Goal: Task Accomplishment & Management: Complete application form

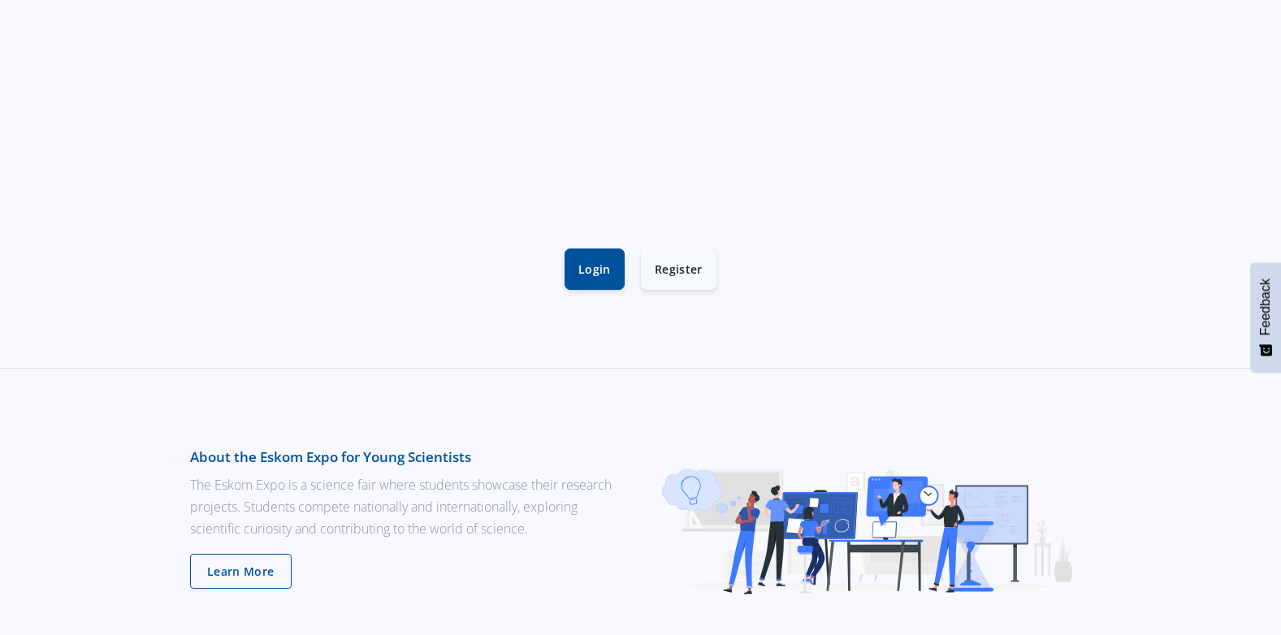
scroll to position [488, 0]
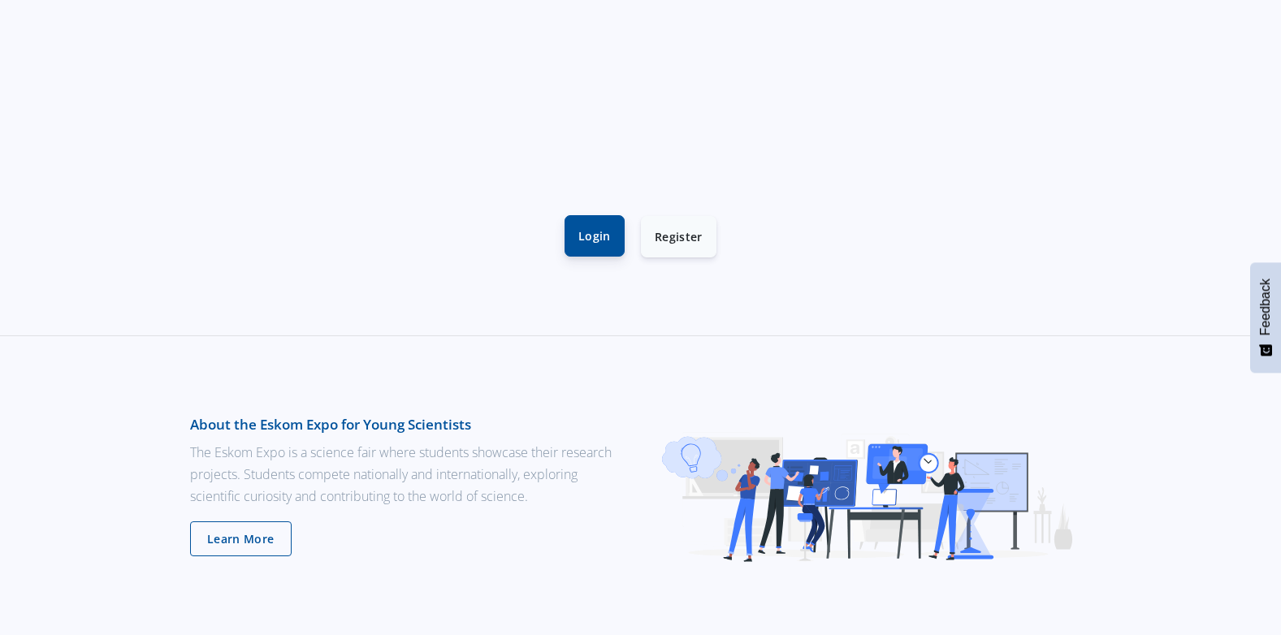
click at [579, 236] on link "Login" at bounding box center [595, 235] width 60 height 41
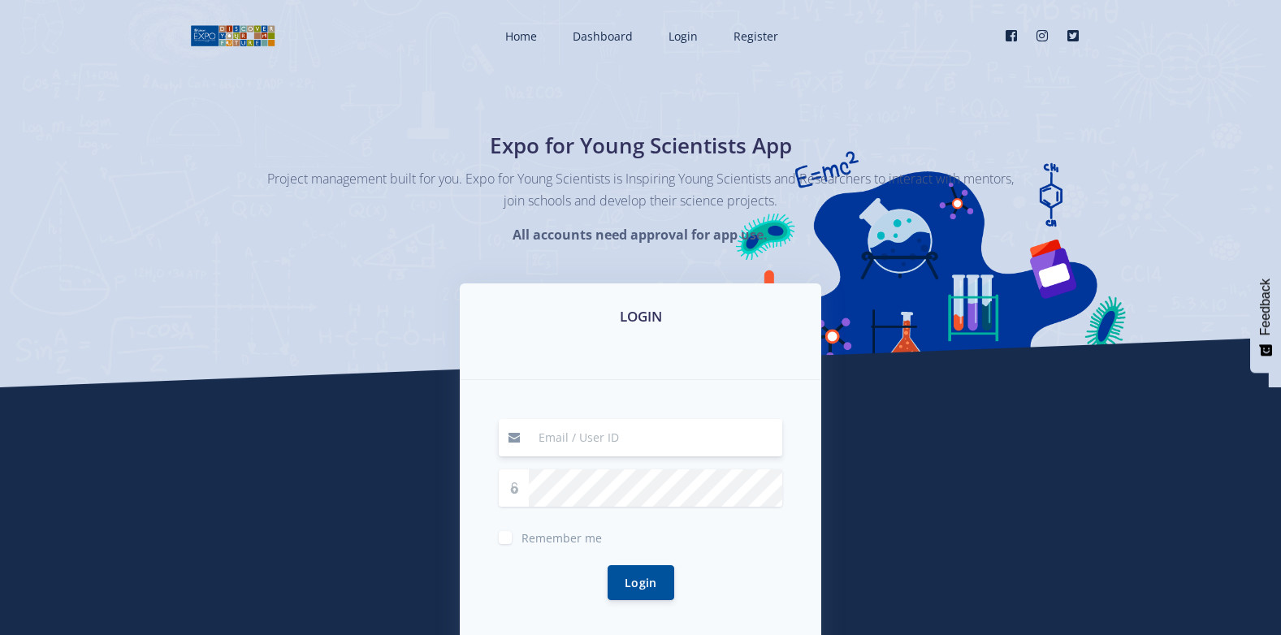
click at [587, 431] on input at bounding box center [656, 437] width 254 height 37
type input "Zessay@hmacademy.co.za"
click at [661, 582] on button "Login" at bounding box center [641, 582] width 67 height 35
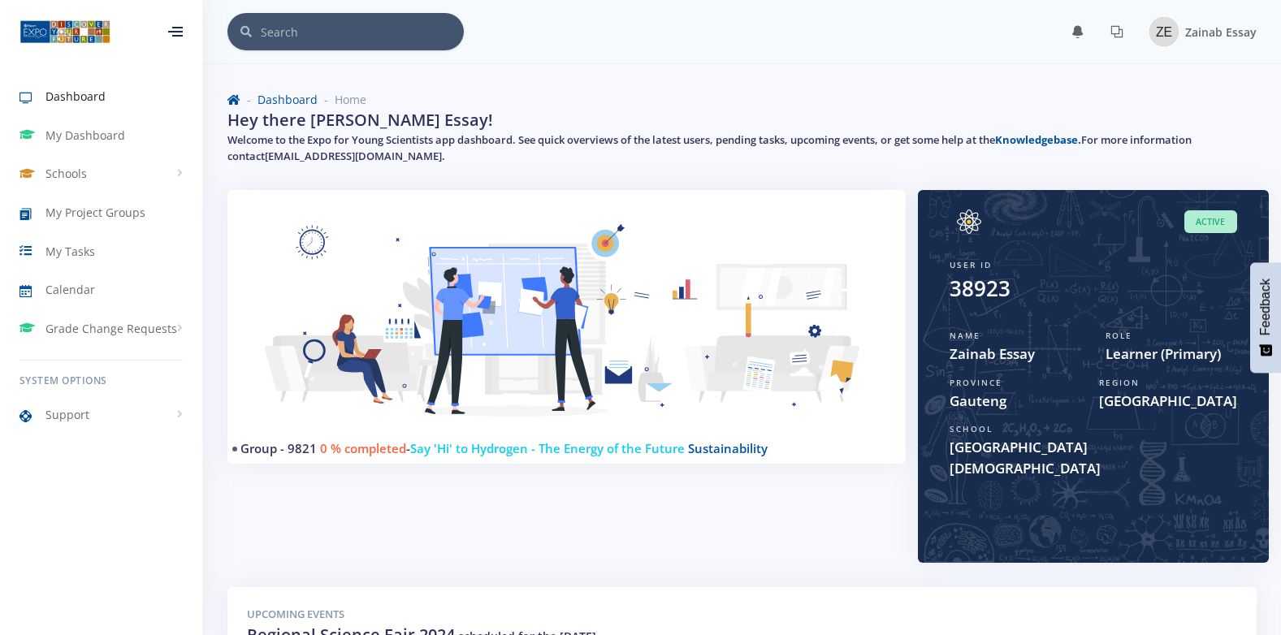
click at [1203, 226] on span "Active" at bounding box center [1211, 222] width 53 height 24
click at [366, 472] on div "Group - 9821 0 % completed - Say 'Hi' to Hydrogen - The Energy of the Future Su…" at bounding box center [566, 388] width 703 height 397
click at [1037, 134] on link "Knowledgebase." at bounding box center [1038, 139] width 86 height 15
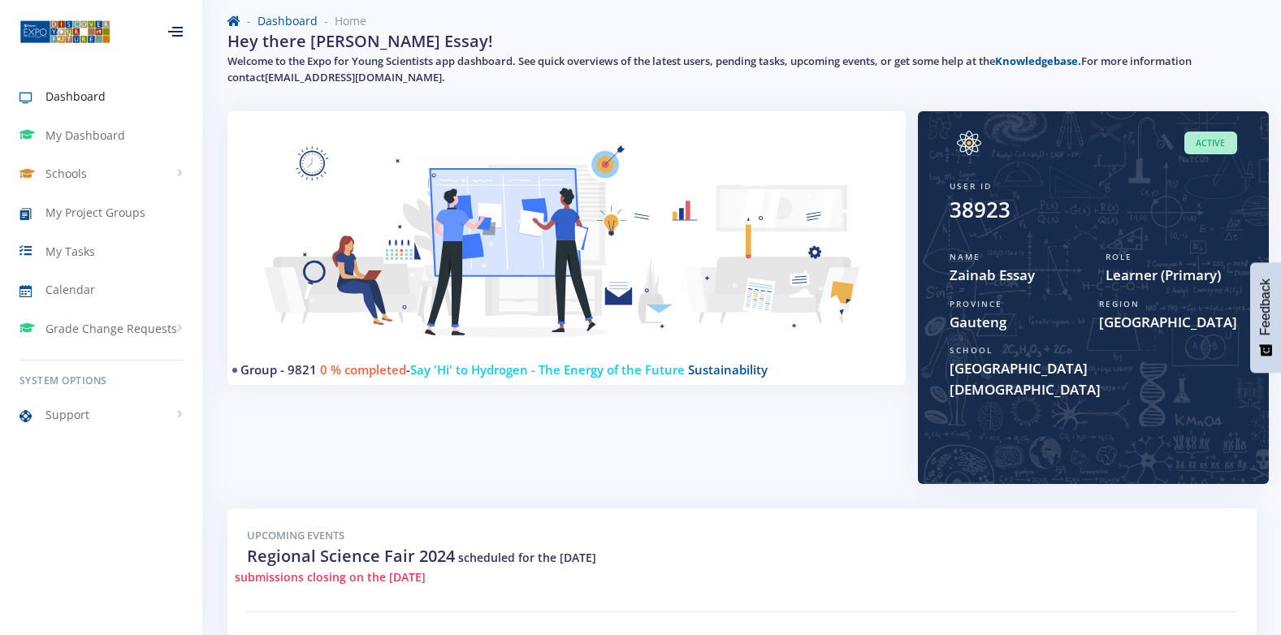
scroll to position [107, 0]
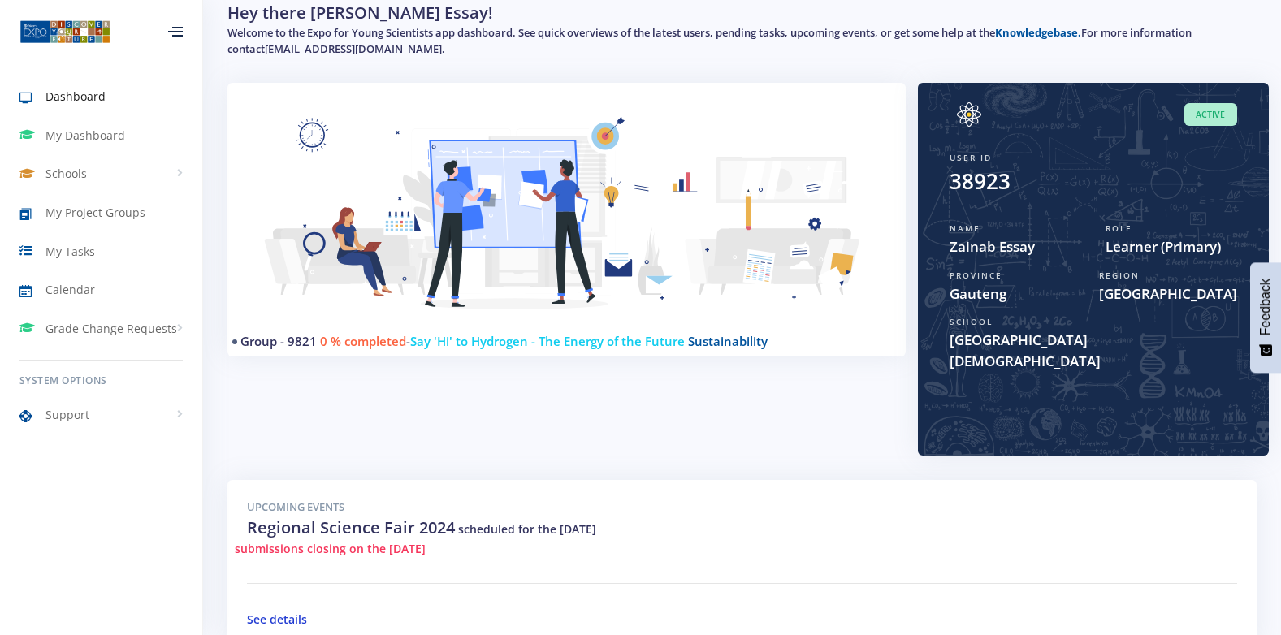
click at [268, 612] on link "See details" at bounding box center [277, 619] width 60 height 15
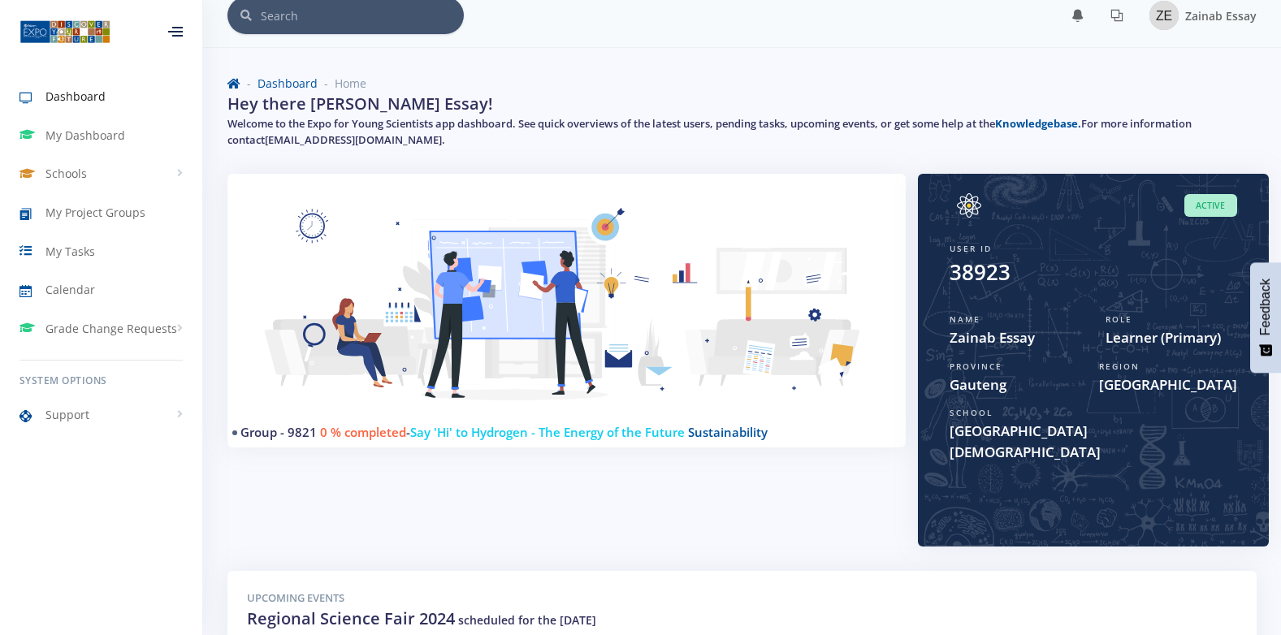
scroll to position [0, 0]
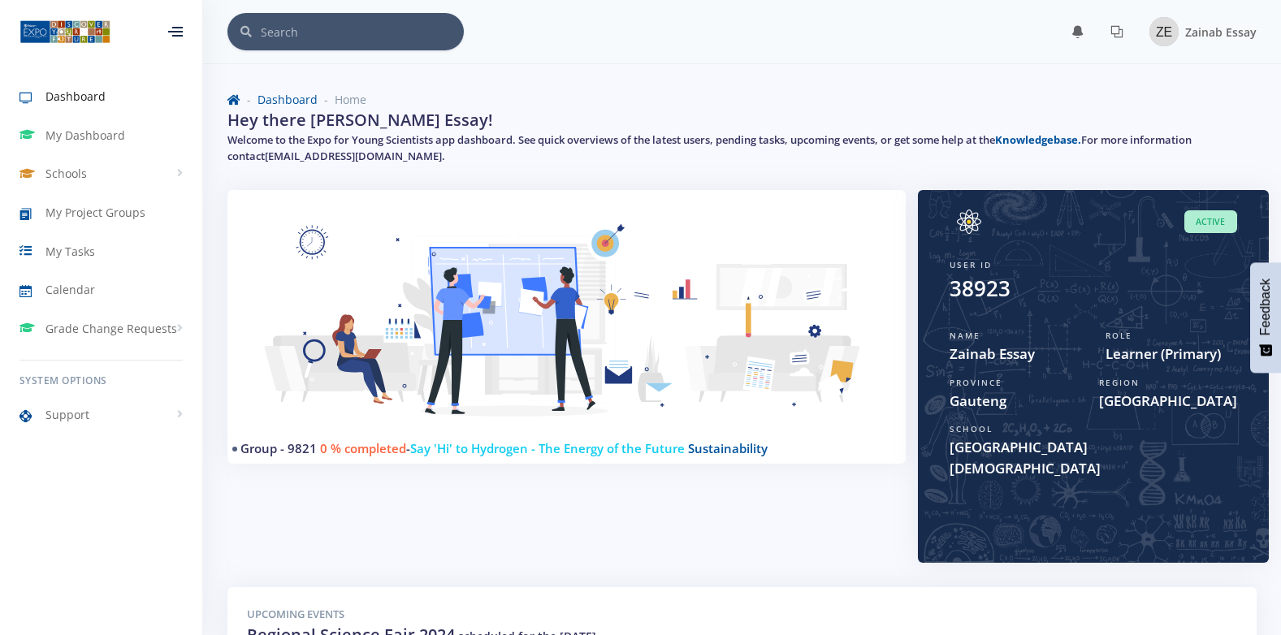
click at [359, 449] on span "0 % completed" at bounding box center [363, 448] width 86 height 16
click at [440, 448] on span "Say 'Hi' to Hydrogen - The Energy of the Future" at bounding box center [547, 448] width 275 height 16
drag, startPoint x: 440, startPoint y: 448, endPoint x: 562, endPoint y: 446, distance: 121.9
click at [562, 446] on span "Say 'Hi' to Hydrogen - The Energy of the Future" at bounding box center [547, 448] width 275 height 16
click at [722, 453] on span "Sustainability" at bounding box center [728, 448] width 80 height 16
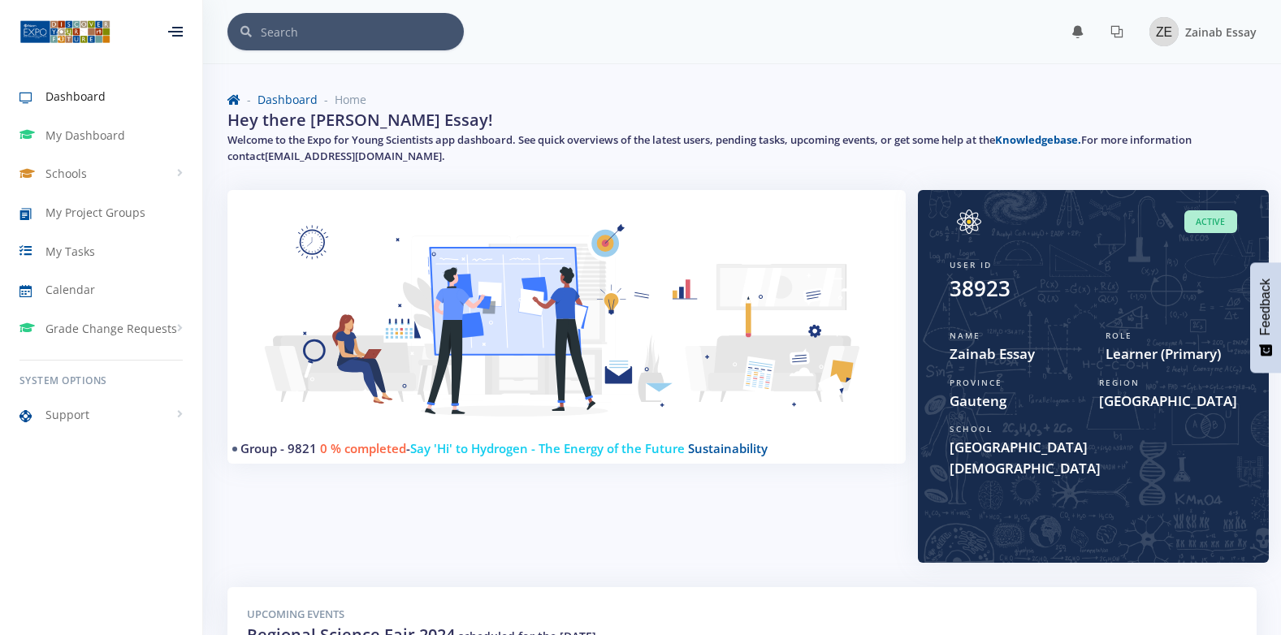
click at [742, 447] on span "Sustainability" at bounding box center [728, 448] width 80 height 16
click at [748, 449] on span "Sustainability" at bounding box center [728, 448] width 80 height 16
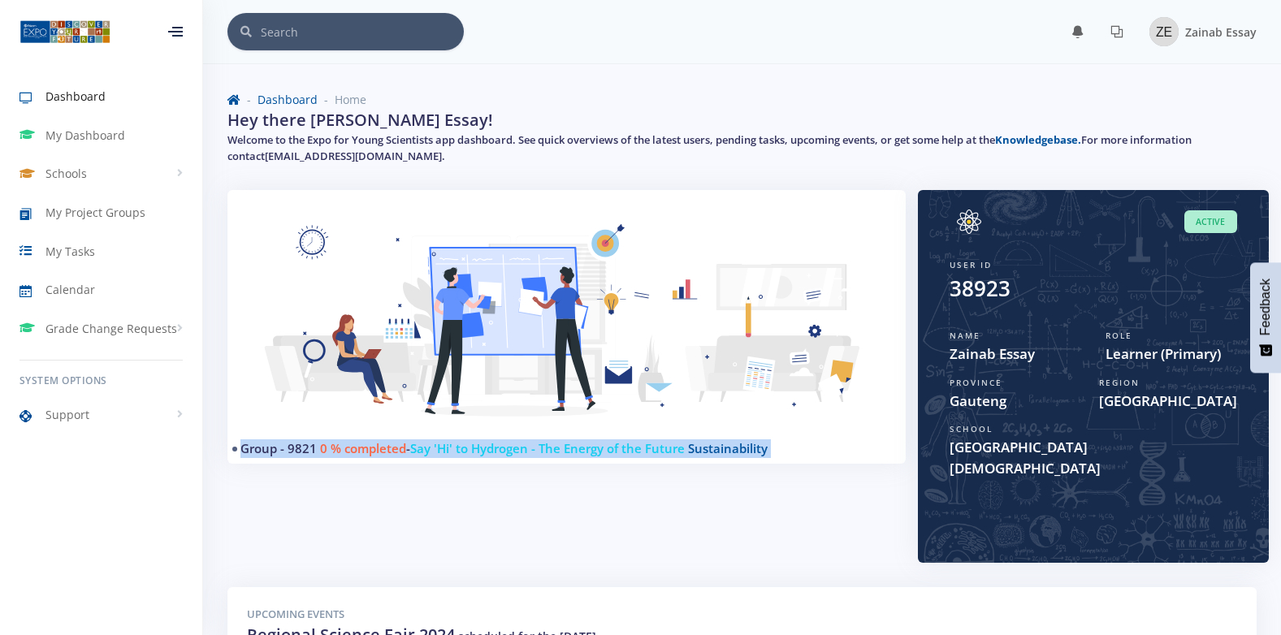
click at [750, 446] on span "Sustainability" at bounding box center [728, 448] width 80 height 16
drag, startPoint x: 750, startPoint y: 446, endPoint x: 603, endPoint y: 336, distance: 183.5
click at [603, 336] on img at bounding box center [566, 331] width 639 height 242
click at [527, 323] on img at bounding box center [566, 331] width 639 height 242
click at [525, 314] on img at bounding box center [566, 331] width 639 height 242
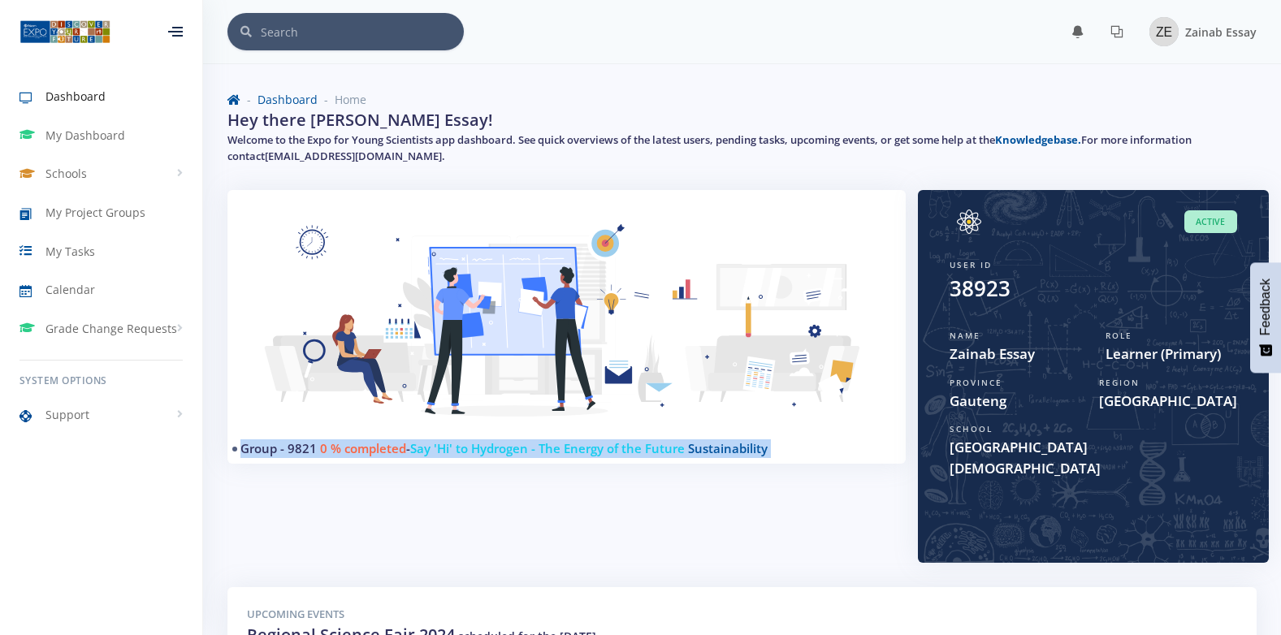
click at [475, 308] on img at bounding box center [566, 331] width 639 height 242
click at [418, 312] on img at bounding box center [566, 331] width 639 height 242
click at [415, 280] on img at bounding box center [566, 331] width 639 height 242
click at [411, 278] on img at bounding box center [566, 331] width 639 height 242
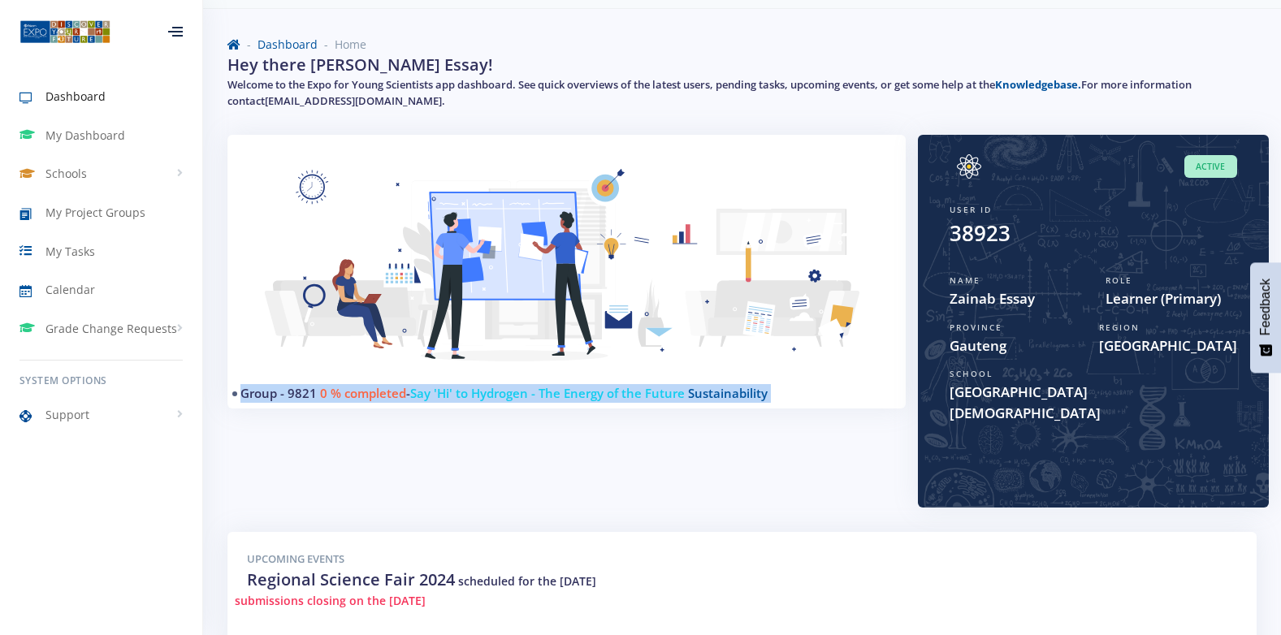
scroll to position [81, 0]
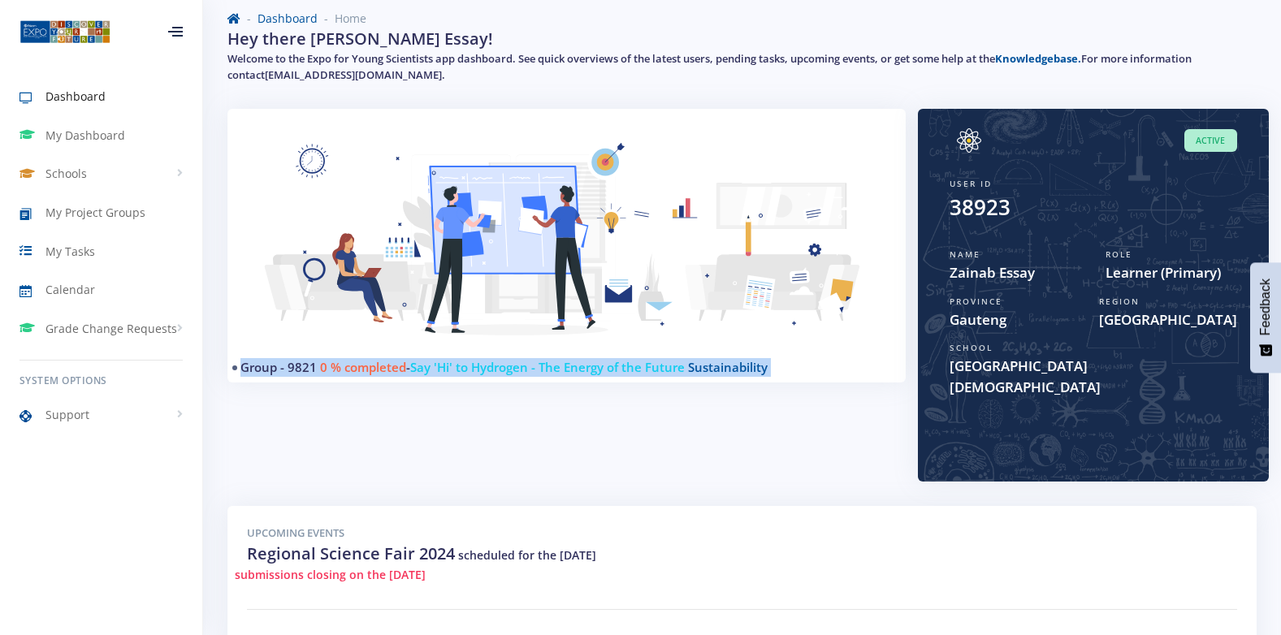
click at [825, 338] on img at bounding box center [566, 249] width 639 height 242
click at [822, 337] on img at bounding box center [566, 249] width 639 height 242
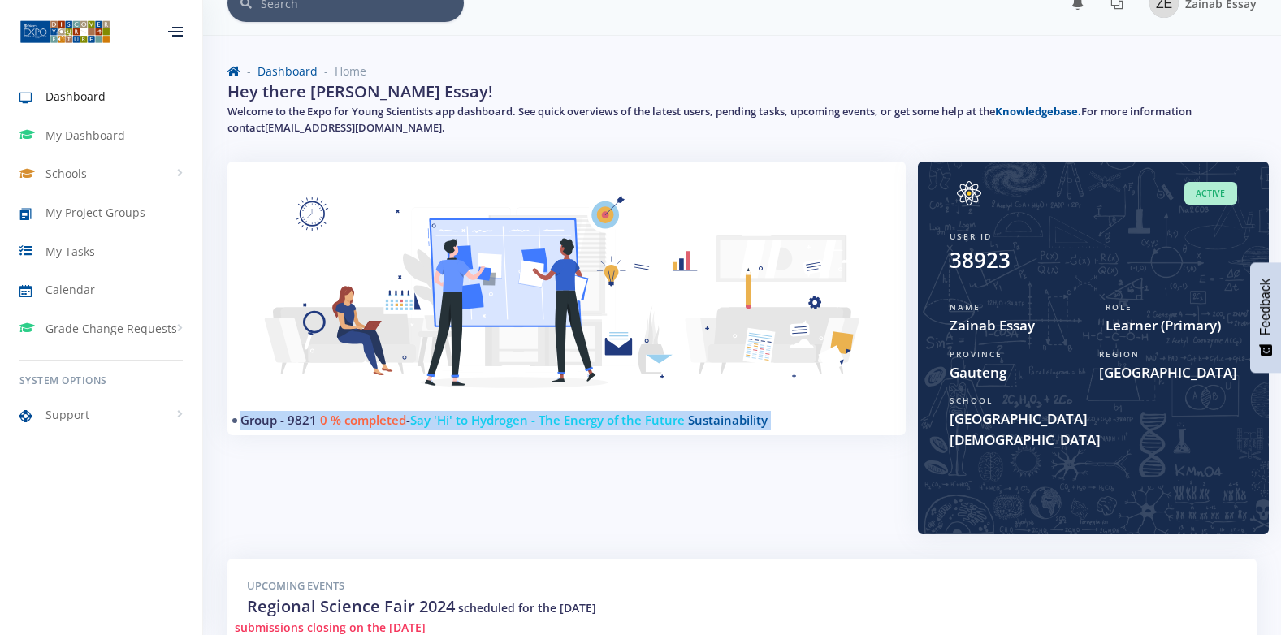
scroll to position [0, 0]
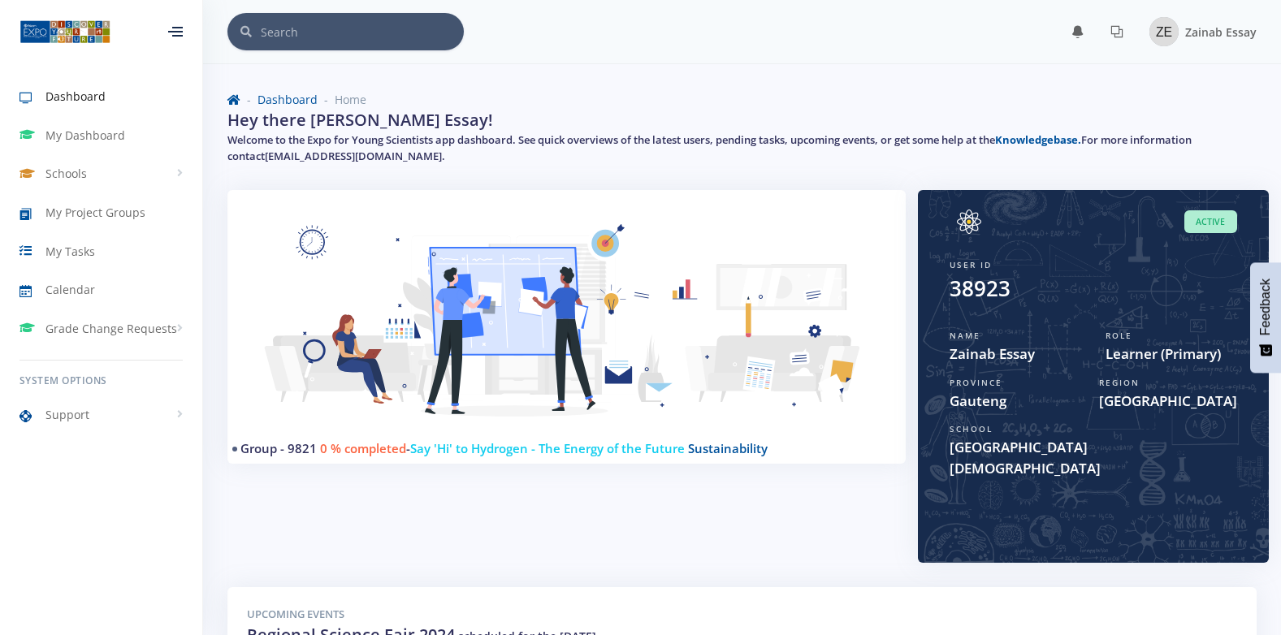
click at [546, 161] on h5 "Welcome to the Expo for Young Scientists app dashboard. See quick overviews of …" at bounding box center [743, 148] width 1030 height 32
click at [670, 134] on h5 "Welcome to the Expo for Young Scientists app dashboard. See quick overviews of …" at bounding box center [743, 148] width 1030 height 32
click at [566, 317] on img at bounding box center [566, 331] width 639 height 242
click at [589, 189] on div "Dashboard Home Hey there Zainab Essay! Welcome to the Expo for Young Scientists…" at bounding box center [742, 131] width 1054 height 119
click at [485, 320] on img at bounding box center [566, 331] width 639 height 242
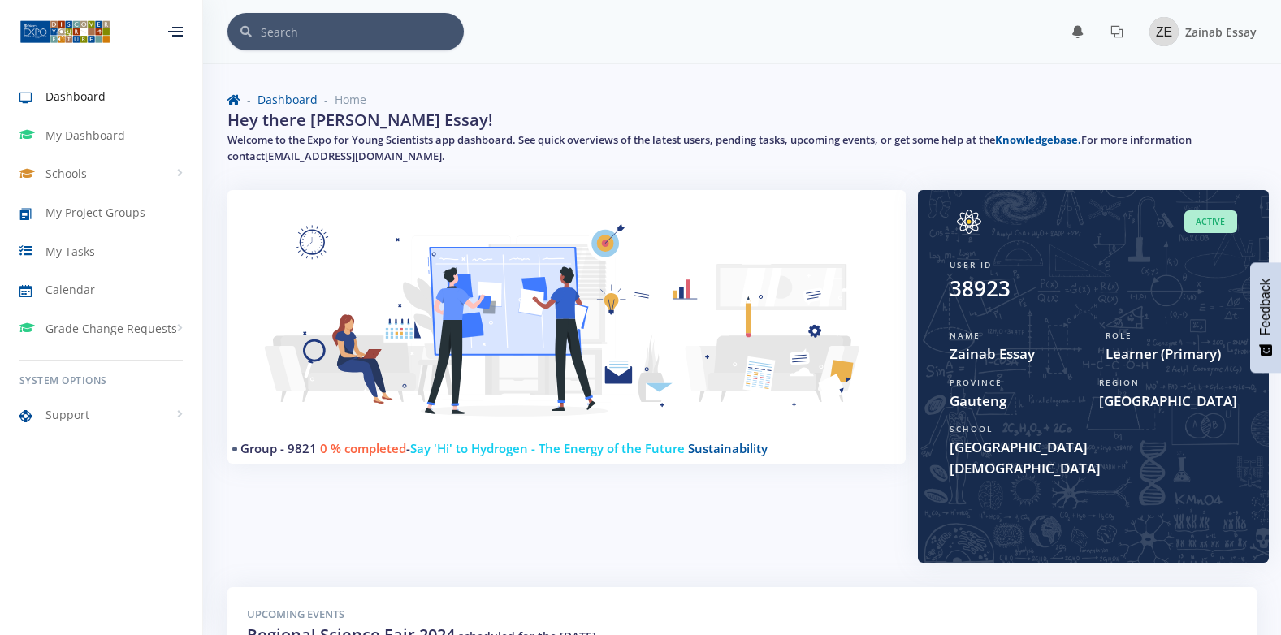
click at [431, 470] on div "Group - 9821 0 % completed - Say 'Hi' to Hydrogen - The Energy of the Future Su…" at bounding box center [566, 388] width 703 height 397
click at [447, 435] on img at bounding box center [566, 331] width 639 height 242
click at [376, 445] on span "0 % completed" at bounding box center [363, 448] width 86 height 16
click at [382, 445] on span "0 % completed" at bounding box center [363, 448] width 86 height 16
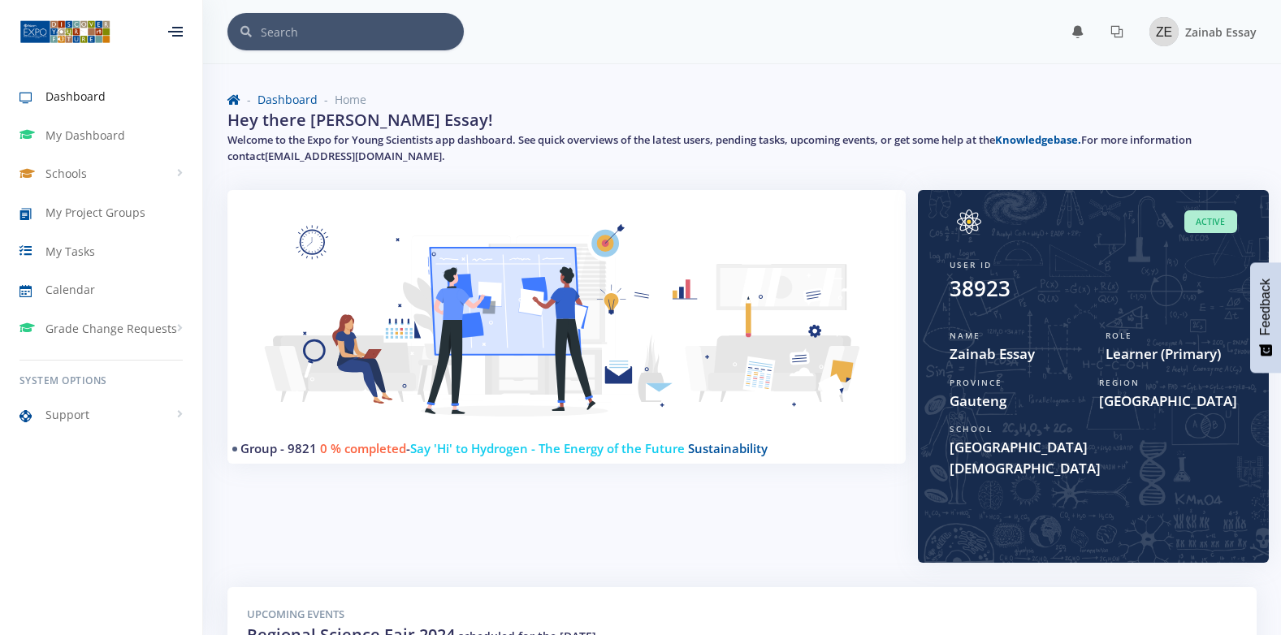
click at [456, 437] on img at bounding box center [566, 331] width 639 height 242
click at [566, 465] on div "Group - 9821 0 % completed - Say 'Hi' to Hydrogen - The Energy of the Future Su…" at bounding box center [566, 388] width 703 height 397
drag, startPoint x: 689, startPoint y: 449, endPoint x: 719, endPoint y: 449, distance: 30.1
click at [719, 449] on h4 "Group - 9821 0 % completed - Say 'Hi' to Hydrogen - The Energy of the Future Su…" at bounding box center [560, 449] width 639 height 19
drag, startPoint x: 719, startPoint y: 449, endPoint x: 748, endPoint y: 447, distance: 28.5
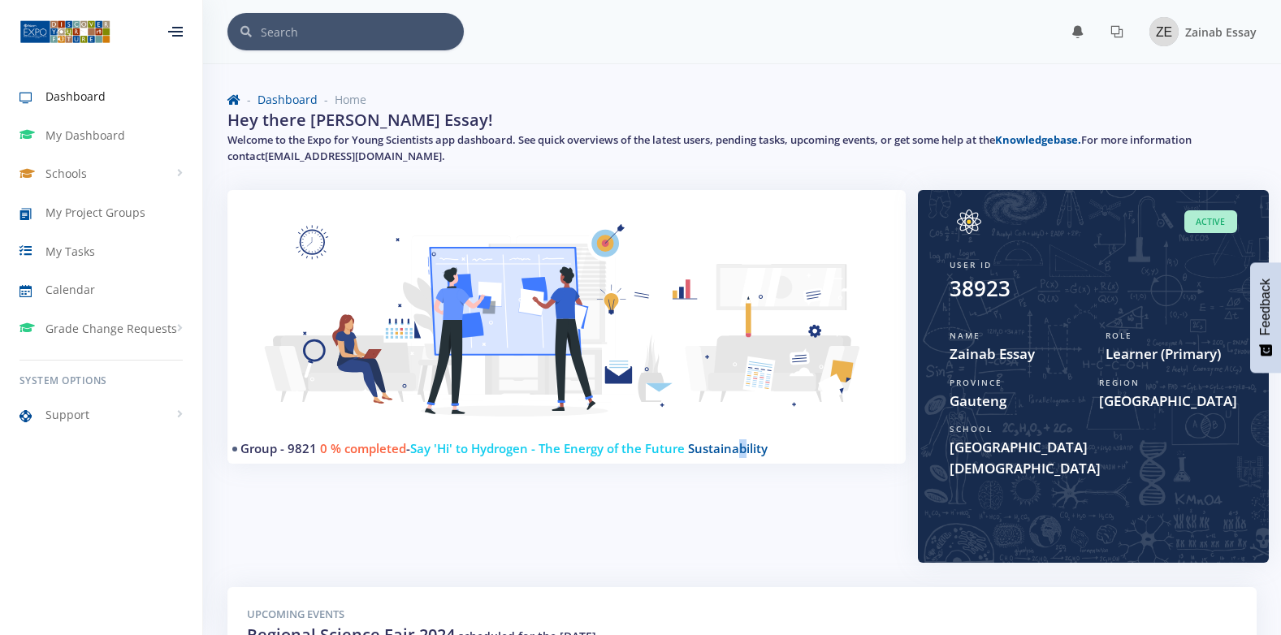
click at [748, 447] on span "Sustainability" at bounding box center [728, 448] width 80 height 16
click at [830, 433] on img at bounding box center [566, 331] width 639 height 242
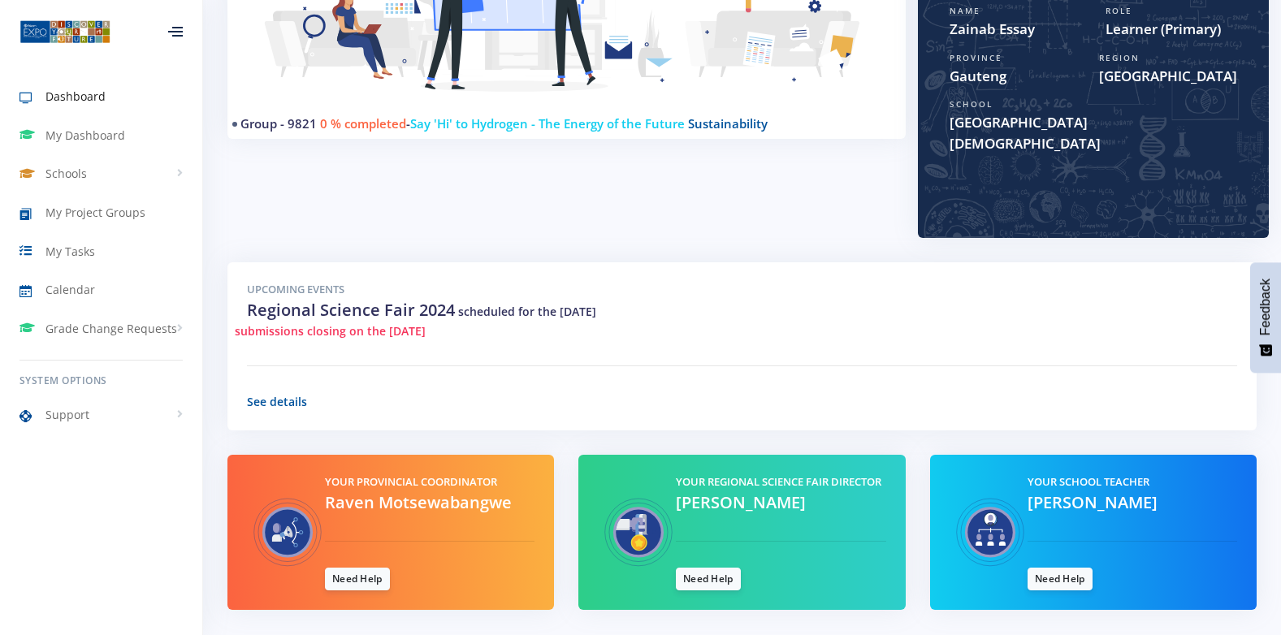
scroll to position [351, 0]
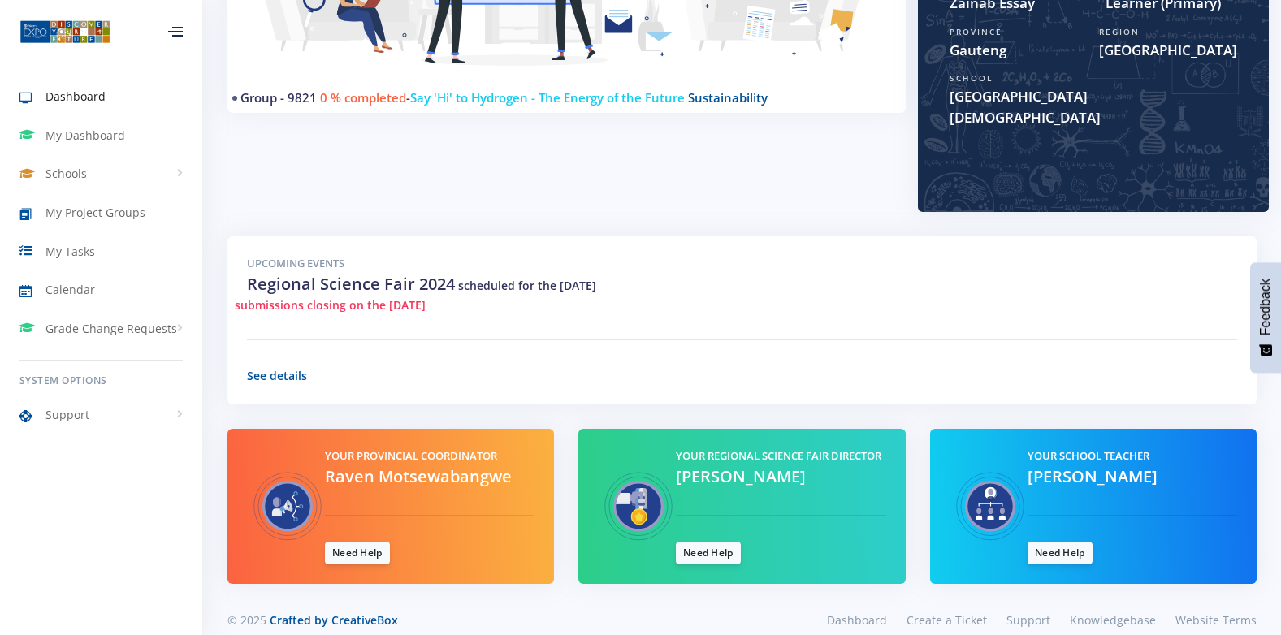
click at [318, 297] on span "submissions closing on the 06/08/2024" at bounding box center [330, 305] width 191 height 17
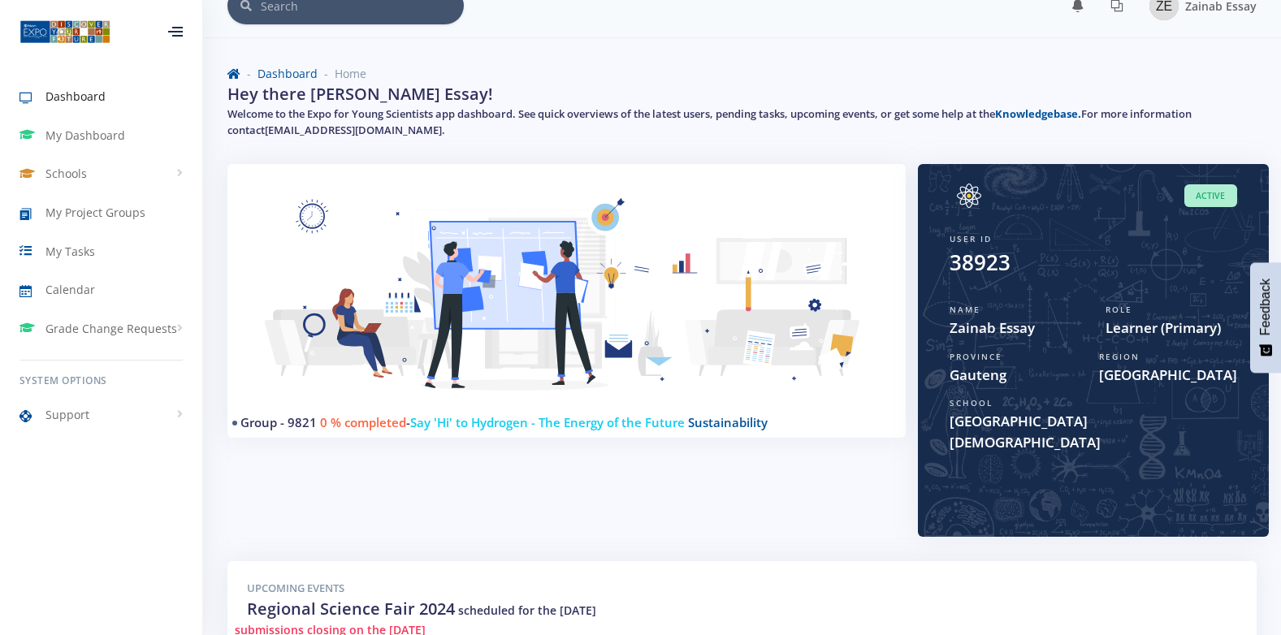
scroll to position [0, 0]
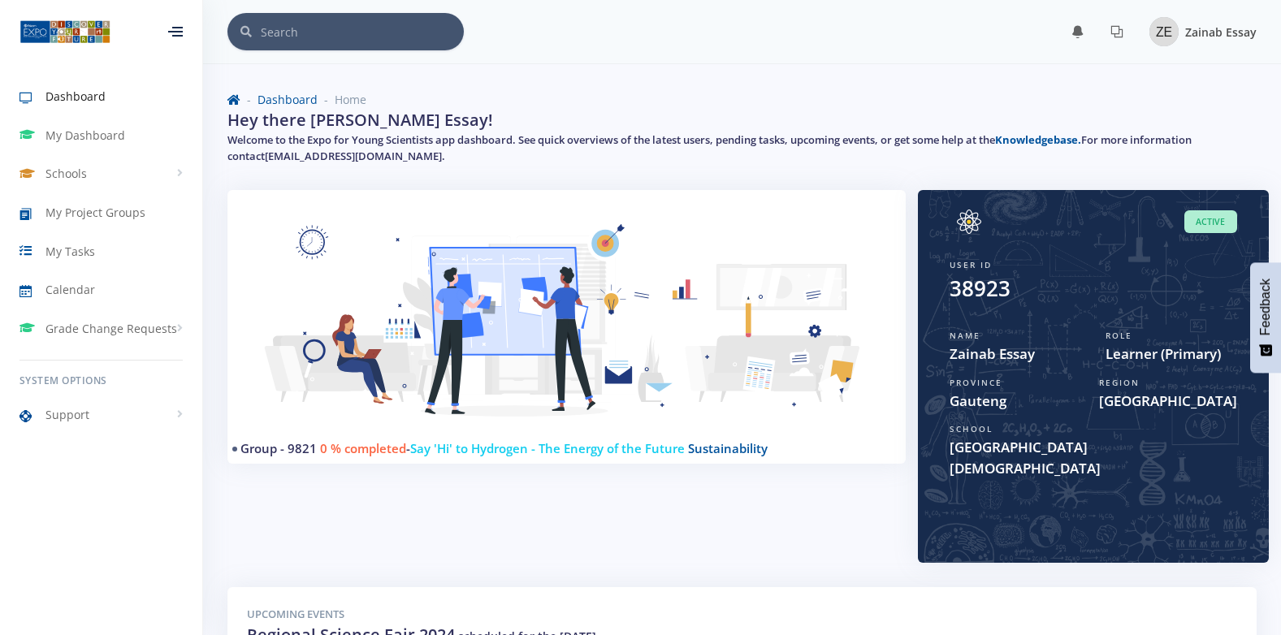
click at [1192, 30] on span "Zainab Essay" at bounding box center [1222, 31] width 72 height 15
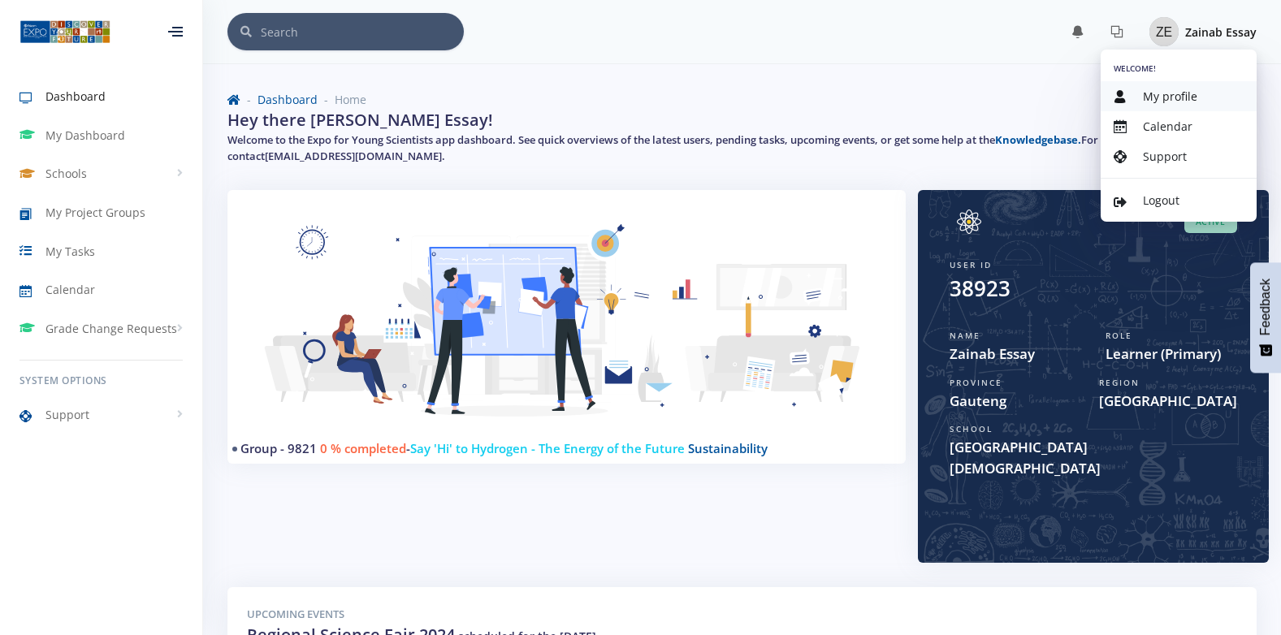
click at [1144, 98] on span "My profile" at bounding box center [1170, 96] width 54 height 15
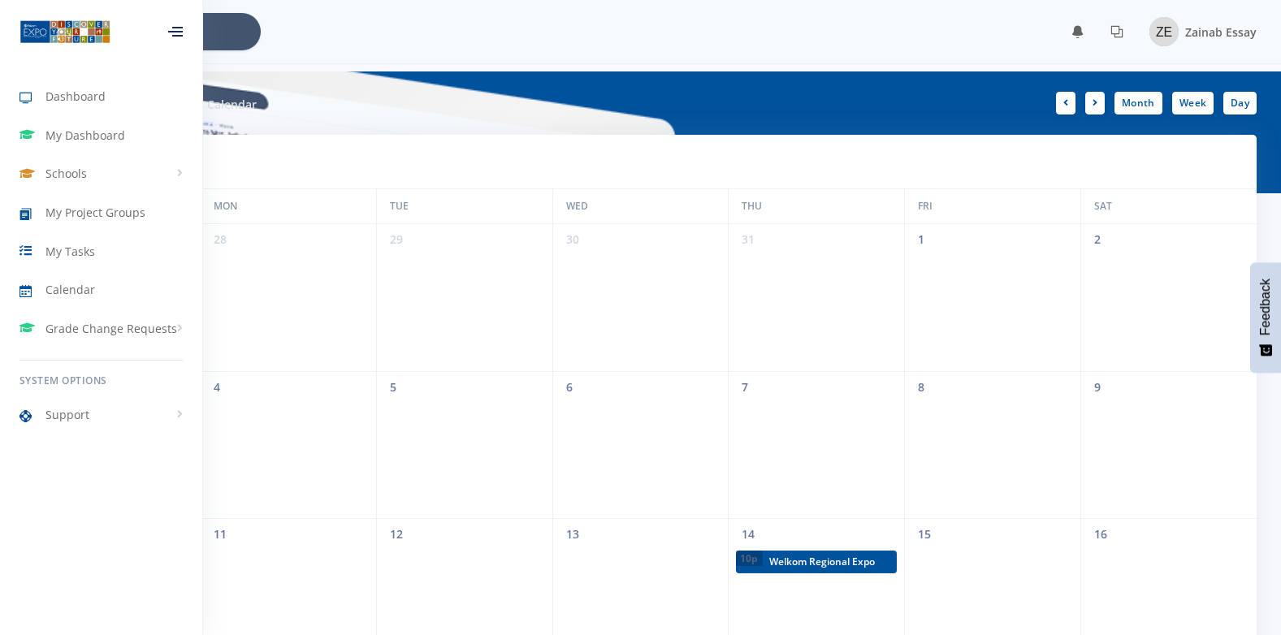
scroll to position [12, 12]
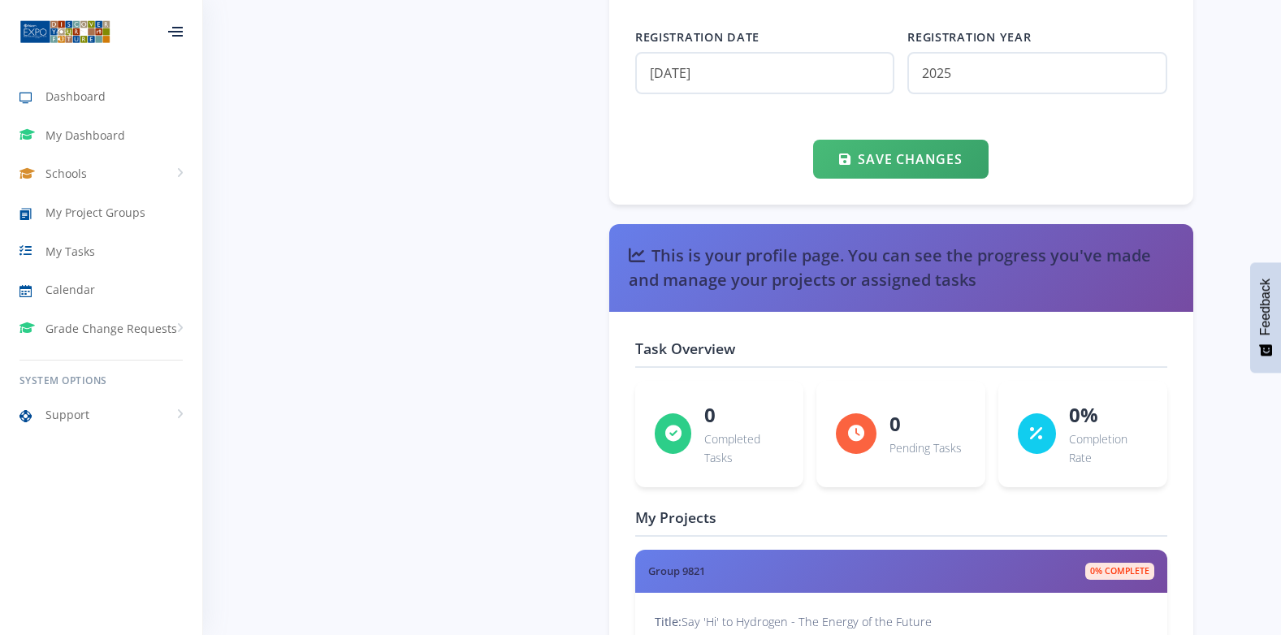
scroll to position [2335, 0]
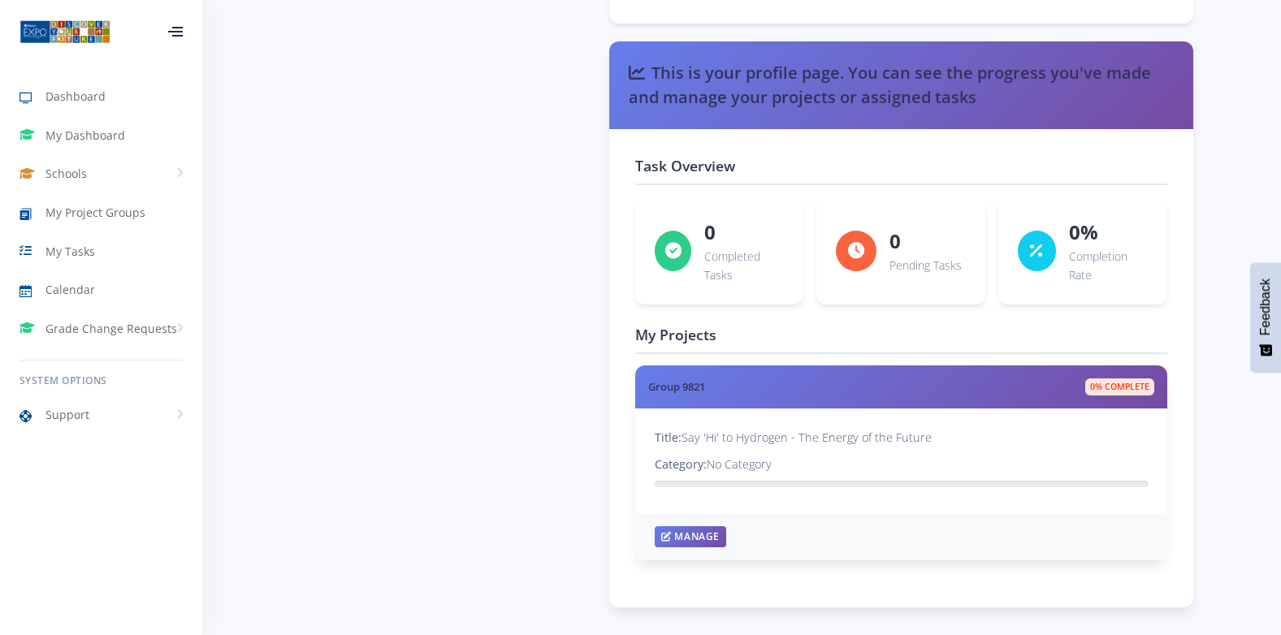
click at [795, 496] on div "Title: Say 'Hi' to Hydrogen - The Energy of the Future Category: No Category" at bounding box center [901, 461] width 532 height 105
click at [777, 465] on p "Category: No Category" at bounding box center [901, 465] width 493 height 20
click at [751, 429] on p "Title: Say 'Hi' to Hydrogen - The Energy of the Future" at bounding box center [901, 438] width 493 height 20
click at [697, 540] on link "Manage" at bounding box center [691, 535] width 72 height 21
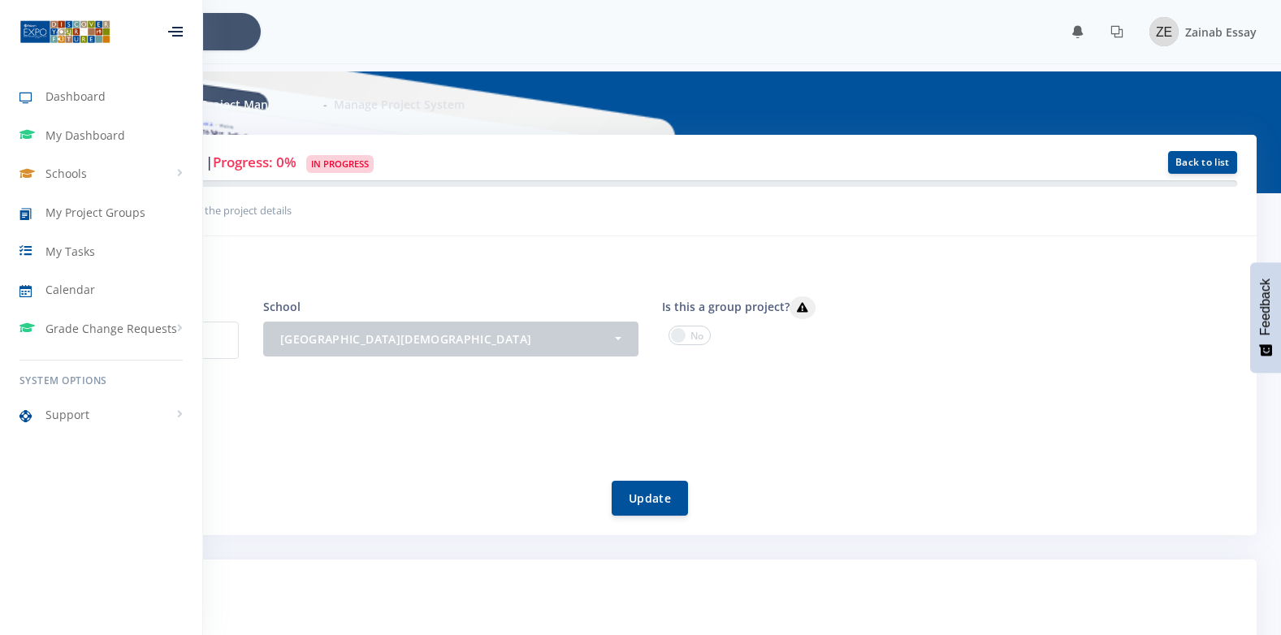
click at [470, 98] on div "Manage Project Project Management Manage Project System" at bounding box center [326, 103] width 629 height 24
click at [178, 35] on icon at bounding box center [177, 36] width 11 height 2
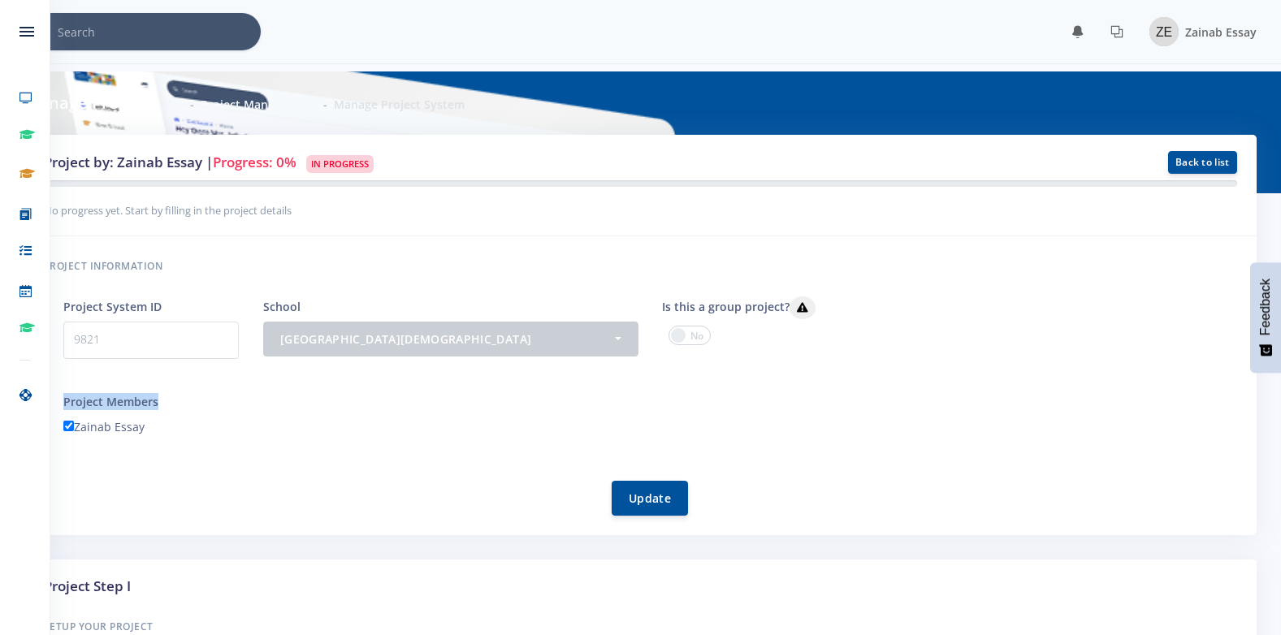
drag, startPoint x: 946, startPoint y: 382, endPoint x: 1109, endPoint y: 395, distance: 163.8
click at [1109, 395] on form "Project System ID 9821 School - Houghton Muslim Academy Houghton Muslim Academy…" at bounding box center [650, 406] width 1174 height 219
drag, startPoint x: 1189, startPoint y: 617, endPoint x: 535, endPoint y: 567, distance: 656.0
drag, startPoint x: 535, startPoint y: 567, endPoint x: 460, endPoint y: 587, distance: 77.5
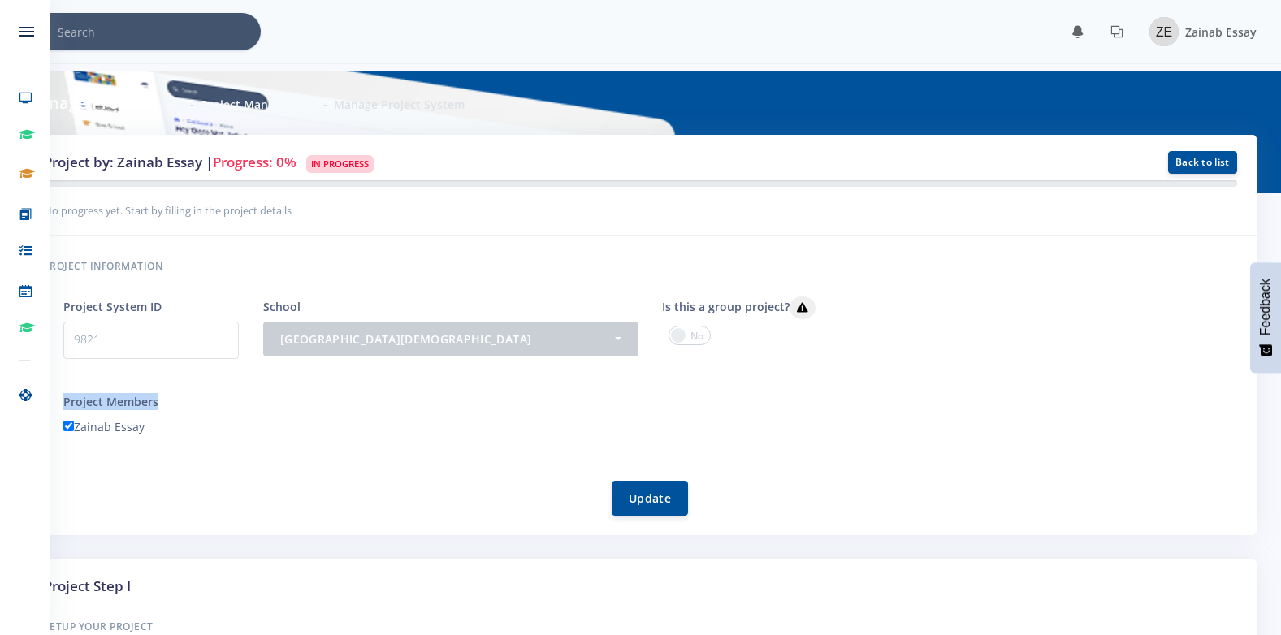
click at [460, 587] on h3 "Project Step I" at bounding box center [641, 586] width 1194 height 21
drag, startPoint x: 102, startPoint y: 483, endPoint x: 697, endPoint y: 462, distance: 595.2
click at [756, 457] on form "Project System ID 9821 School - Houghton Muslim Academy Houghton Muslim Academy…" at bounding box center [650, 406] width 1174 height 219
drag, startPoint x: 207, startPoint y: 262, endPoint x: 431, endPoint y: 297, distance: 226.2
click at [431, 297] on div "Project information Project System ID 9821 School - Houghton Muslim Academy Hou…" at bounding box center [640, 385] width 1233 height 299
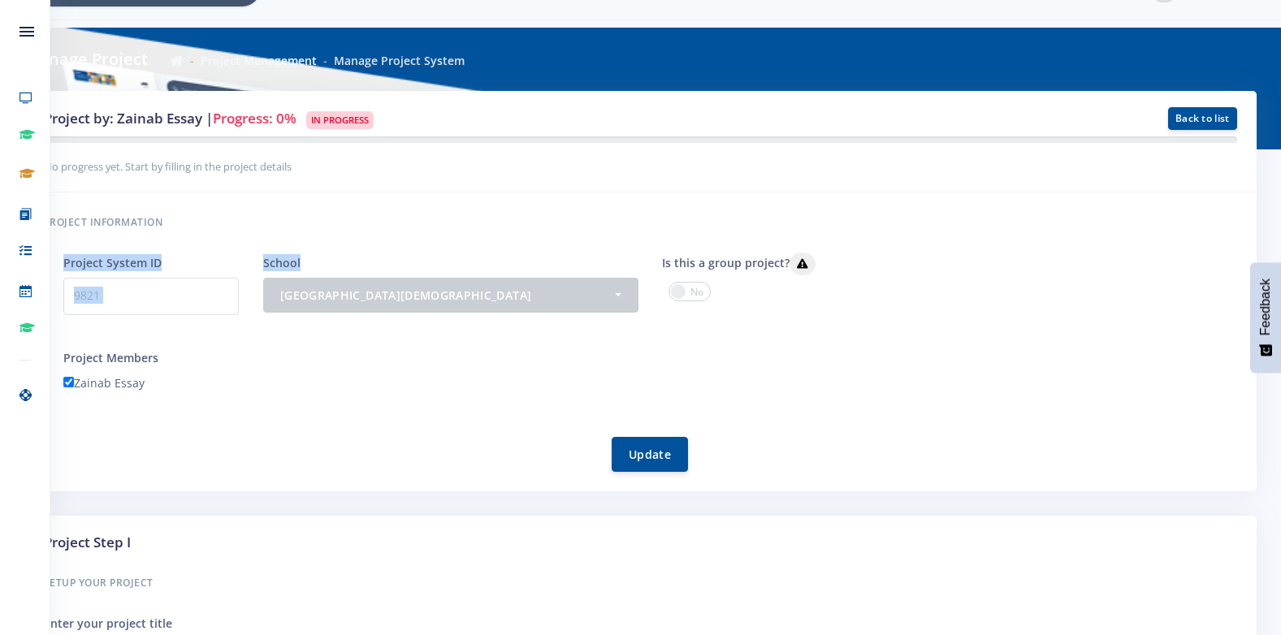
scroll to position [81, 0]
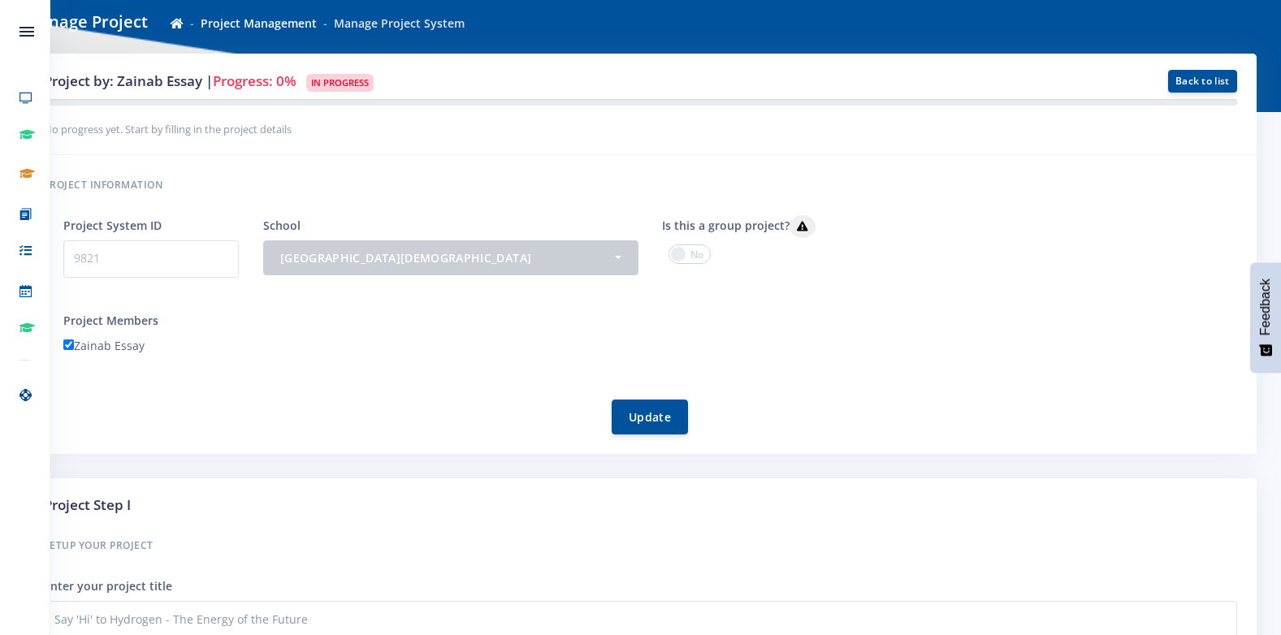
click at [225, 254] on p "9821" at bounding box center [151, 259] width 176 height 37
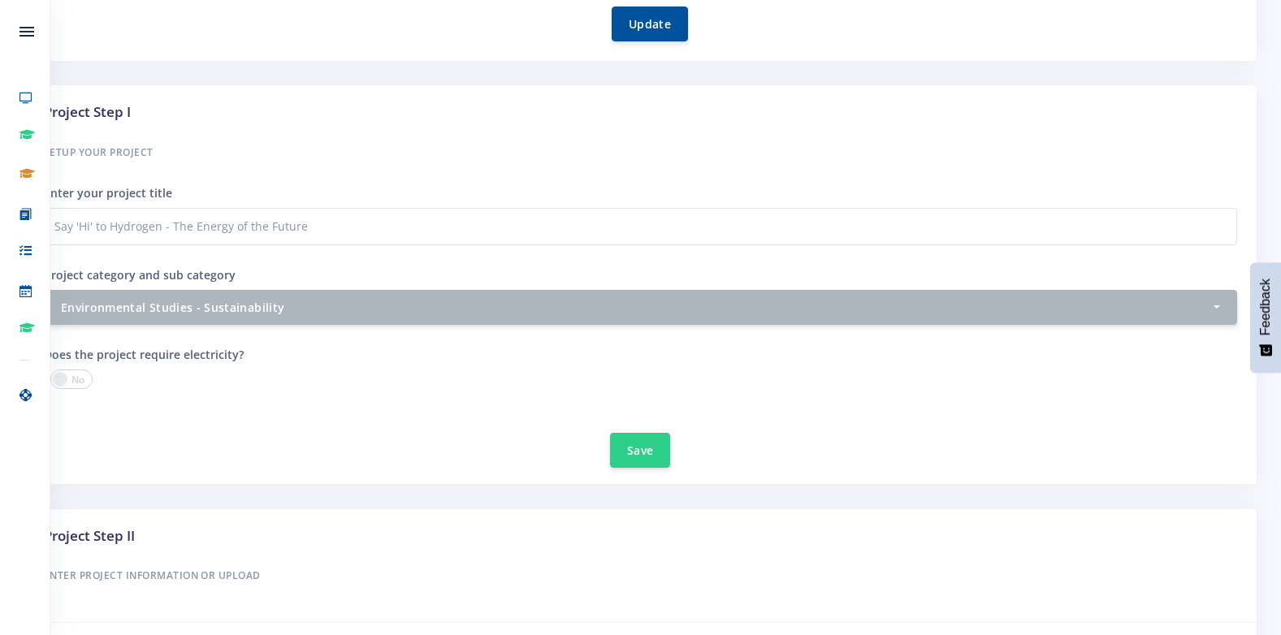
scroll to position [488, 0]
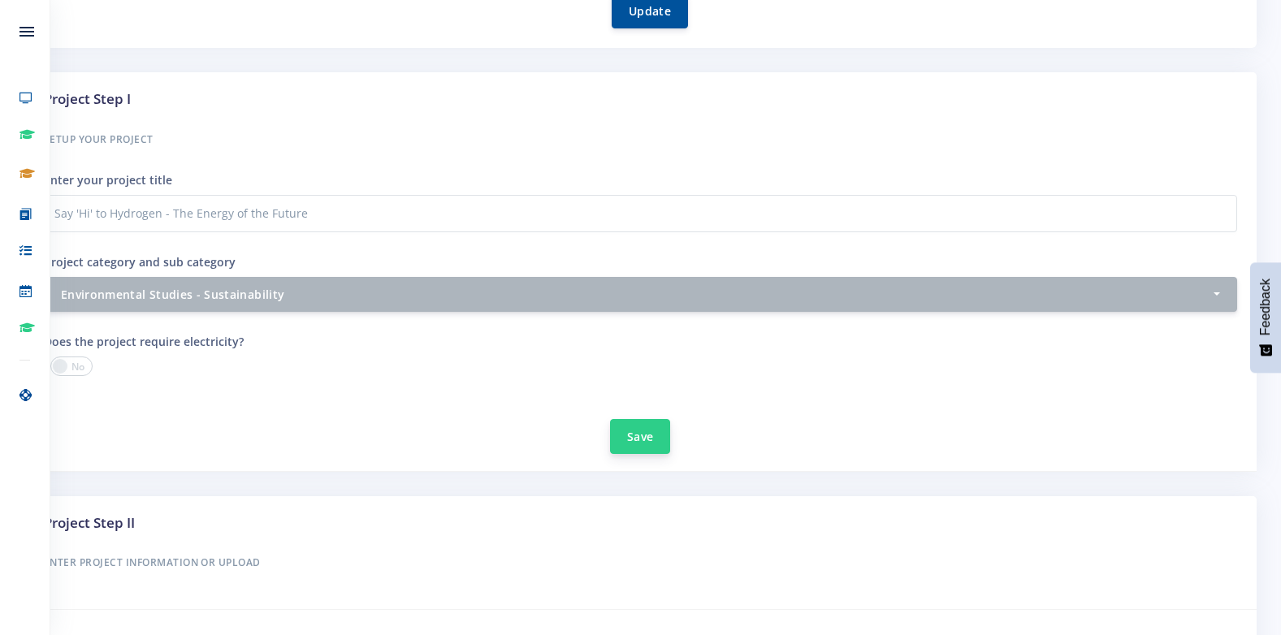
click at [629, 436] on button "Save" at bounding box center [640, 436] width 60 height 35
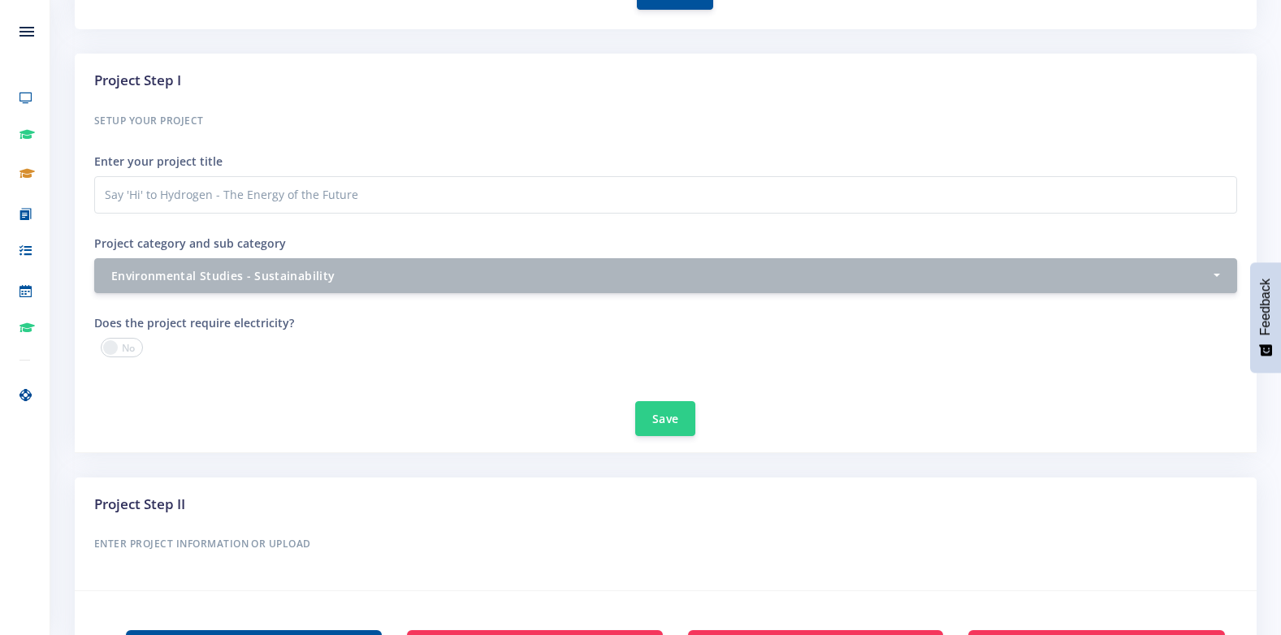
scroll to position [569, 0]
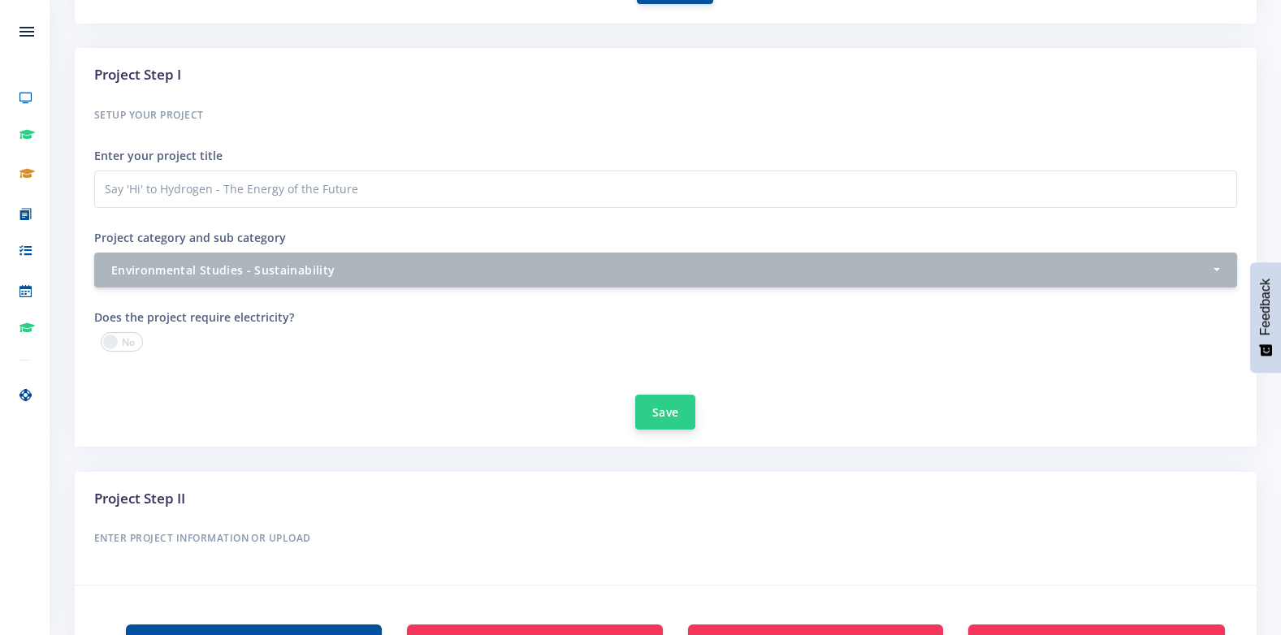
click at [670, 406] on button "Save" at bounding box center [665, 412] width 60 height 35
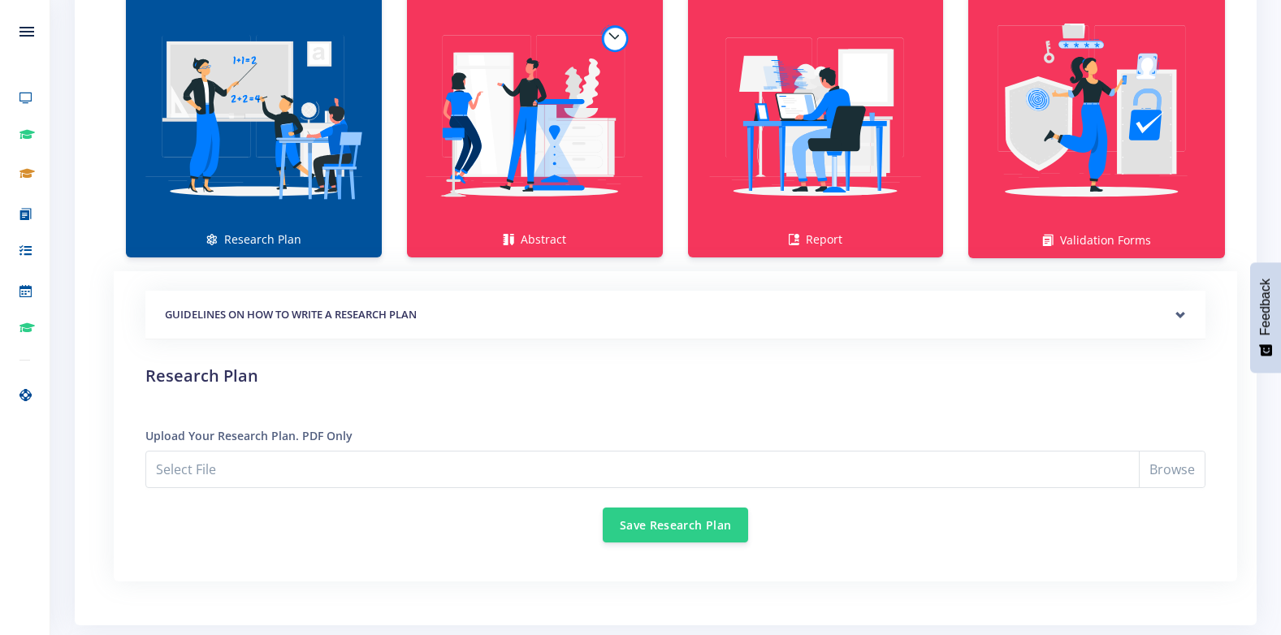
scroll to position [1219, 0]
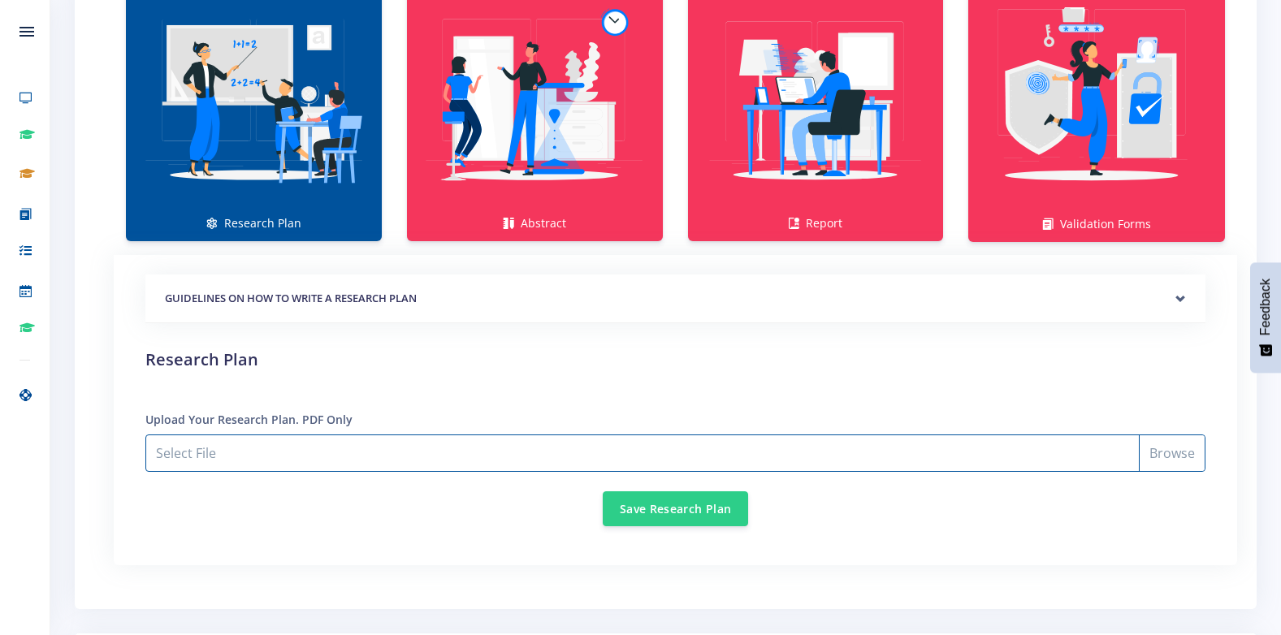
click at [193, 450] on input "Select File" at bounding box center [675, 453] width 1060 height 37
click at [392, 447] on input "Select File" at bounding box center [675, 453] width 1060 height 37
click at [483, 445] on input "Select File" at bounding box center [675, 453] width 1060 height 37
click at [694, 446] on input "Select File" at bounding box center [675, 453] width 1060 height 37
click at [441, 457] on input "Eskom Science Expo Research Plan (1).pdf" at bounding box center [675, 453] width 1060 height 37
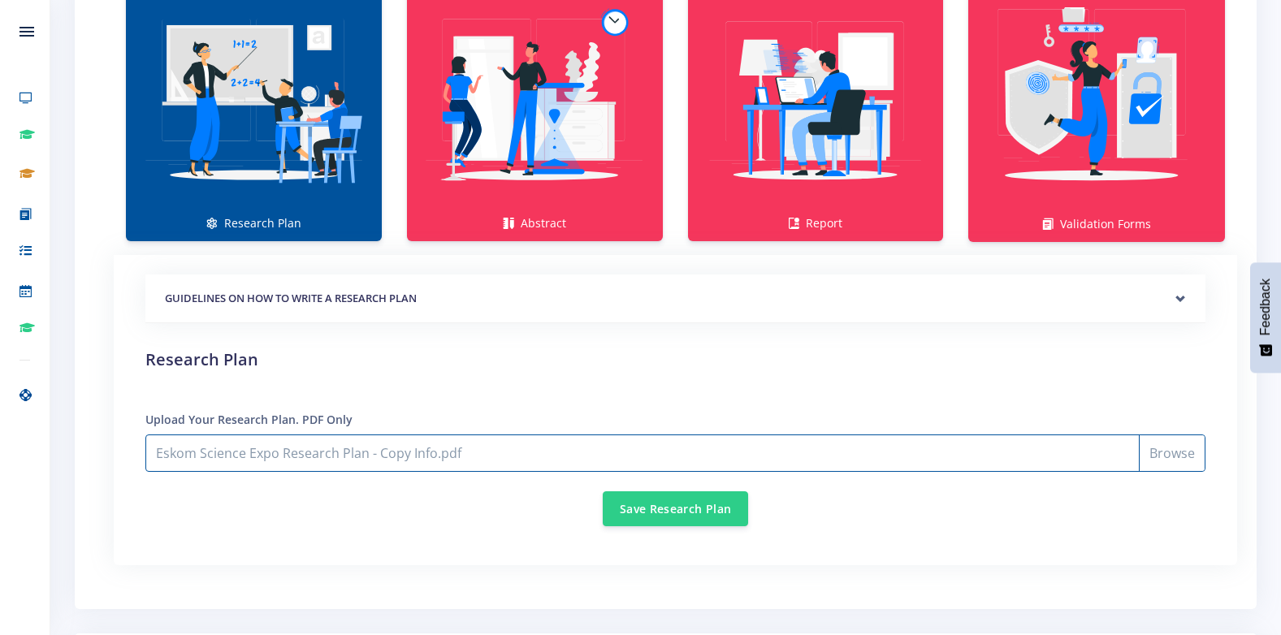
click at [472, 449] on input "Eskom Science Expo Research Plan - Copy Info.pdf" at bounding box center [675, 453] width 1060 height 37
type input "C:\fakepath\Eskom Science Expo Research Plan (1).pdf"
click at [174, 453] on input "Eskom Science Expo Research Plan (1).pdf" at bounding box center [675, 453] width 1060 height 37
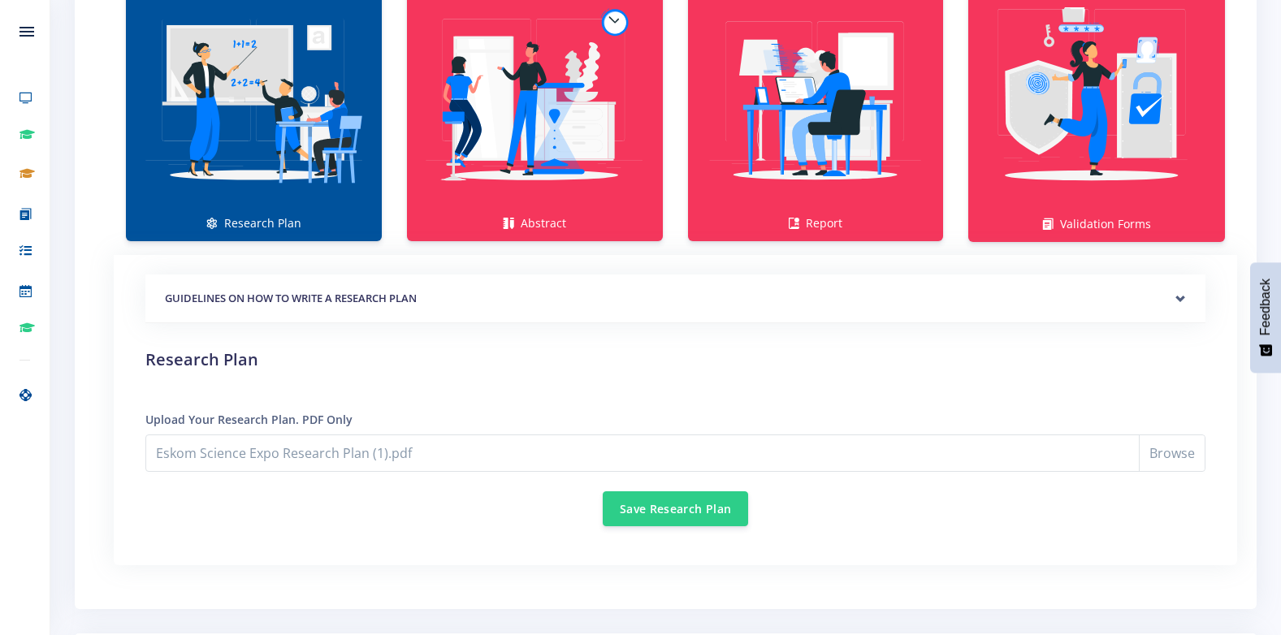
click at [267, 89] on img at bounding box center [254, 100] width 230 height 230
click at [664, 505] on button "Save Research Plan" at bounding box center [675, 508] width 145 height 35
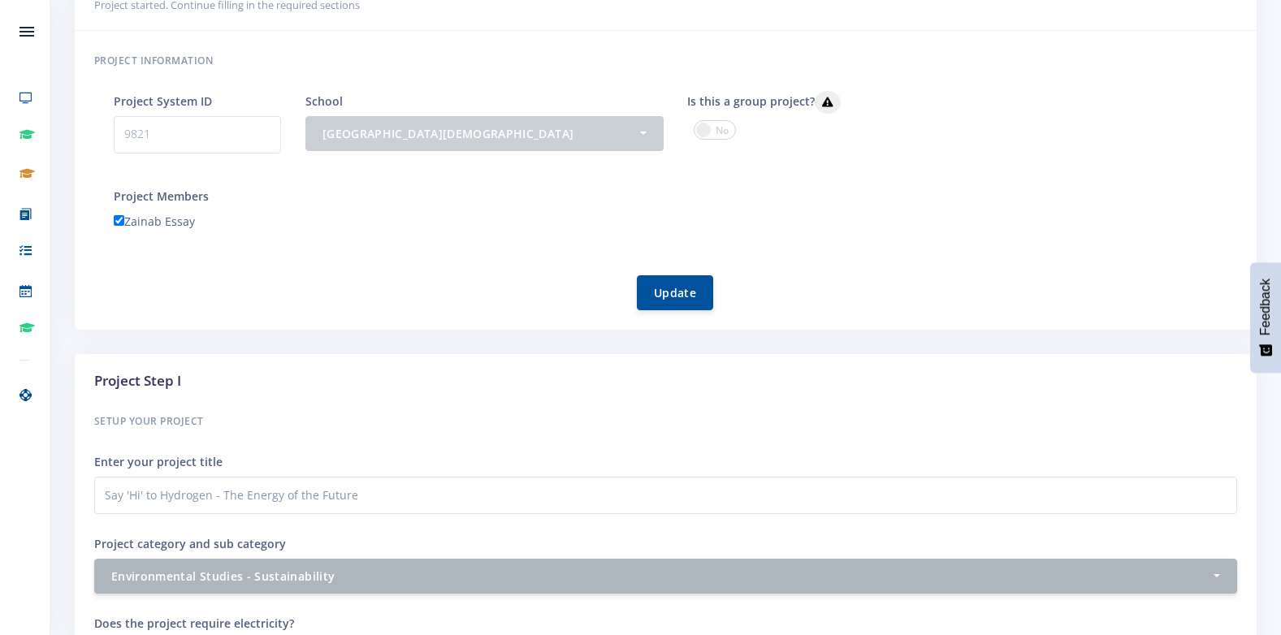
scroll to position [488, 0]
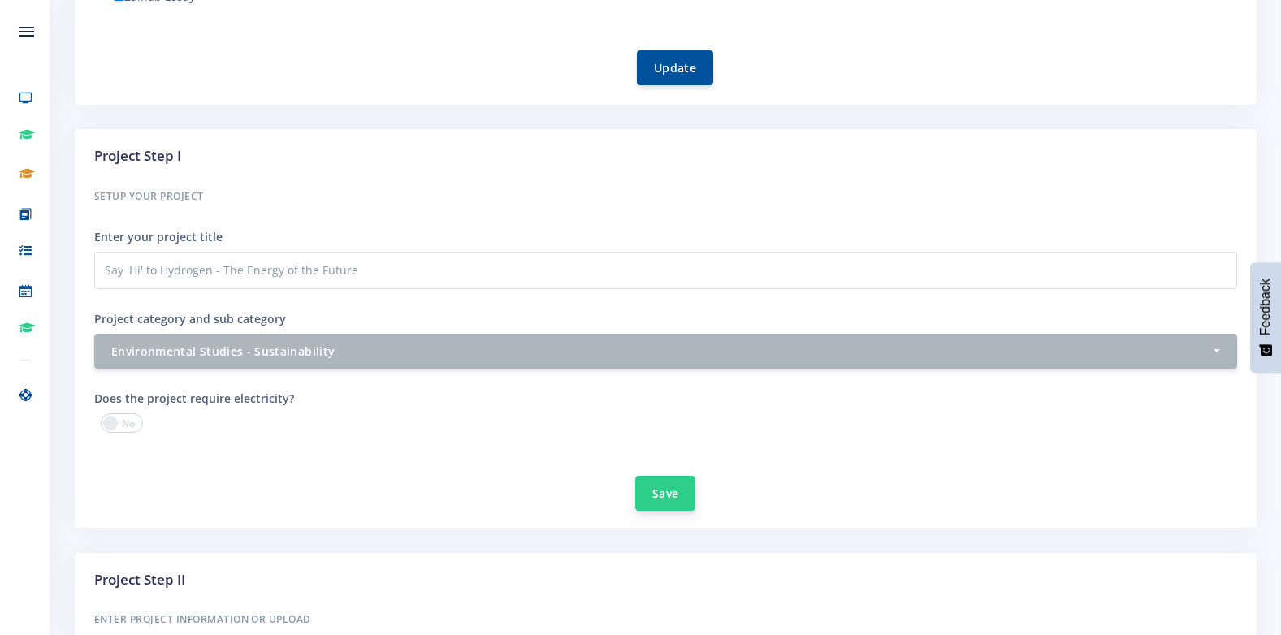
click at [659, 495] on button "Save" at bounding box center [665, 493] width 60 height 35
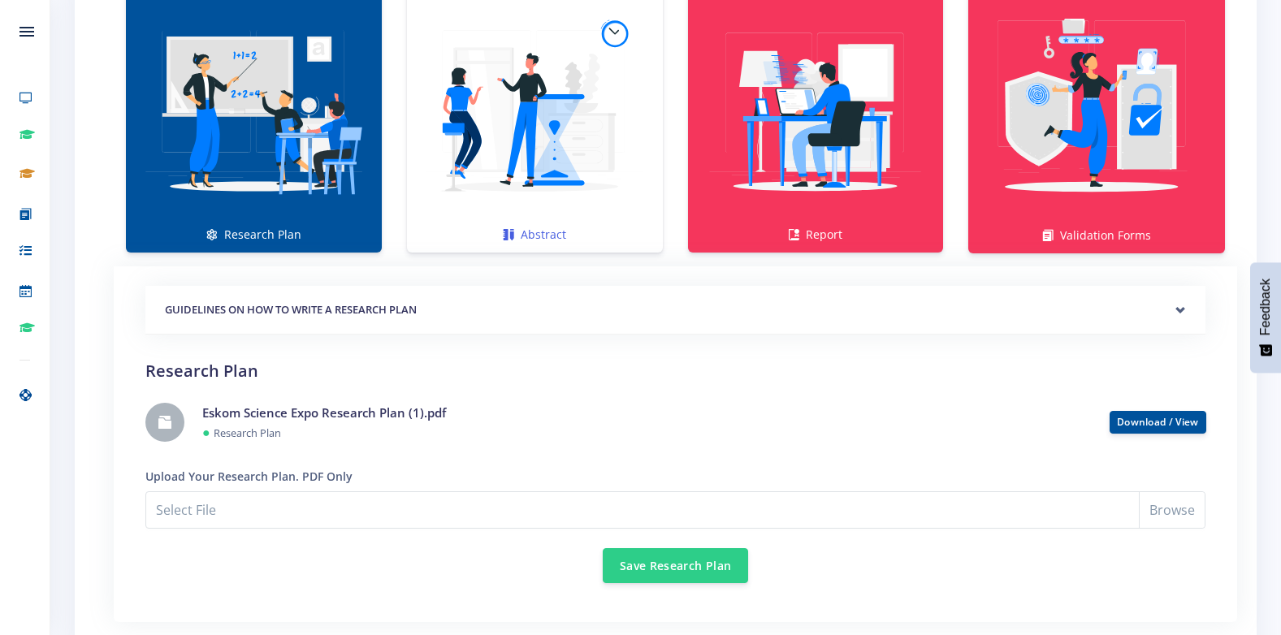
scroll to position [1381, 0]
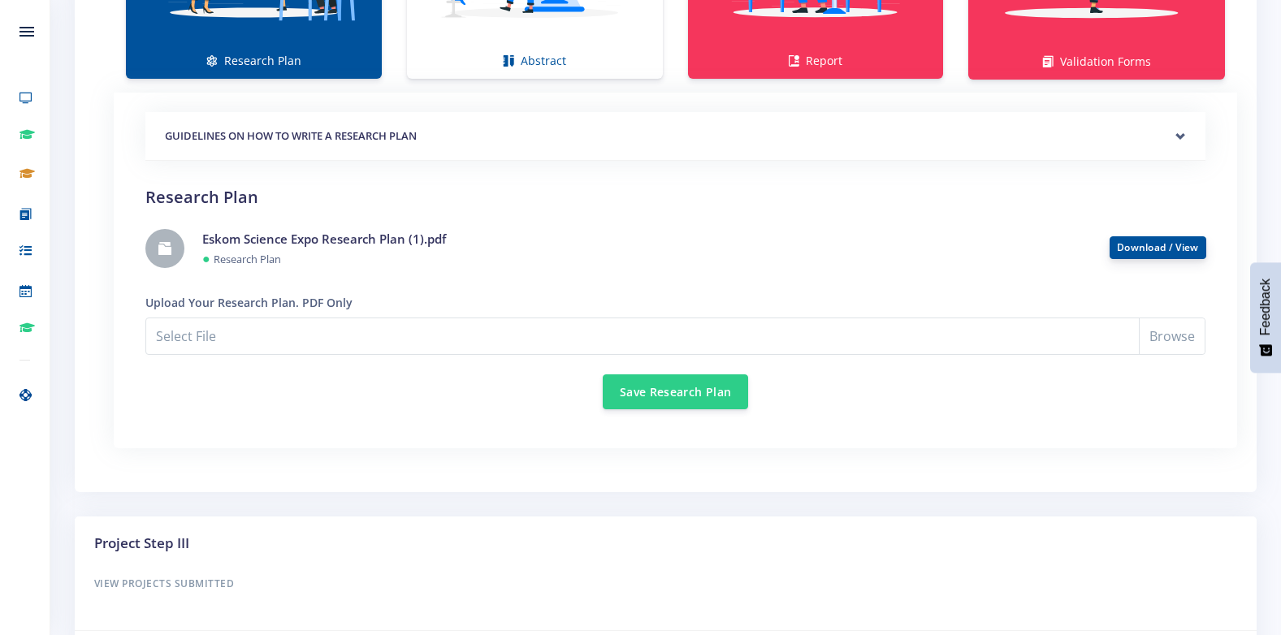
click at [1140, 240] on button "Download / View" at bounding box center [1158, 247] width 97 height 23
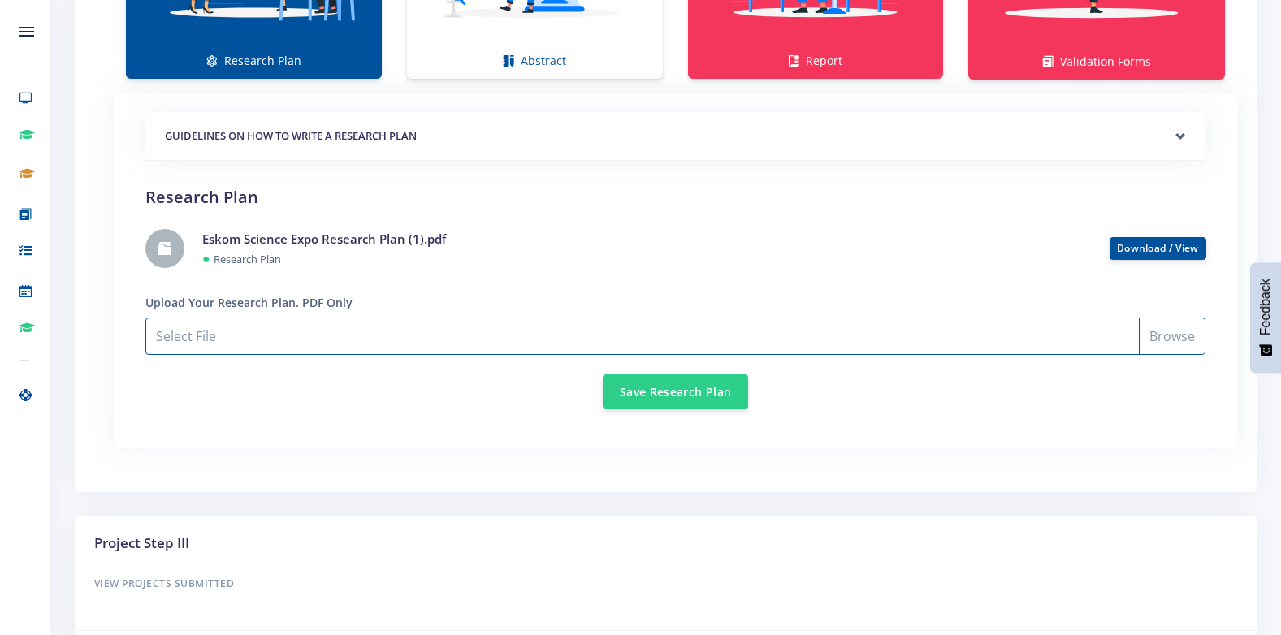
click at [344, 324] on input "Select File" at bounding box center [675, 336] width 1060 height 37
type input "C:\fakepath\Eskom Science Expo Research Plan (1).pdf"
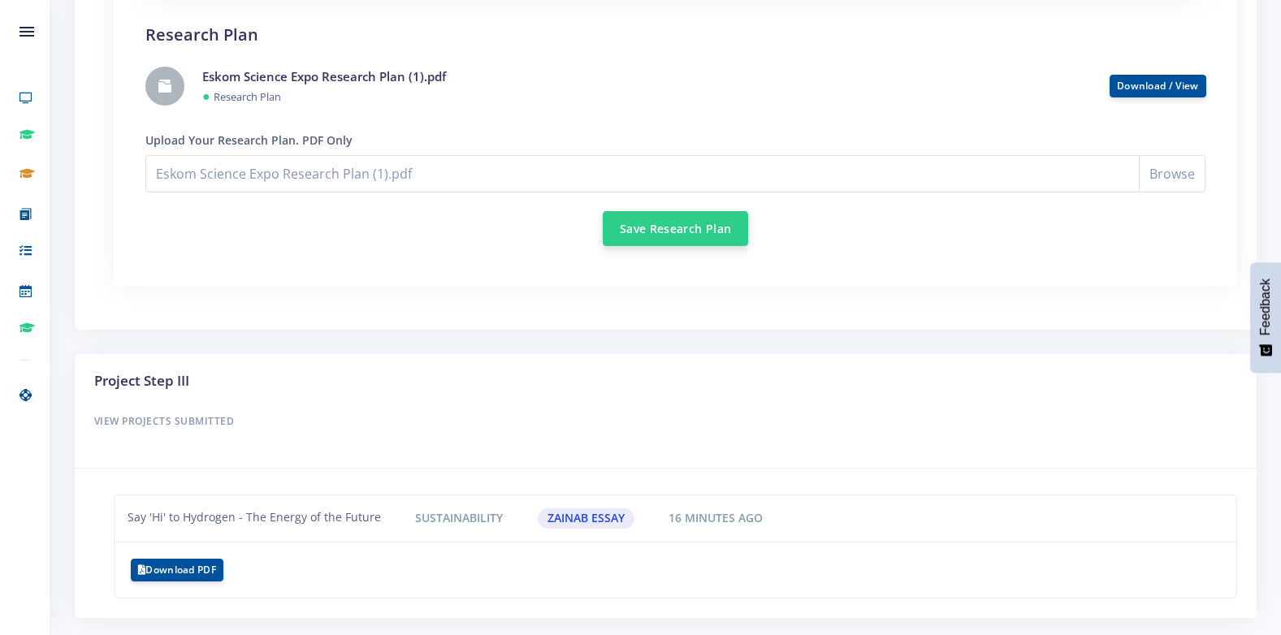
click at [683, 224] on button "Save Research Plan" at bounding box center [675, 228] width 145 height 35
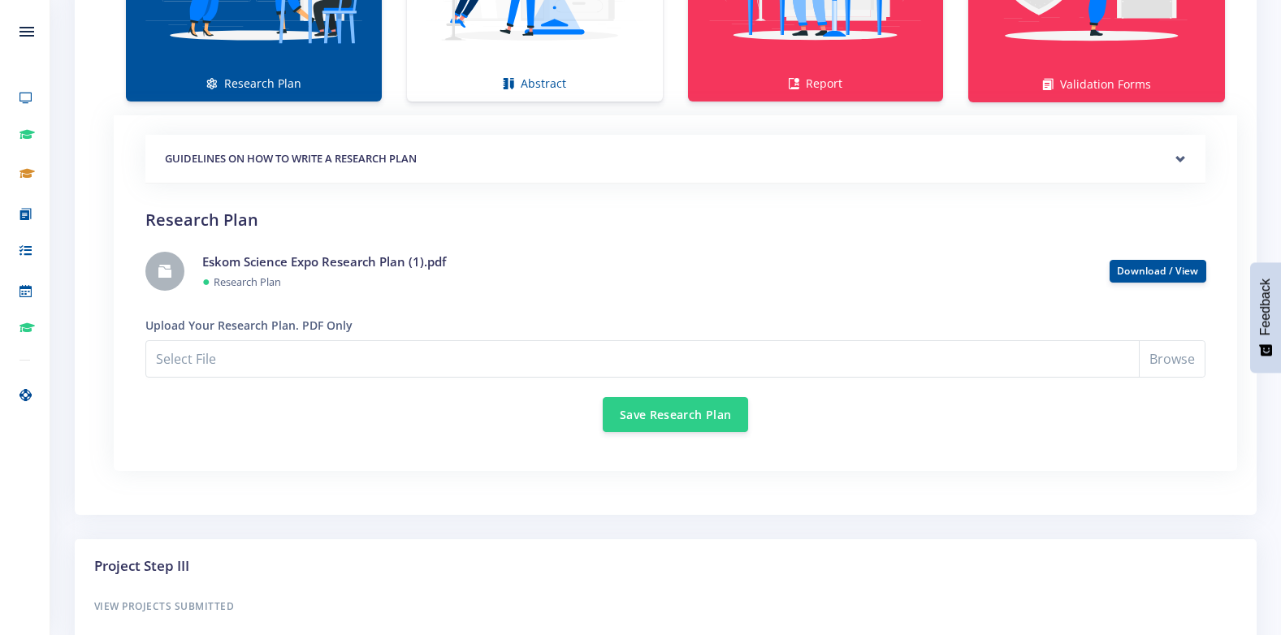
scroll to position [1381, 0]
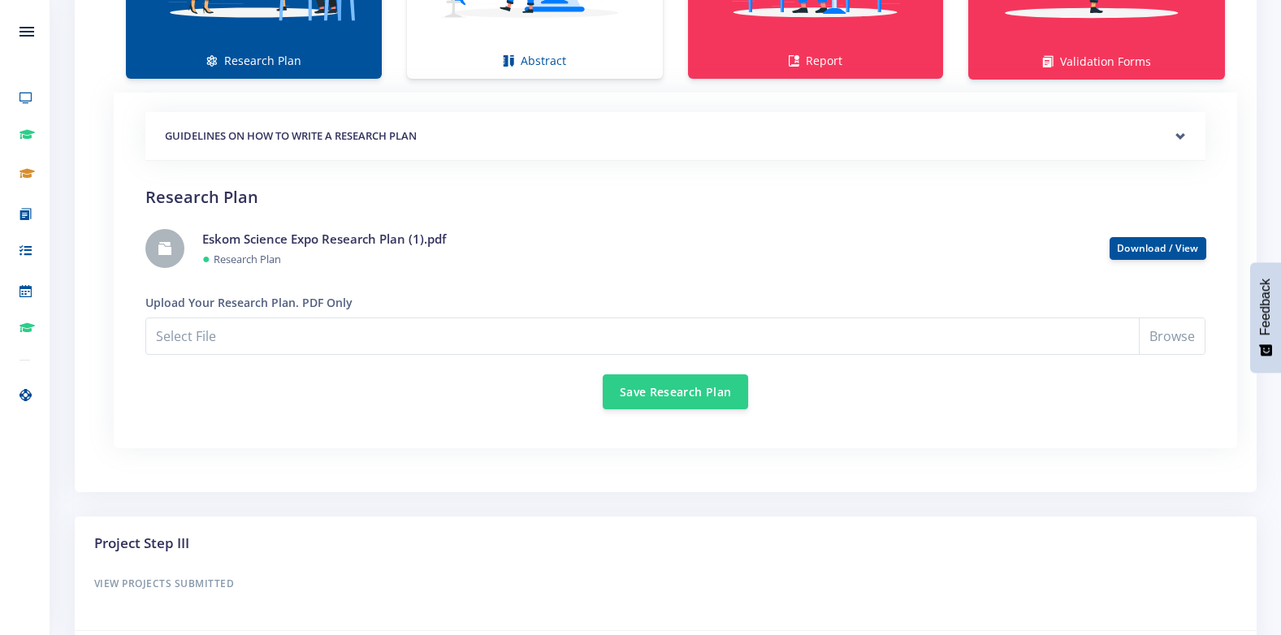
click at [202, 255] on div "Eskom Science Expo Research Plan (1).pdf ● Research Plan" at bounding box center [644, 249] width 908 height 38
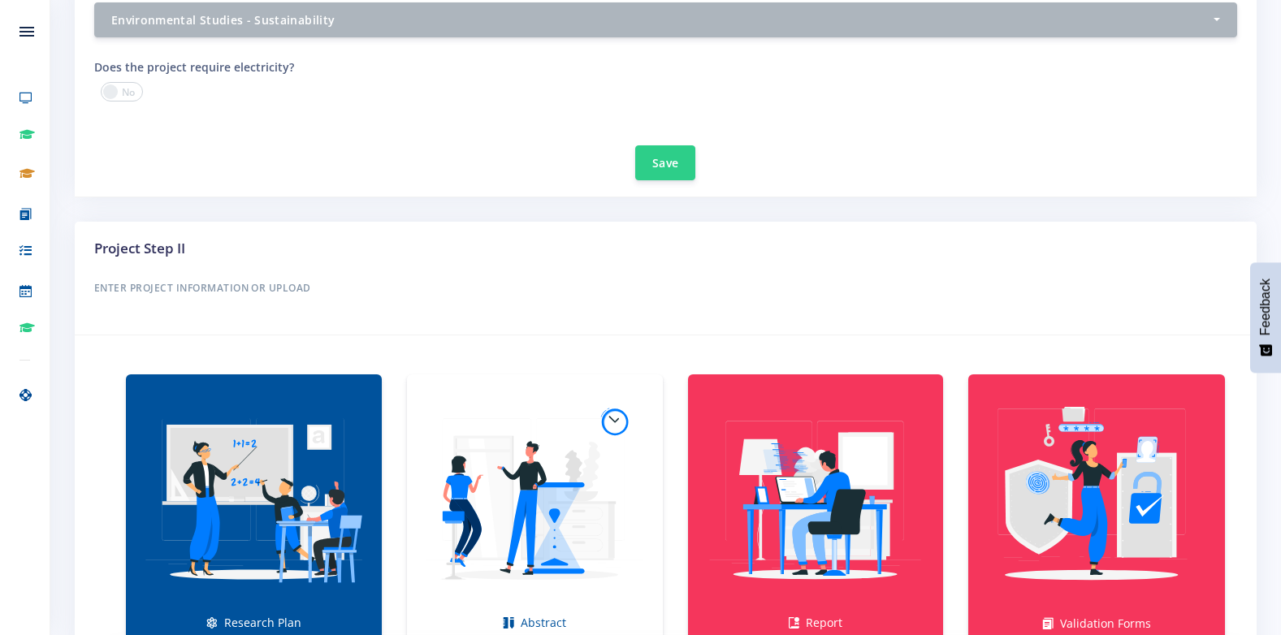
scroll to position [949, 0]
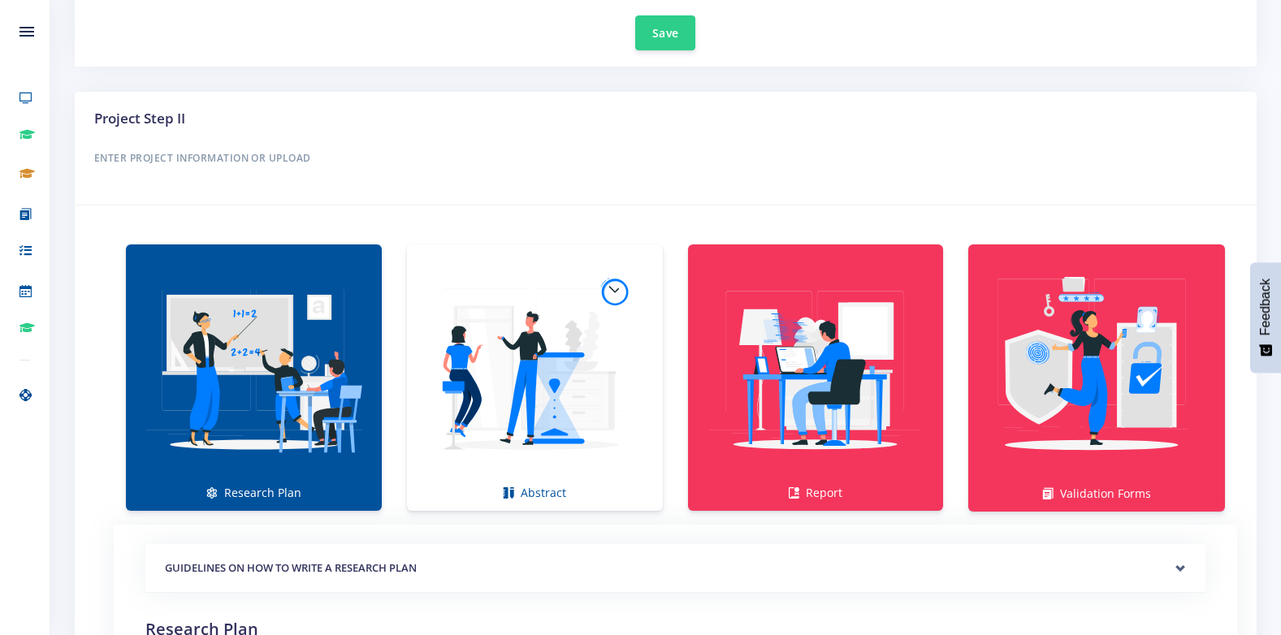
click at [240, 470] on img at bounding box center [254, 369] width 230 height 230
click at [460, 383] on img at bounding box center [535, 369] width 230 height 230
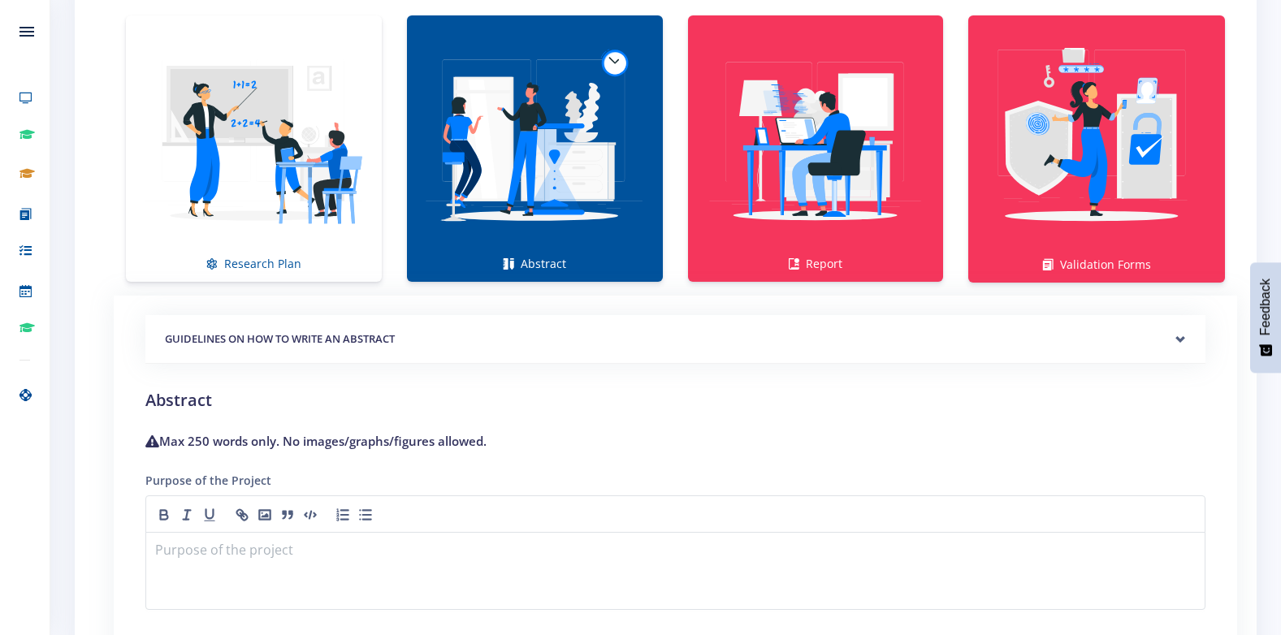
scroll to position [1112, 0]
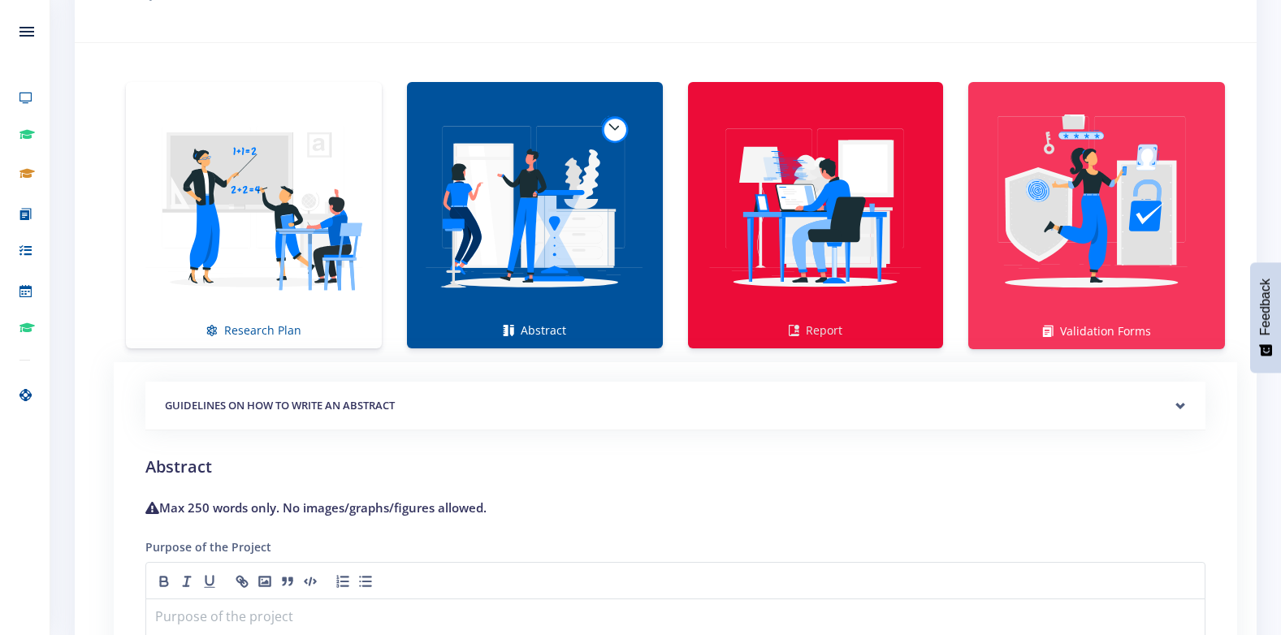
click at [843, 267] on img at bounding box center [816, 207] width 230 height 230
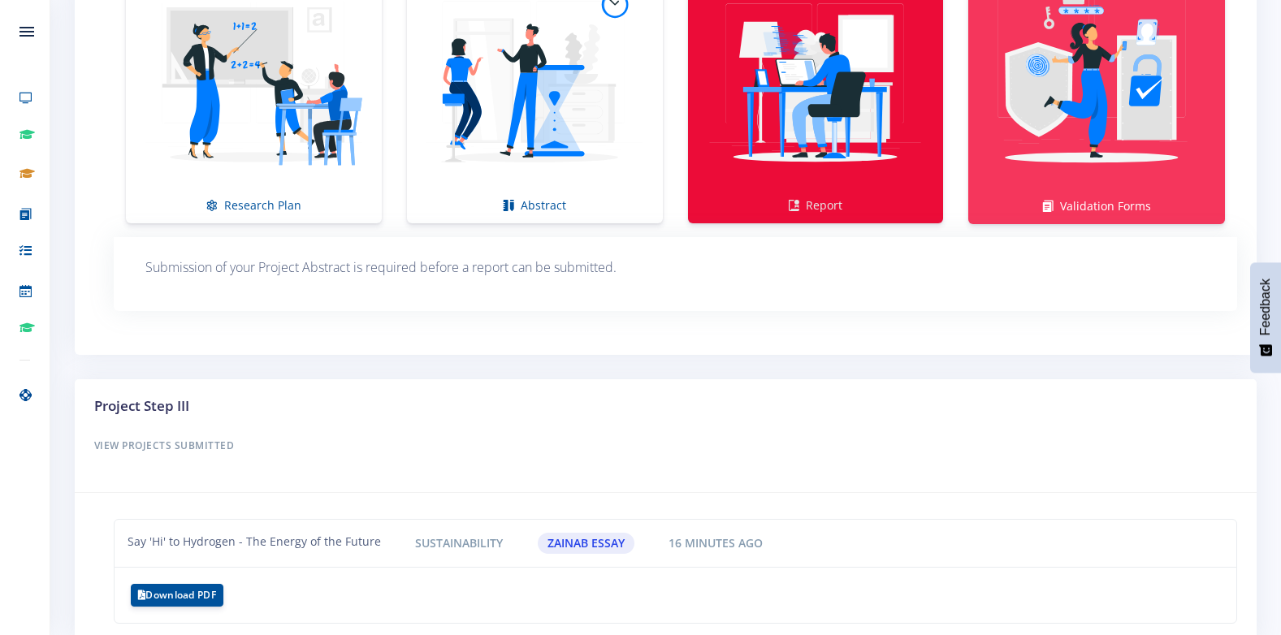
scroll to position [1236, 0]
click at [913, 165] on img at bounding box center [816, 82] width 230 height 230
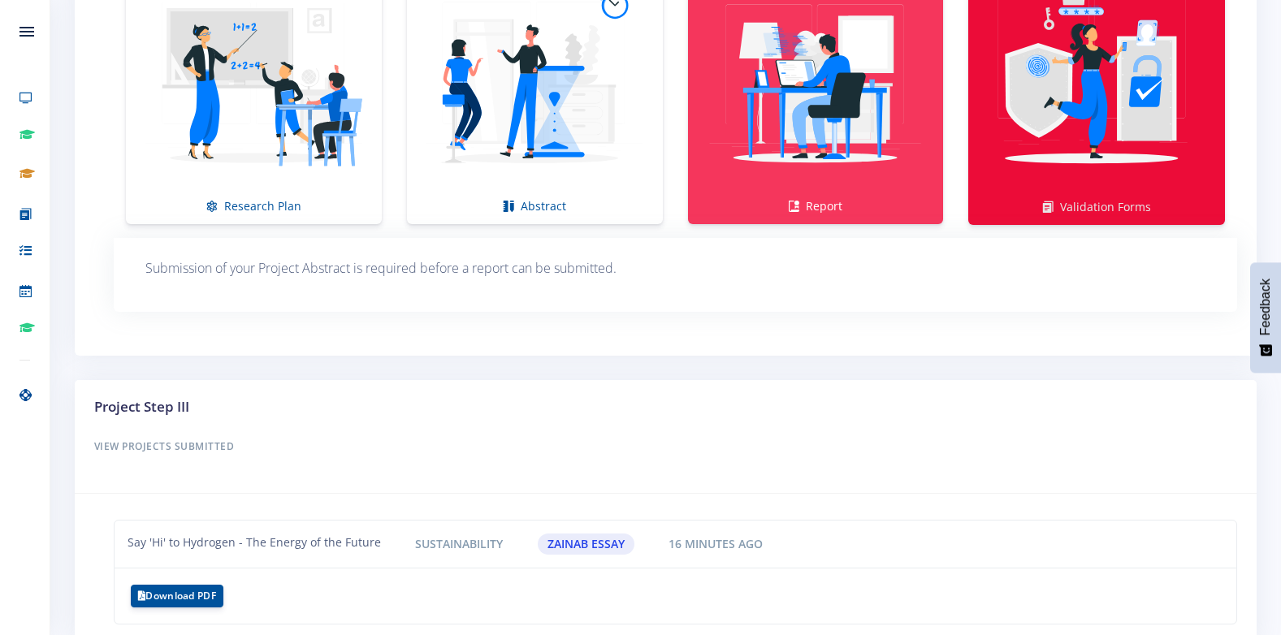
click at [1043, 160] on img at bounding box center [1097, 82] width 231 height 231
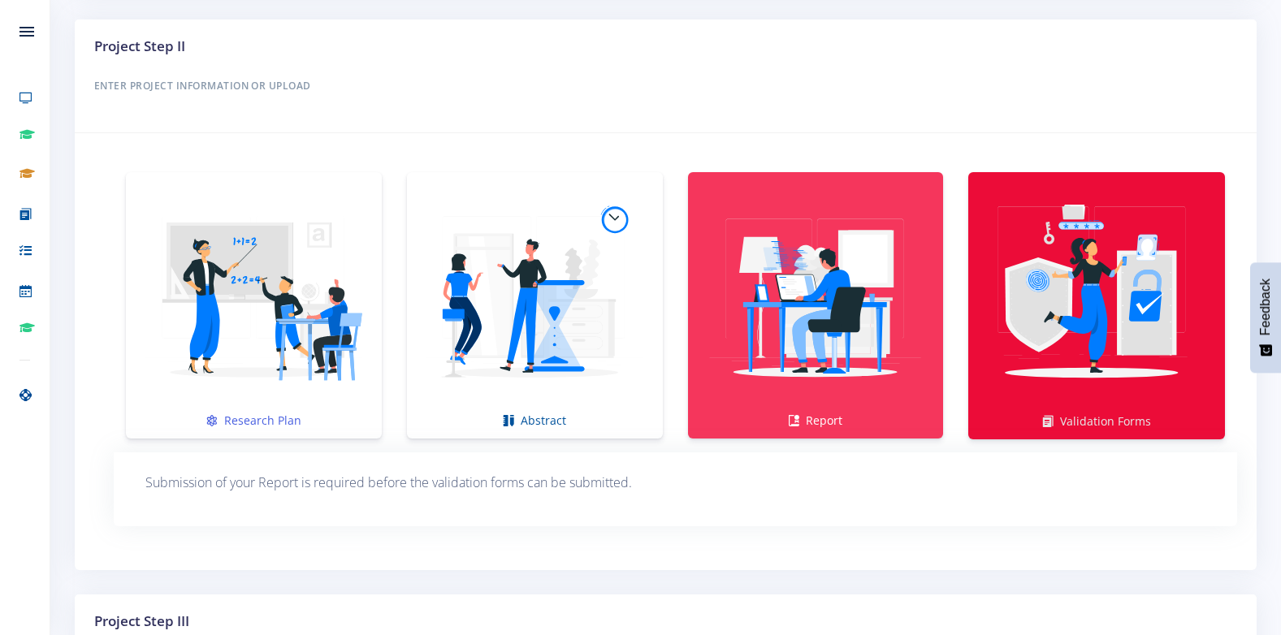
scroll to position [992, 0]
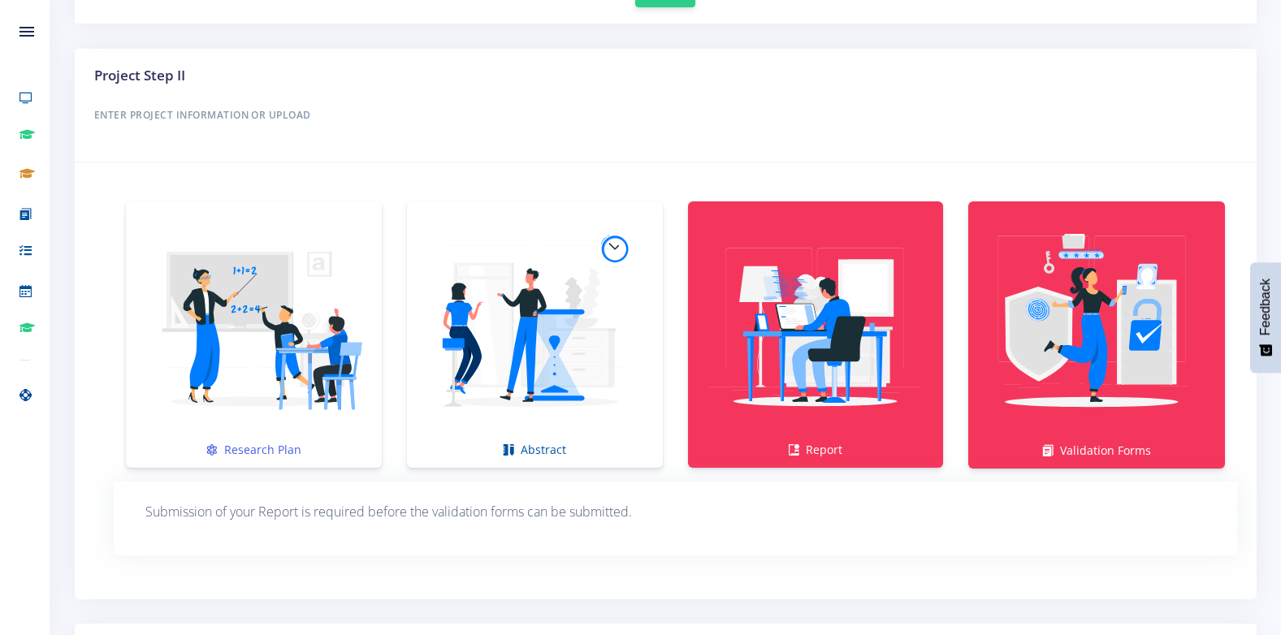
click at [180, 432] on img at bounding box center [254, 326] width 230 height 230
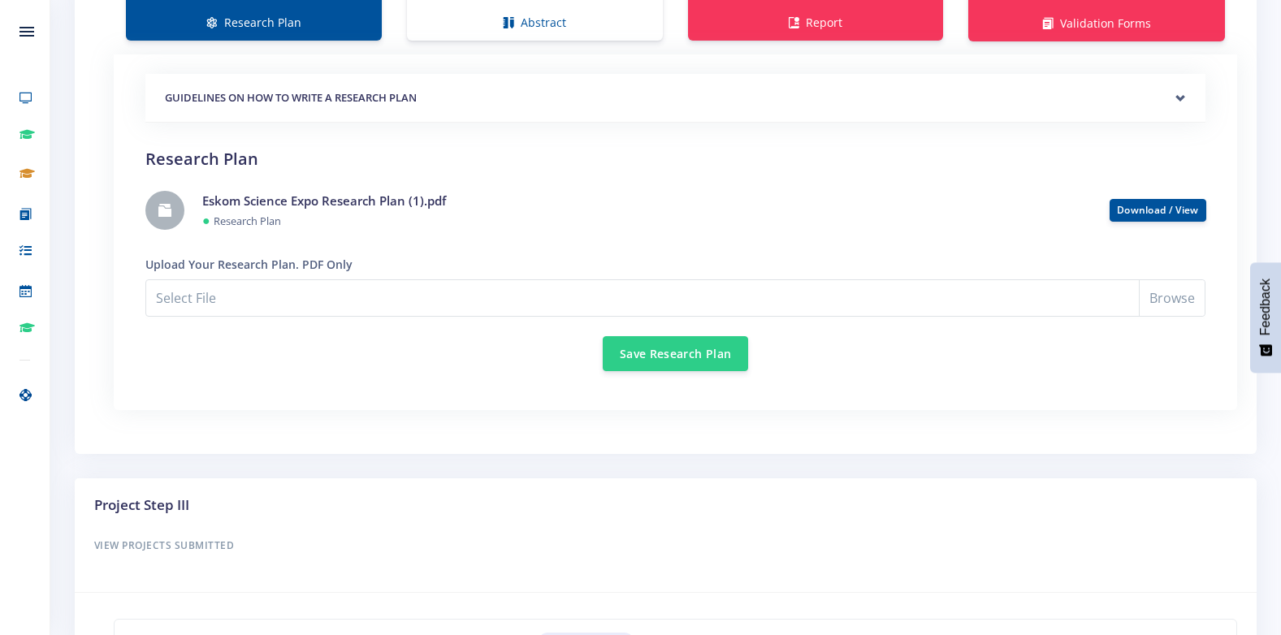
scroll to position [1317, 0]
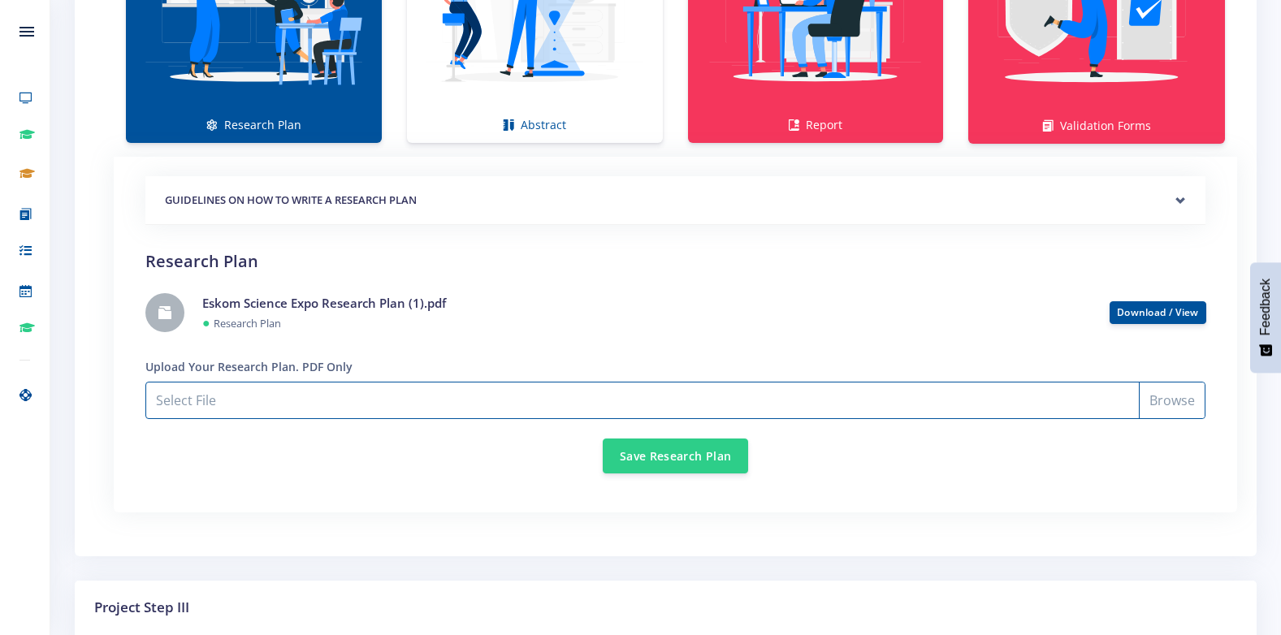
click at [327, 404] on input "Select File" at bounding box center [675, 400] width 1060 height 37
type input "C:\fakepath\Eskom Science Expo Research Plan (1).pdf"
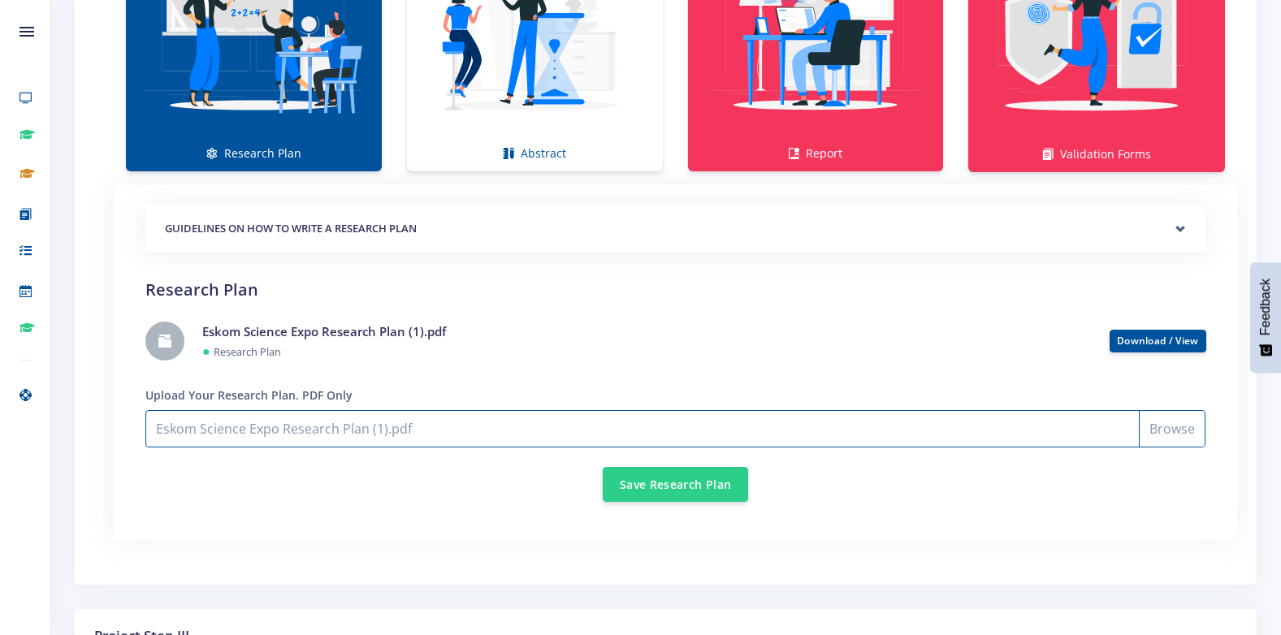
scroll to position [1274, 0]
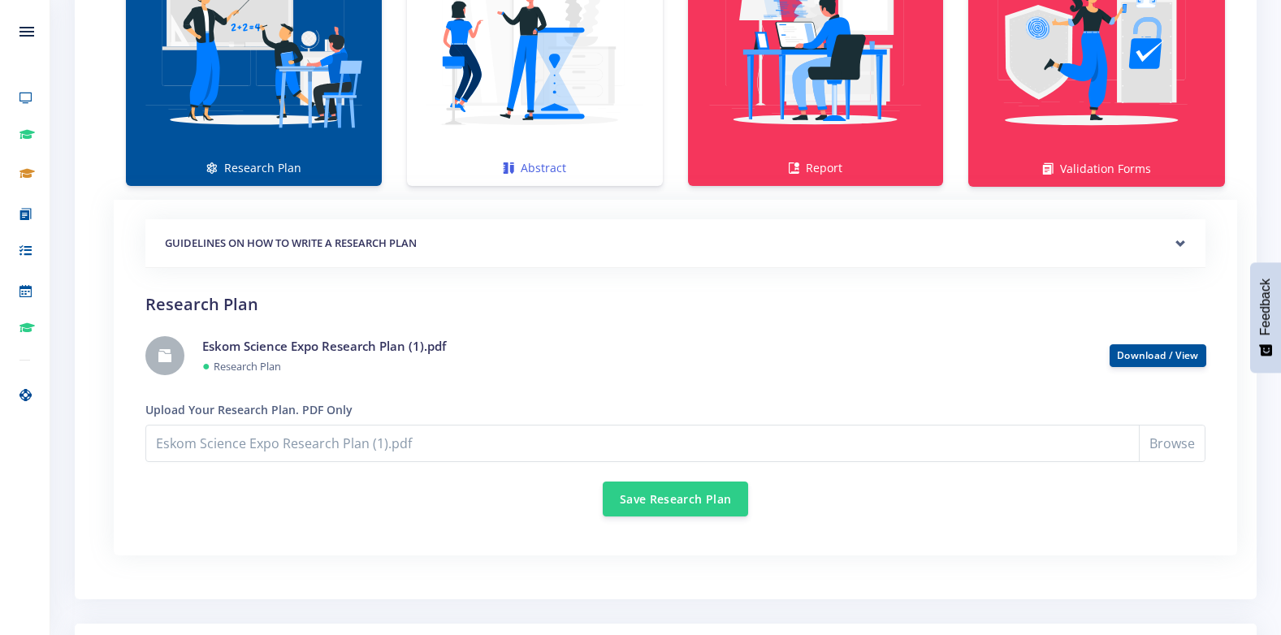
click at [568, 114] on img at bounding box center [535, 44] width 230 height 230
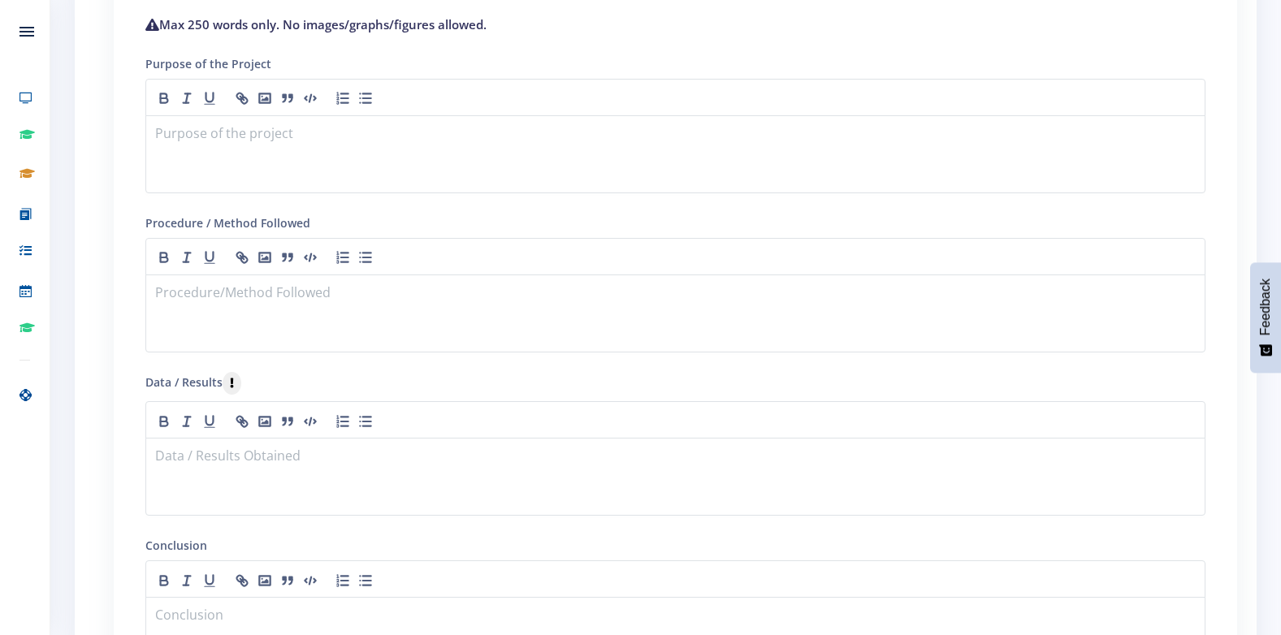
scroll to position [1518, 0]
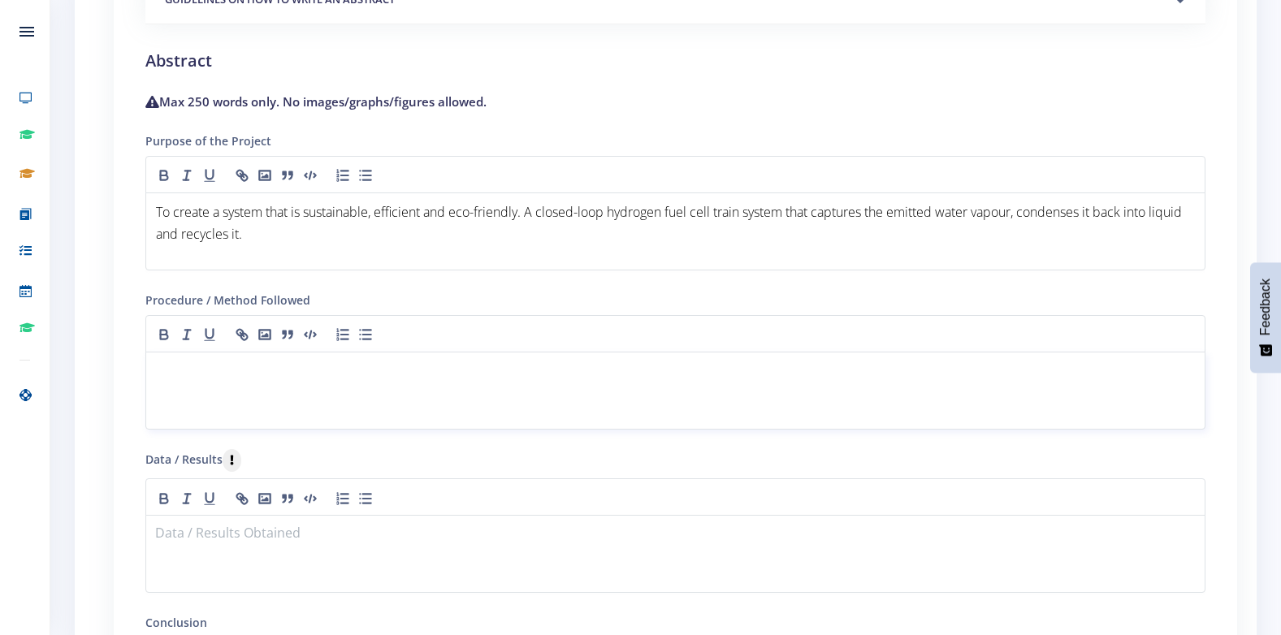
click at [264, 371] on p at bounding box center [675, 372] width 1039 height 22
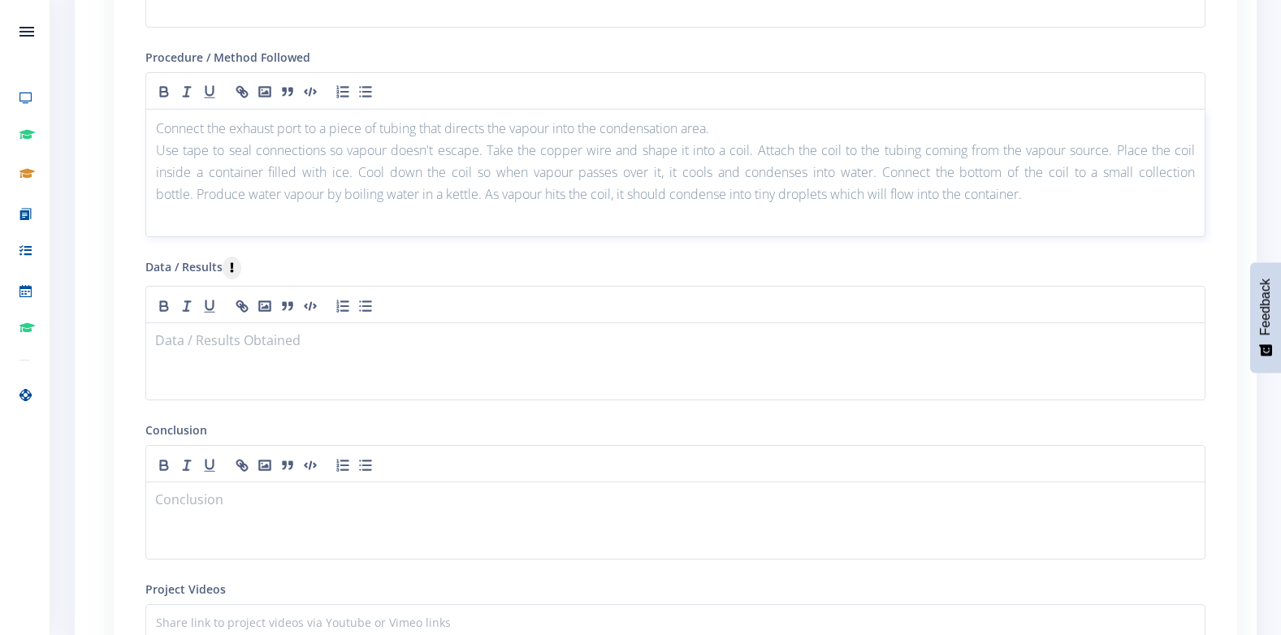
scroll to position [1762, 0]
click at [220, 340] on p at bounding box center [675, 342] width 1039 height 22
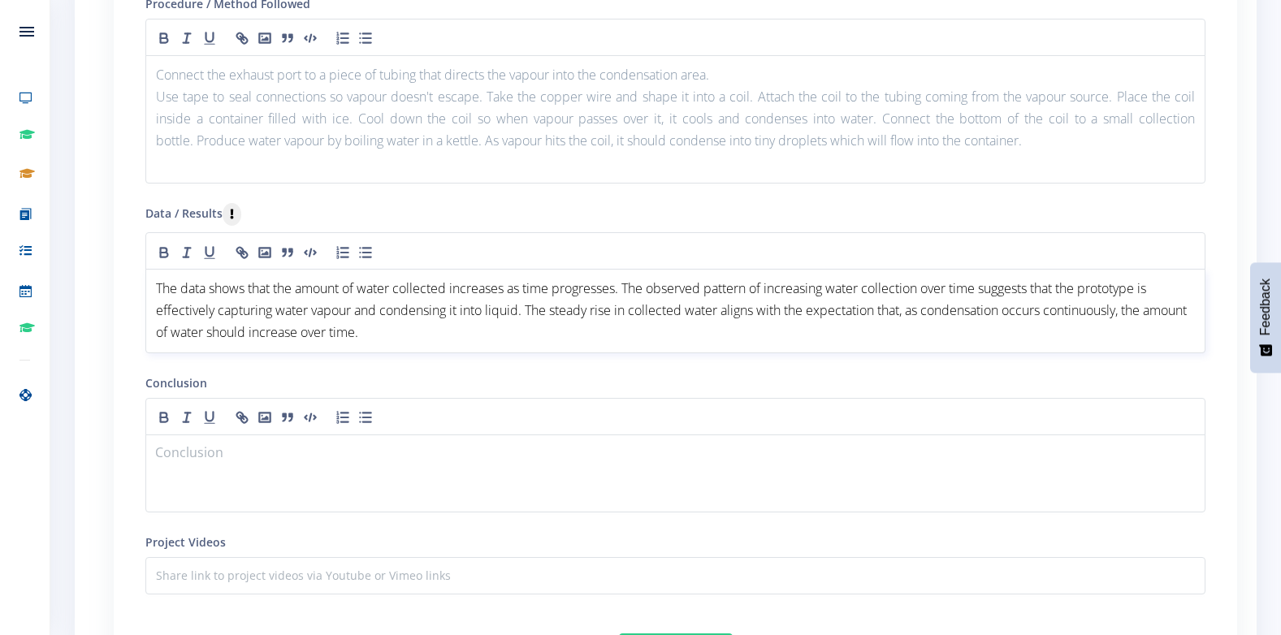
scroll to position [1924, 0]
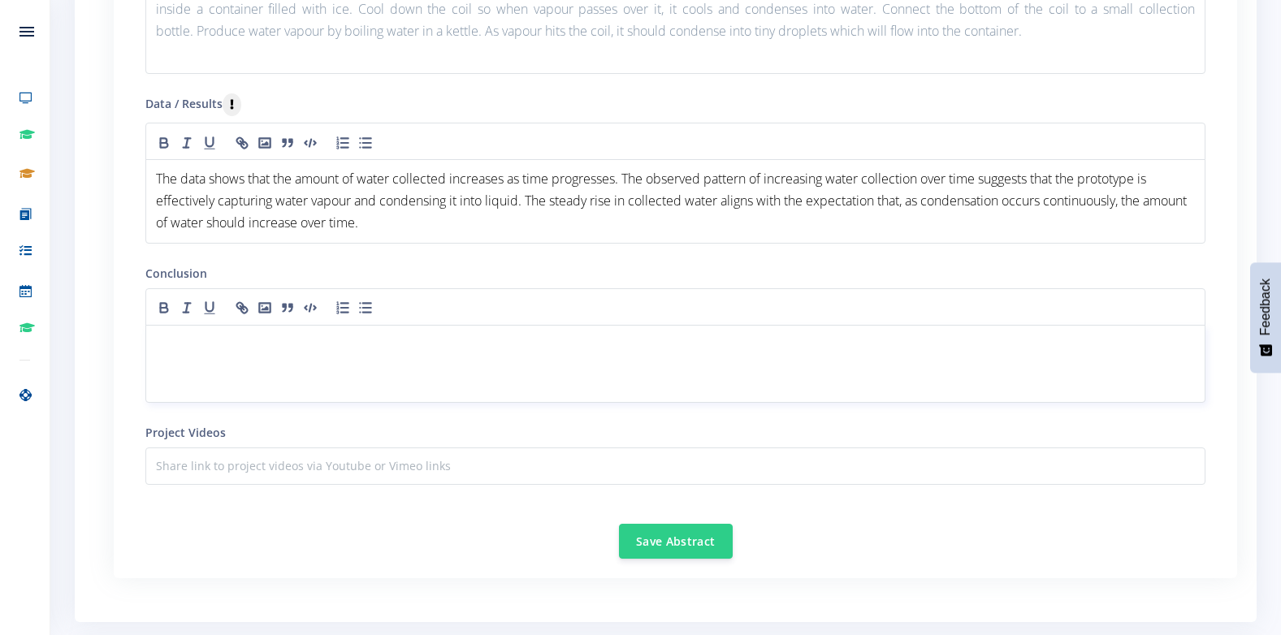
click at [298, 360] on div at bounding box center [675, 364] width 1060 height 78
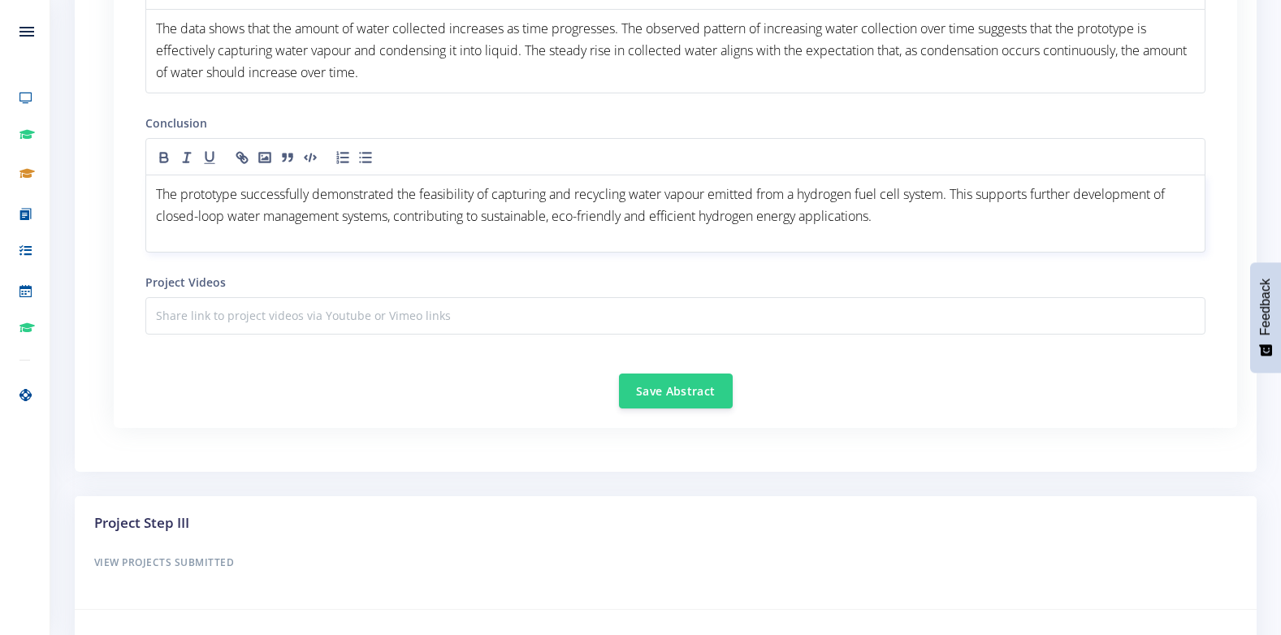
scroll to position [2087, 0]
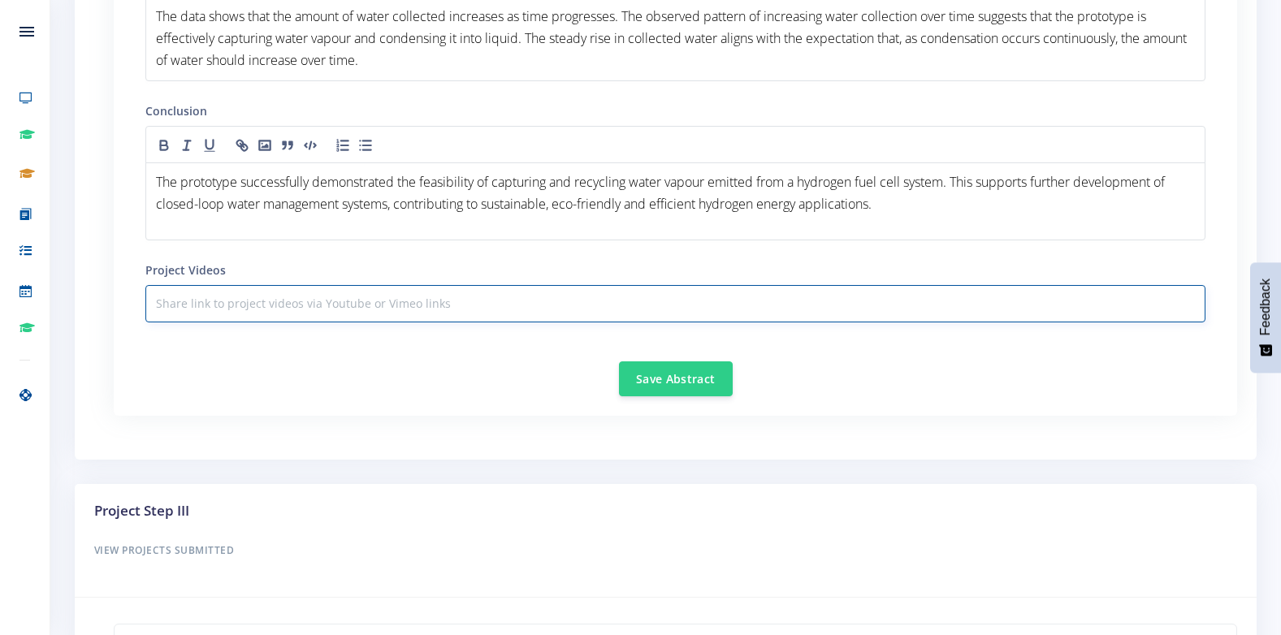
click at [314, 308] on input "text" at bounding box center [675, 303] width 1060 height 37
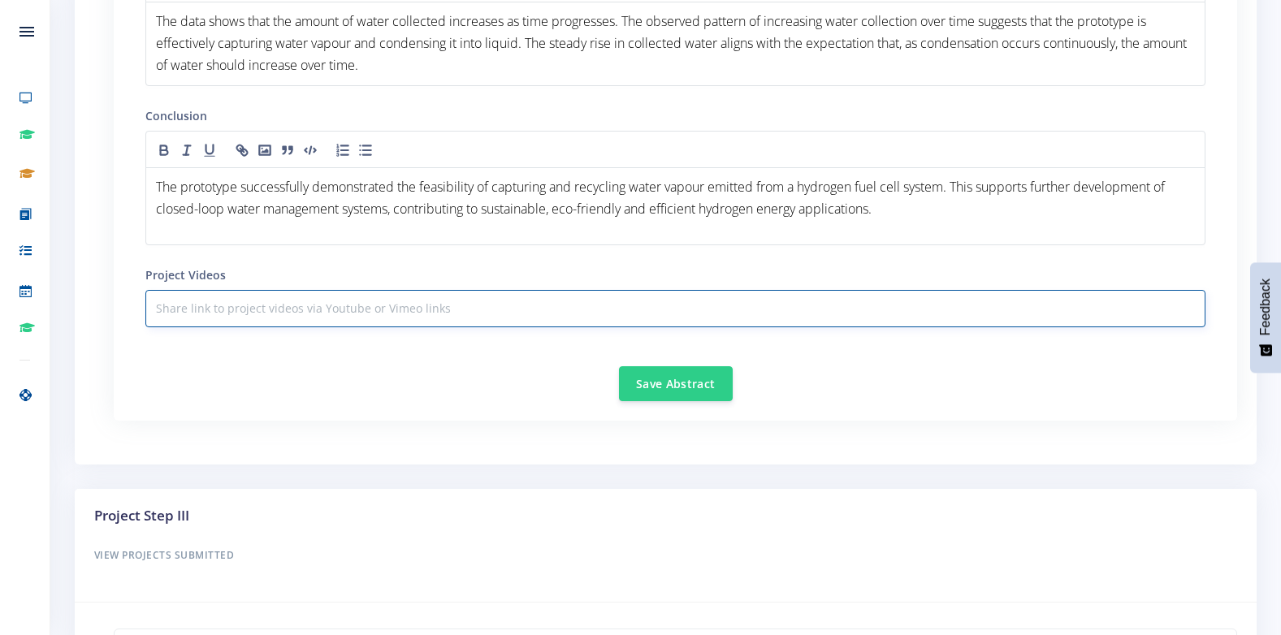
scroll to position [2005, 0]
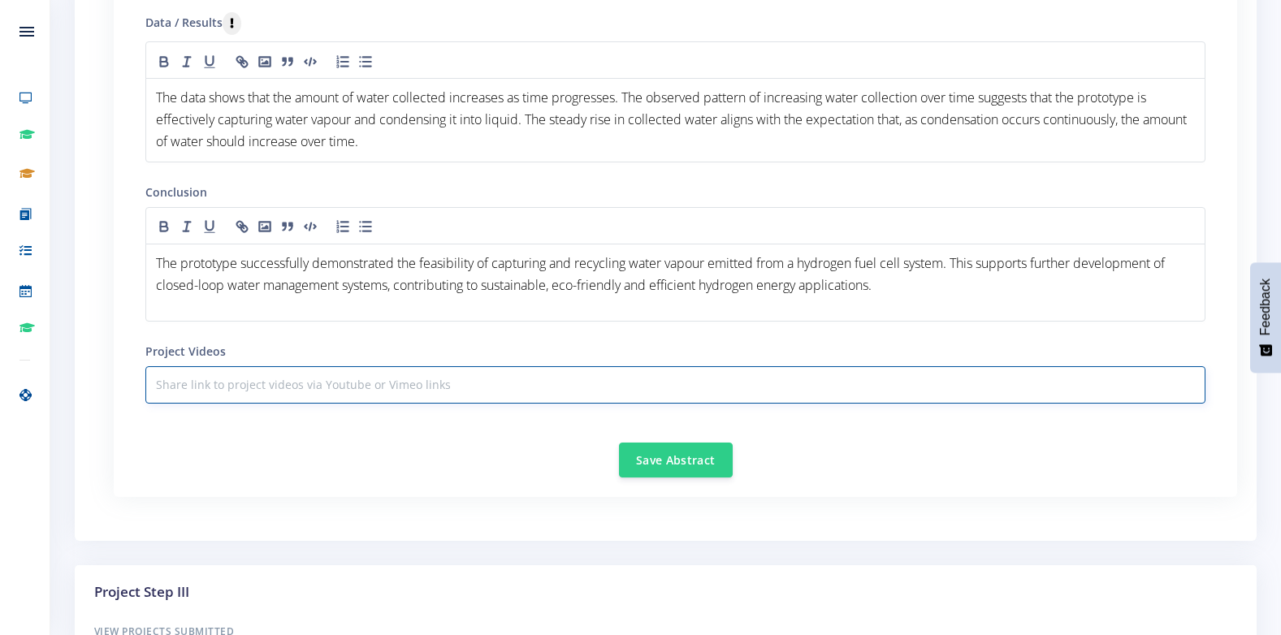
click at [252, 382] on input "text" at bounding box center [675, 384] width 1060 height 37
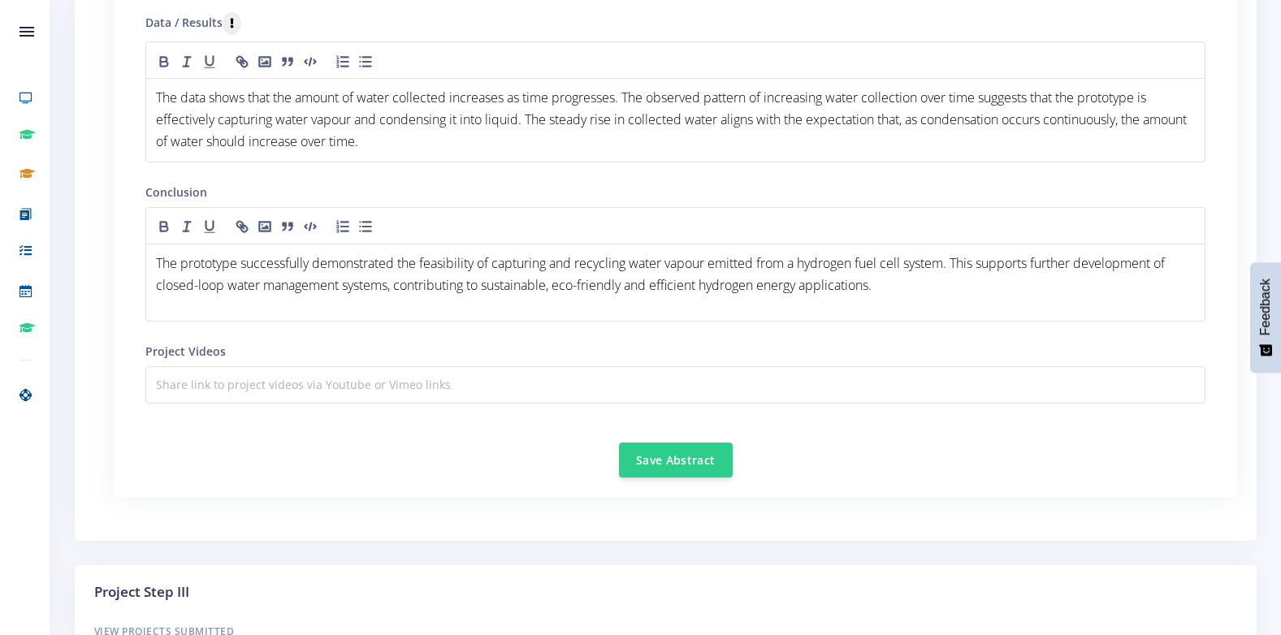
drag, startPoint x: 251, startPoint y: 384, endPoint x: 278, endPoint y: 378, distance: 27.4
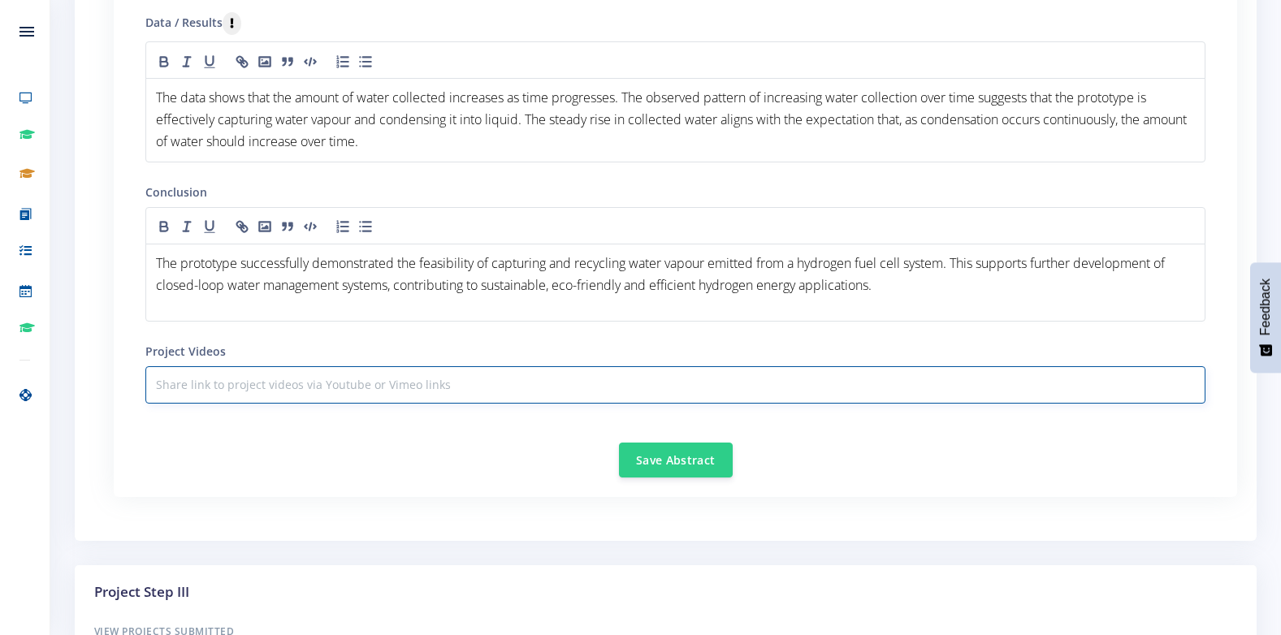
drag, startPoint x: 218, startPoint y: 397, endPoint x: 189, endPoint y: 385, distance: 31.4
drag, startPoint x: 189, startPoint y: 385, endPoint x: 178, endPoint y: 384, distance: 10.6
click at [178, 384] on input "text" at bounding box center [675, 384] width 1060 height 37
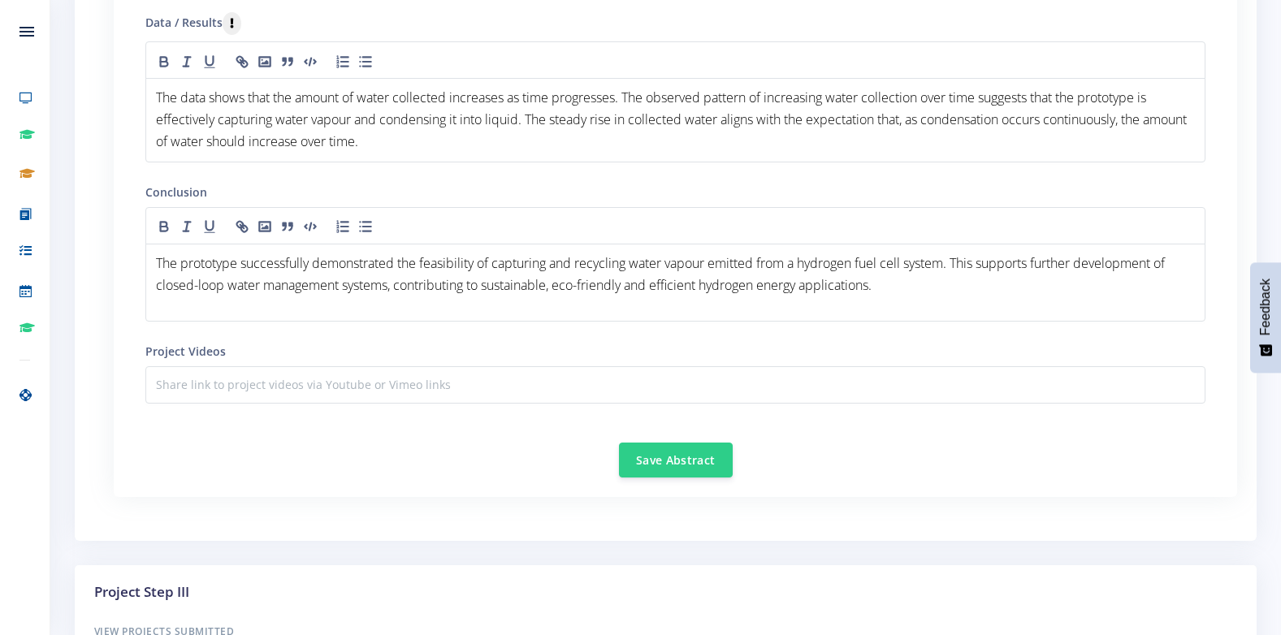
drag, startPoint x: 176, startPoint y: 385, endPoint x: 107, endPoint y: 162, distance: 233.6
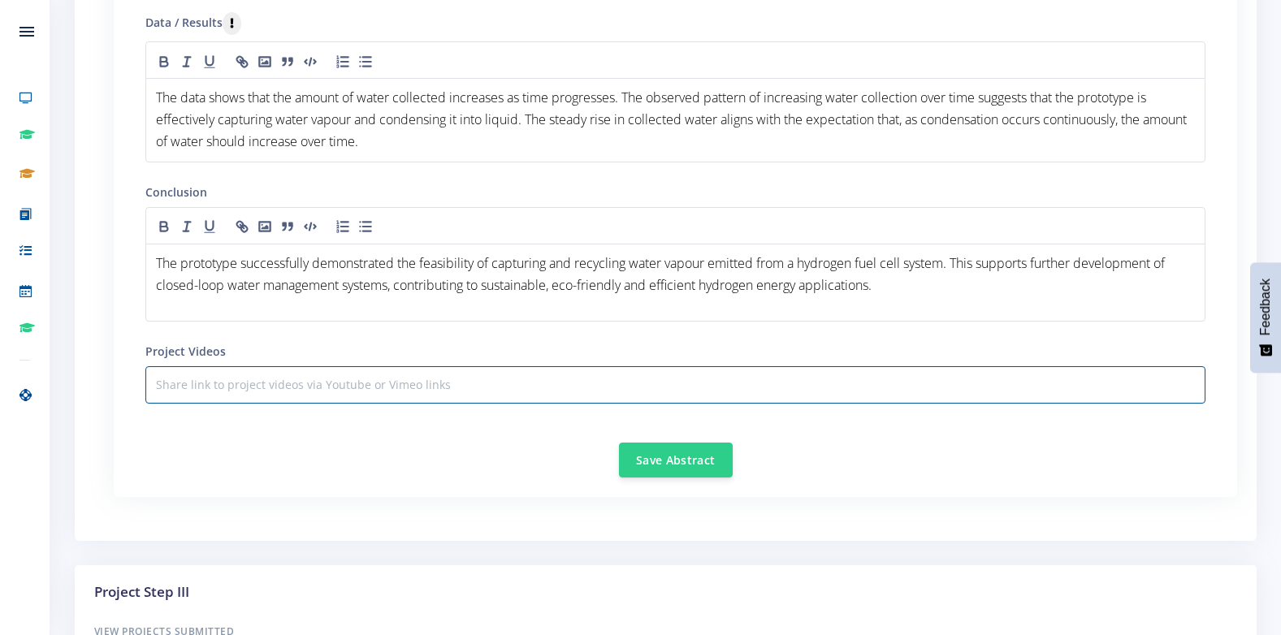
drag, startPoint x: 197, startPoint y: 388, endPoint x: 210, endPoint y: 508, distance: 120.9
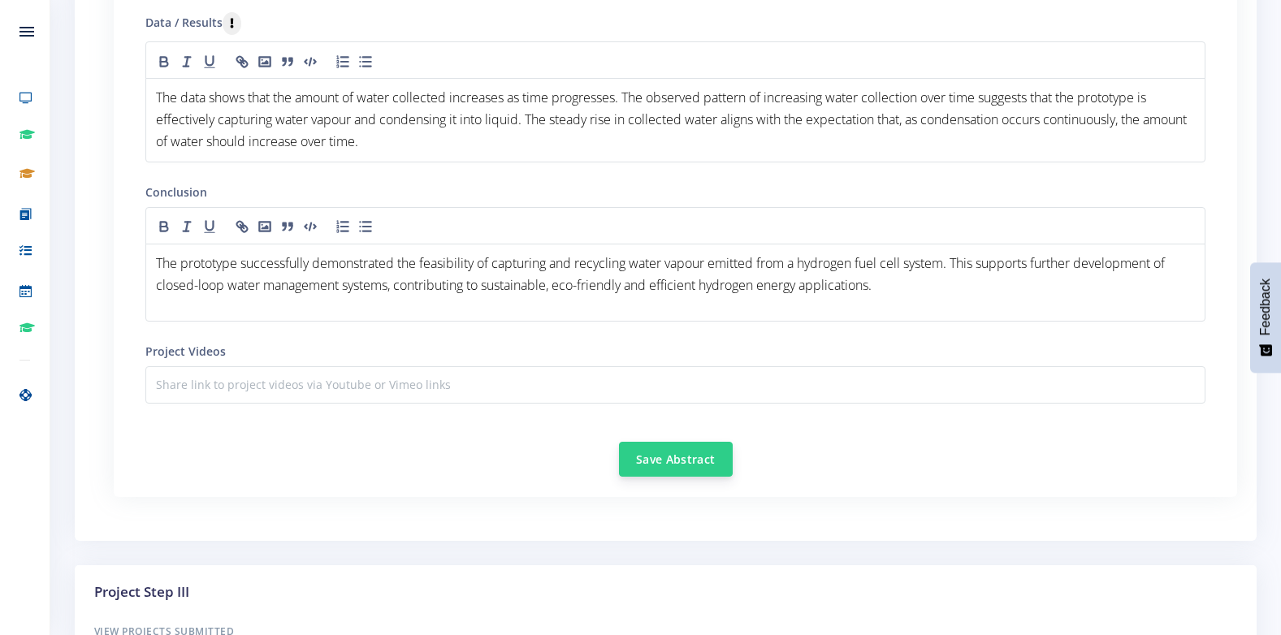
click at [664, 455] on button "Save Abstract" at bounding box center [676, 459] width 114 height 35
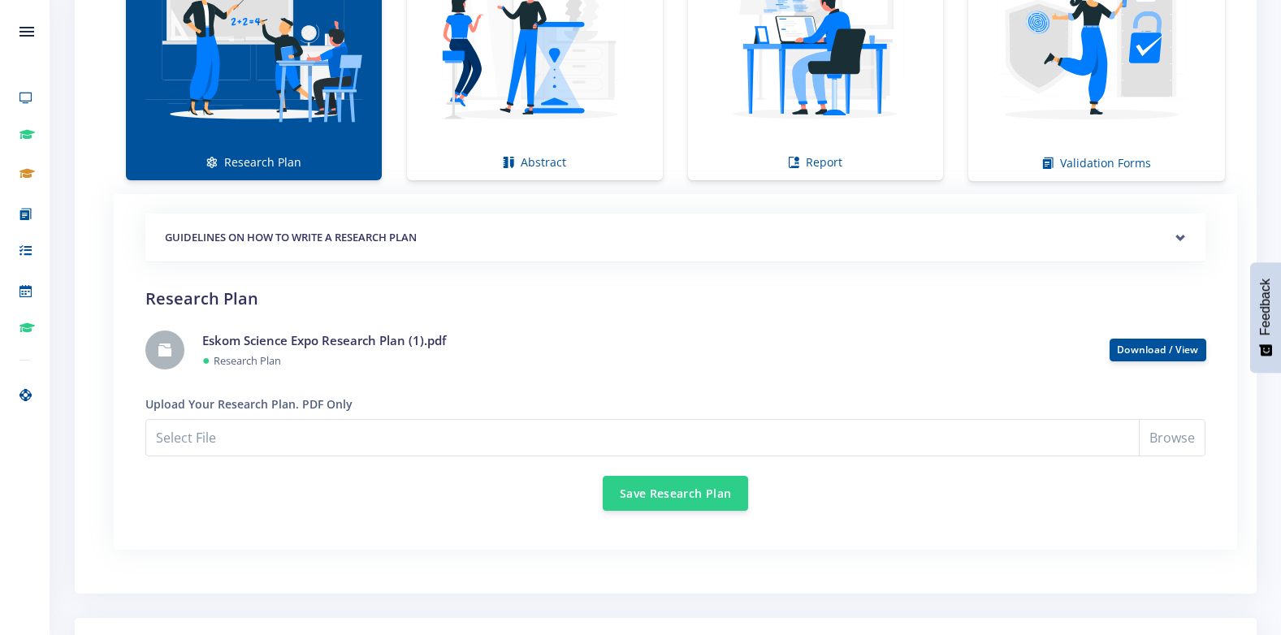
scroll to position [1274, 0]
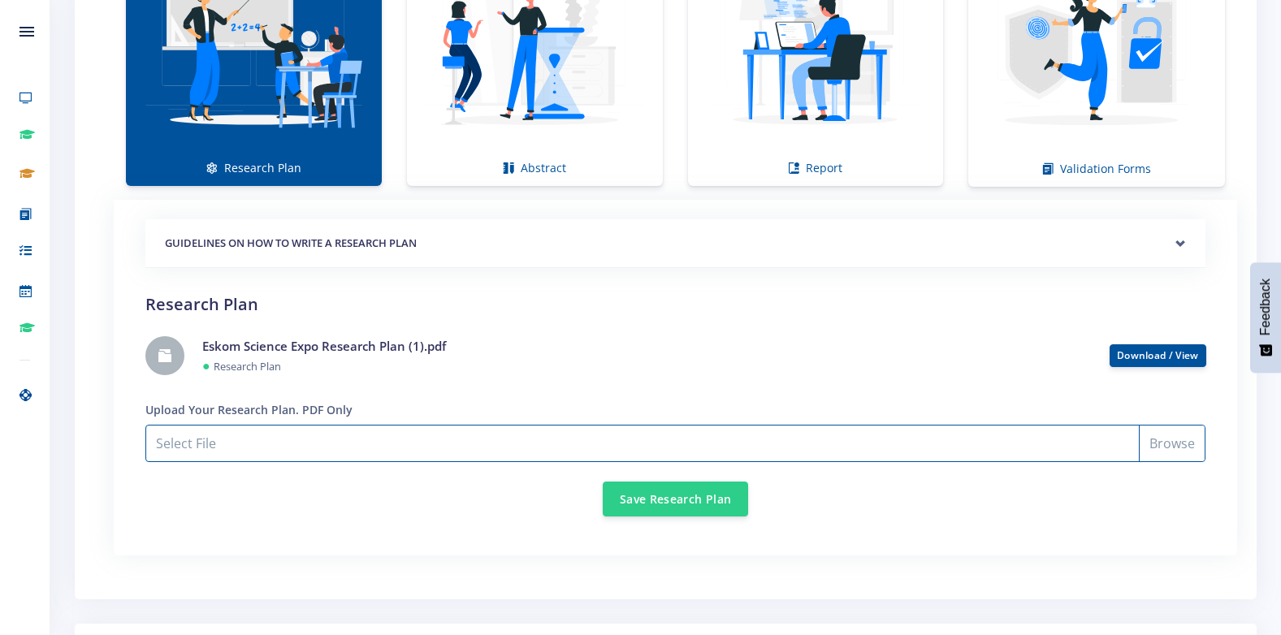
click at [434, 443] on input "Select File" at bounding box center [675, 443] width 1060 height 37
type input "C:\fakepath\Eskom Science Expo Research Plan (1).pdf"
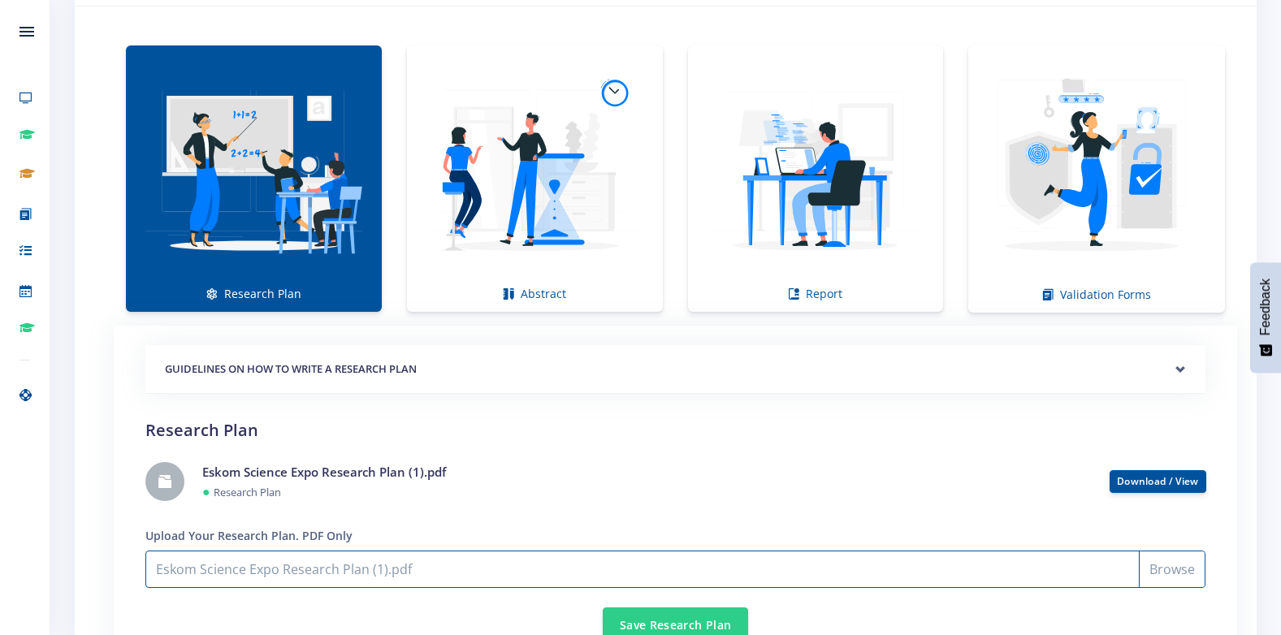
scroll to position [1030, 0]
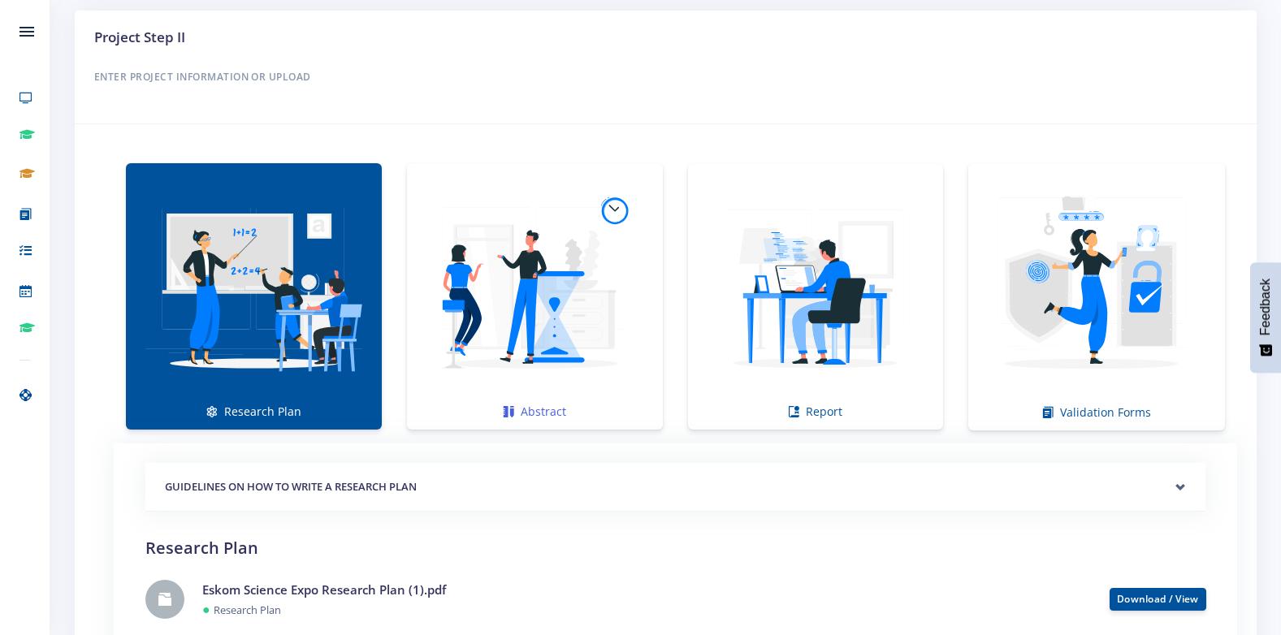
click at [464, 334] on img at bounding box center [535, 288] width 230 height 230
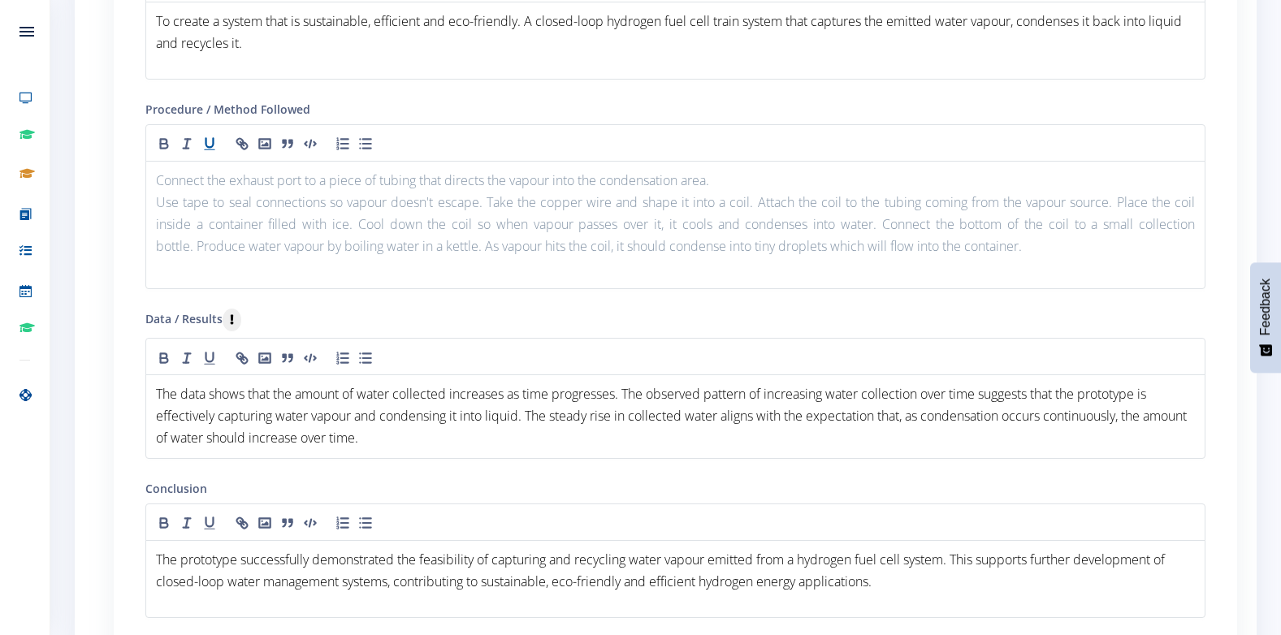
scroll to position [1680, 0]
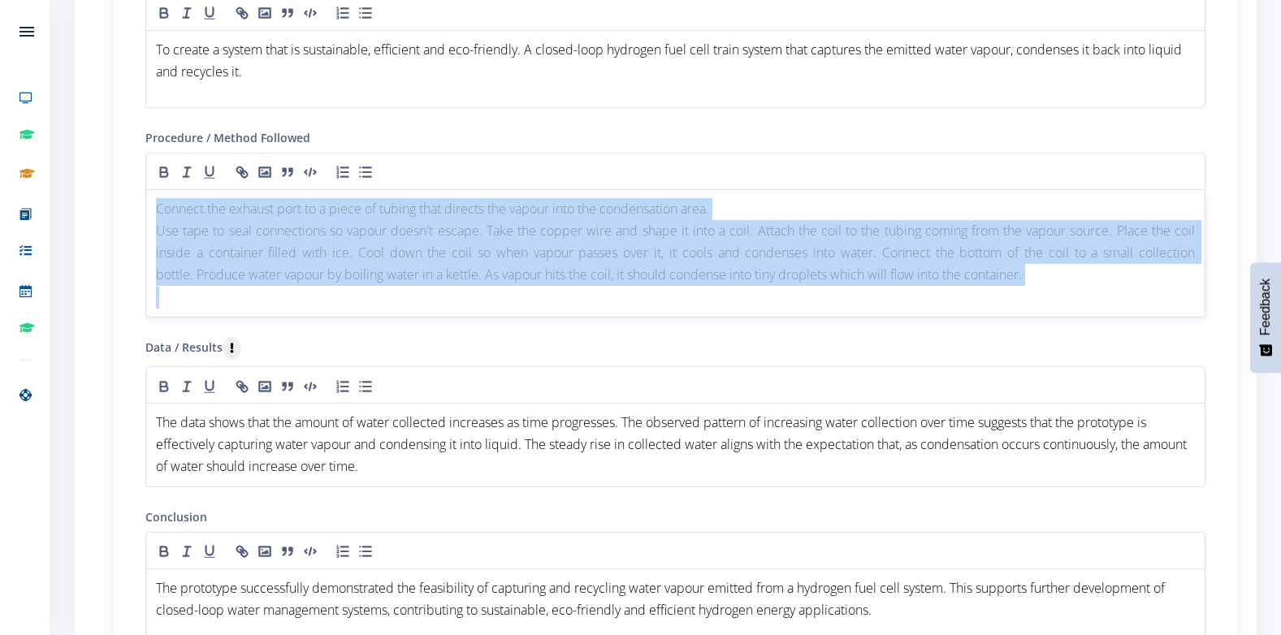
drag, startPoint x: 156, startPoint y: 210, endPoint x: 999, endPoint y: 296, distance: 847.0
click at [999, 296] on div "Connect the exhaust port to a piece of tubing that directs the vapour into the …" at bounding box center [675, 253] width 1060 height 128
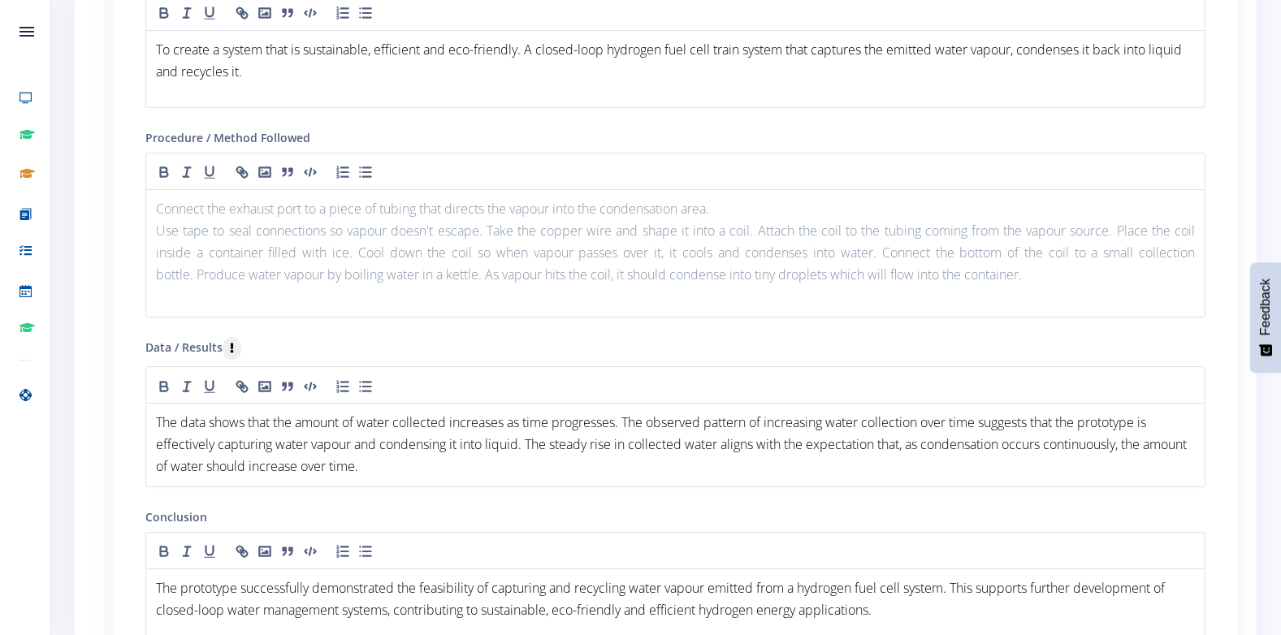
click at [111, 299] on div "Research Plan Abstract Report Validation Forms ●" at bounding box center [665, 161] width 1143 height 1322
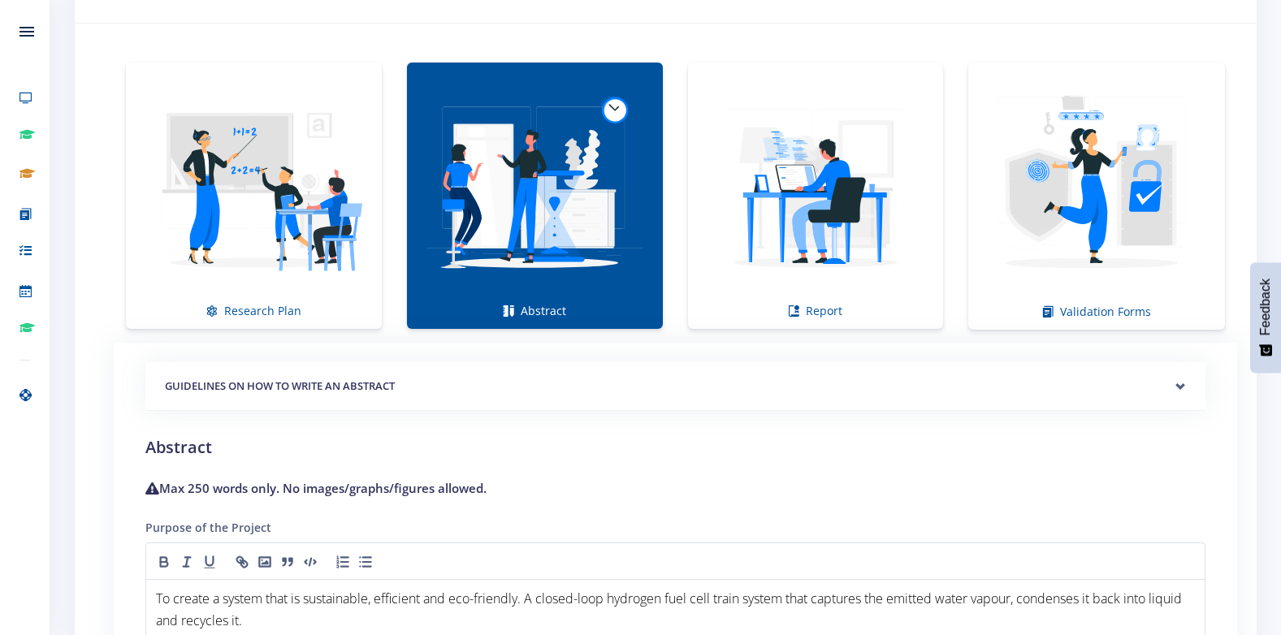
scroll to position [1052, 0]
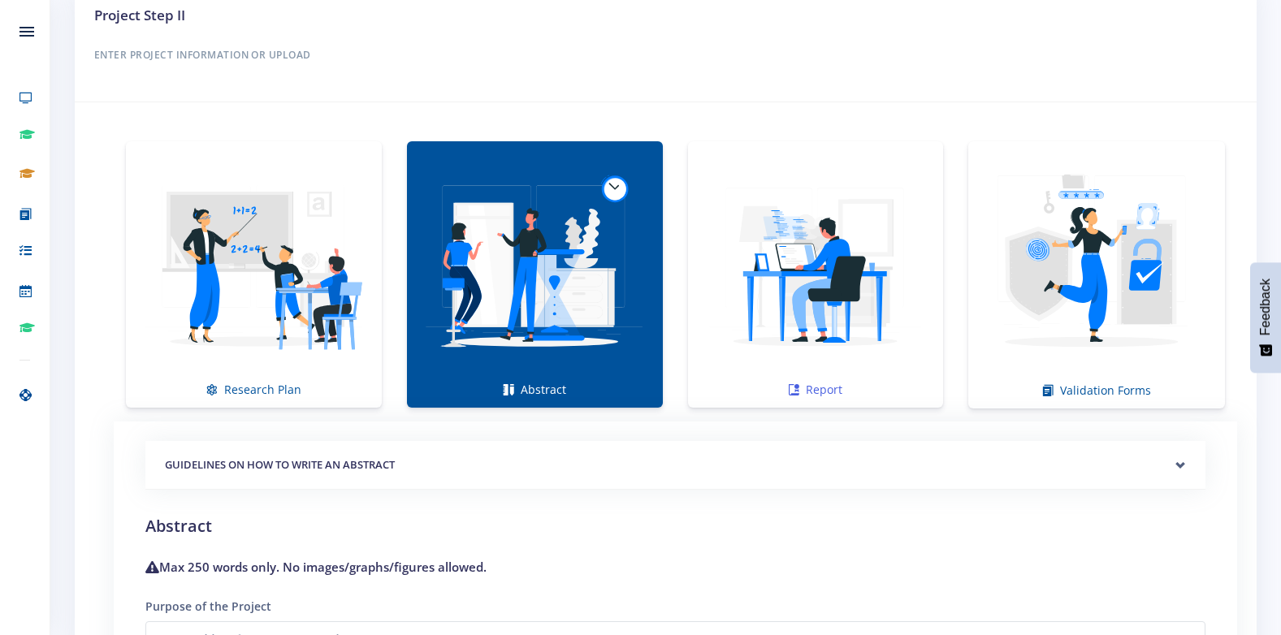
click at [849, 249] on img at bounding box center [816, 266] width 230 height 230
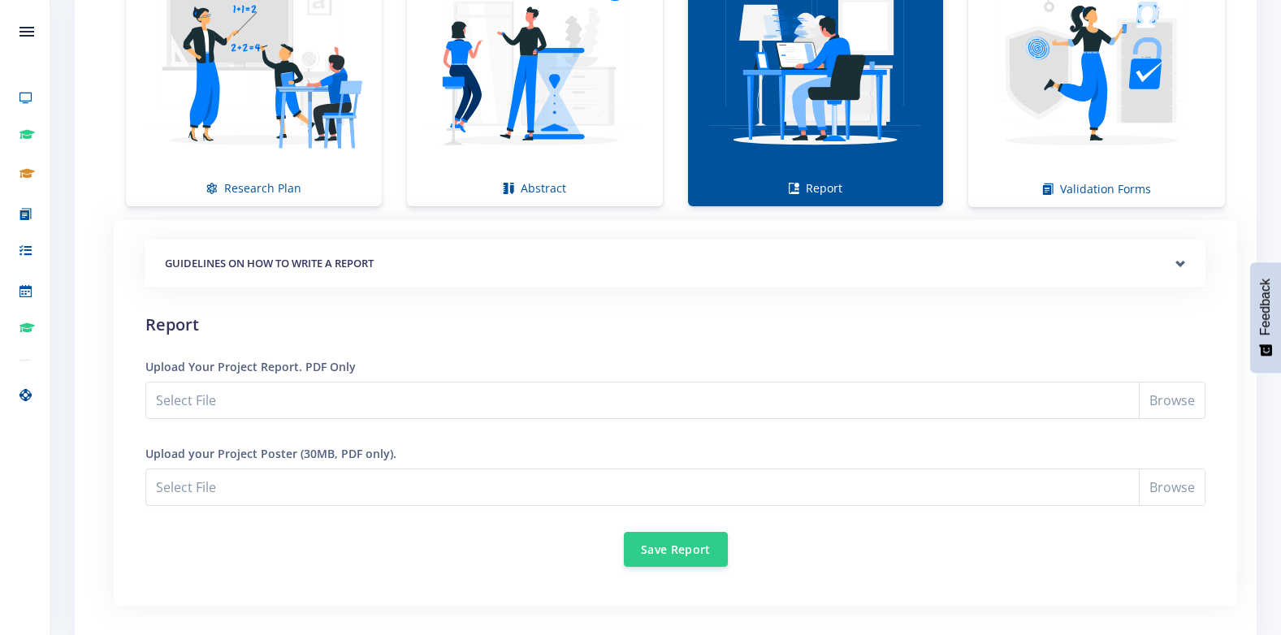
scroll to position [1296, 0]
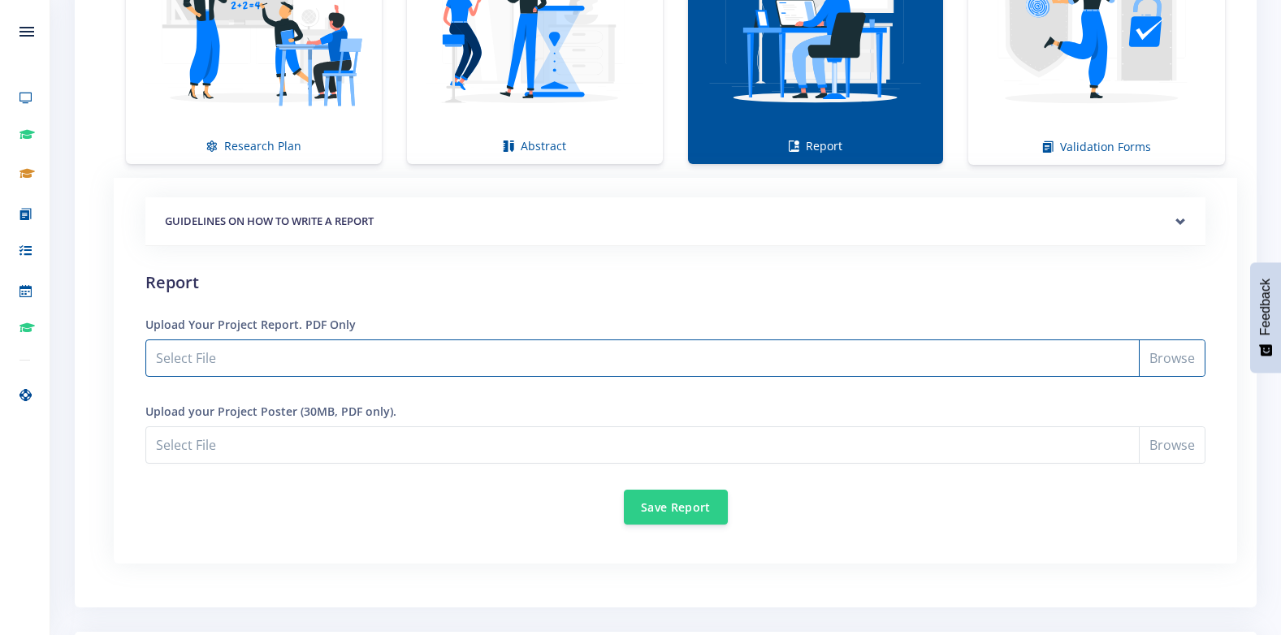
click at [238, 354] on input "Select File" at bounding box center [675, 358] width 1060 height 37
click at [397, 361] on input "Select File" at bounding box center [675, 358] width 1060 height 37
click at [200, 366] on input "Select File" at bounding box center [675, 358] width 1060 height 37
type input "C:\fakepath\Project Report.pdf"
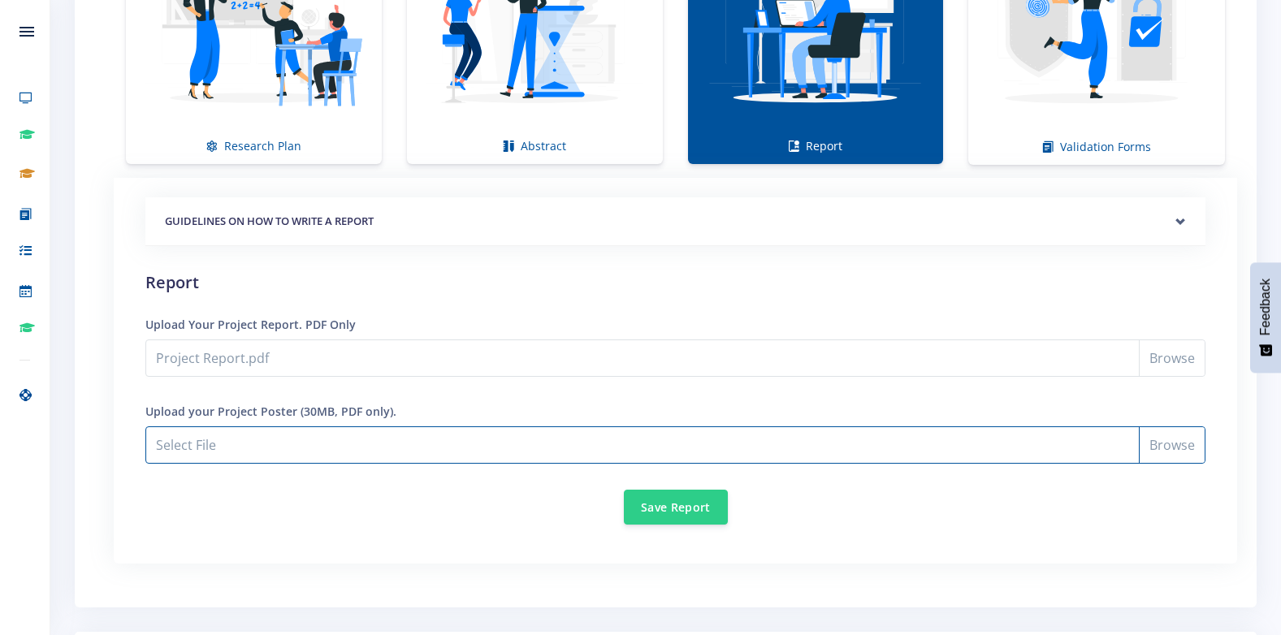
click at [252, 444] on input "Project Report.pdf" at bounding box center [675, 445] width 1060 height 37
click at [311, 429] on input "Project Report.pdf" at bounding box center [675, 445] width 1060 height 37
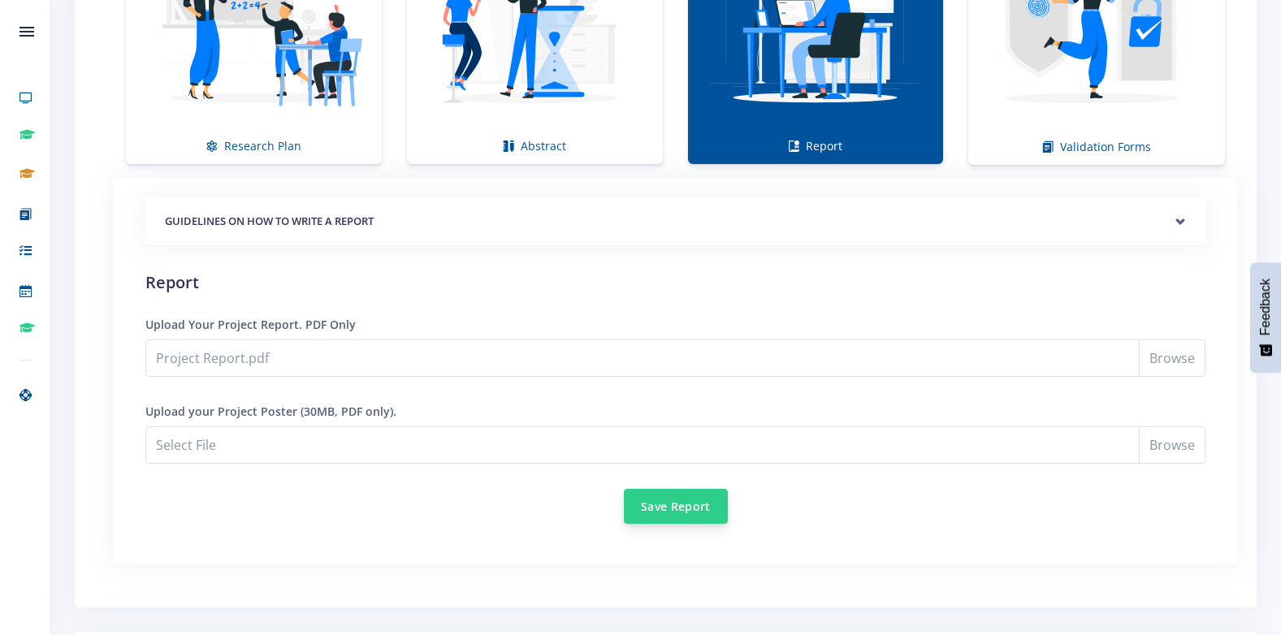
click at [656, 505] on button "Save Report" at bounding box center [676, 506] width 104 height 35
click at [656, 508] on button "Save Report" at bounding box center [676, 506] width 104 height 35
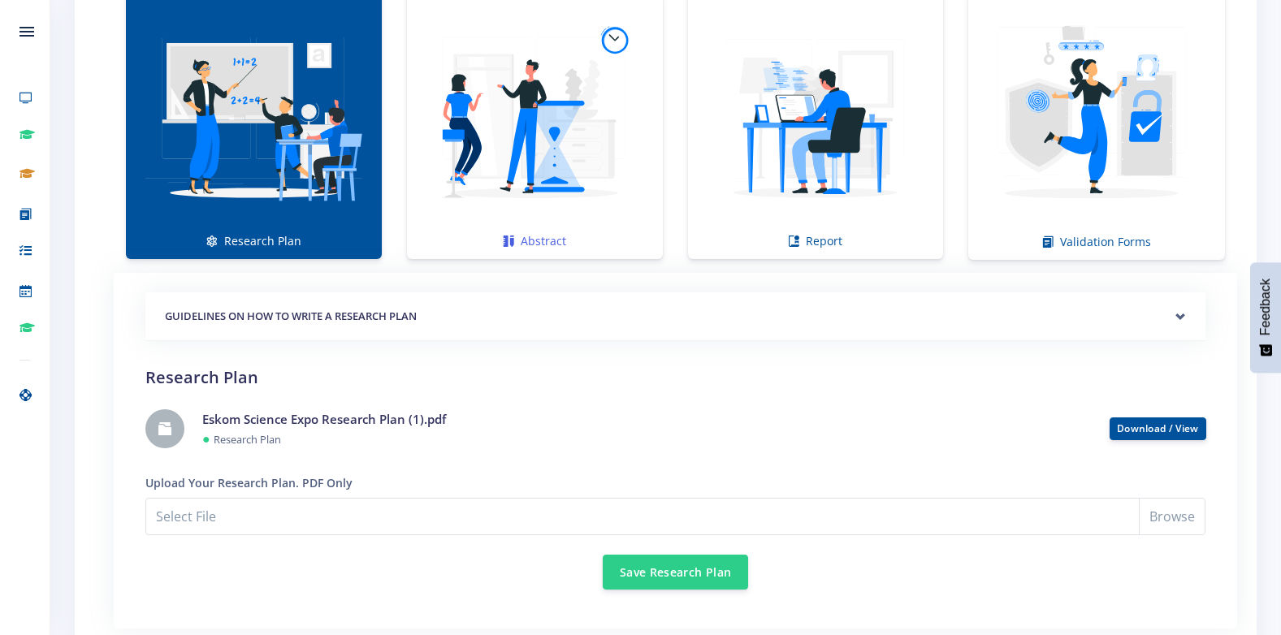
scroll to position [1219, 0]
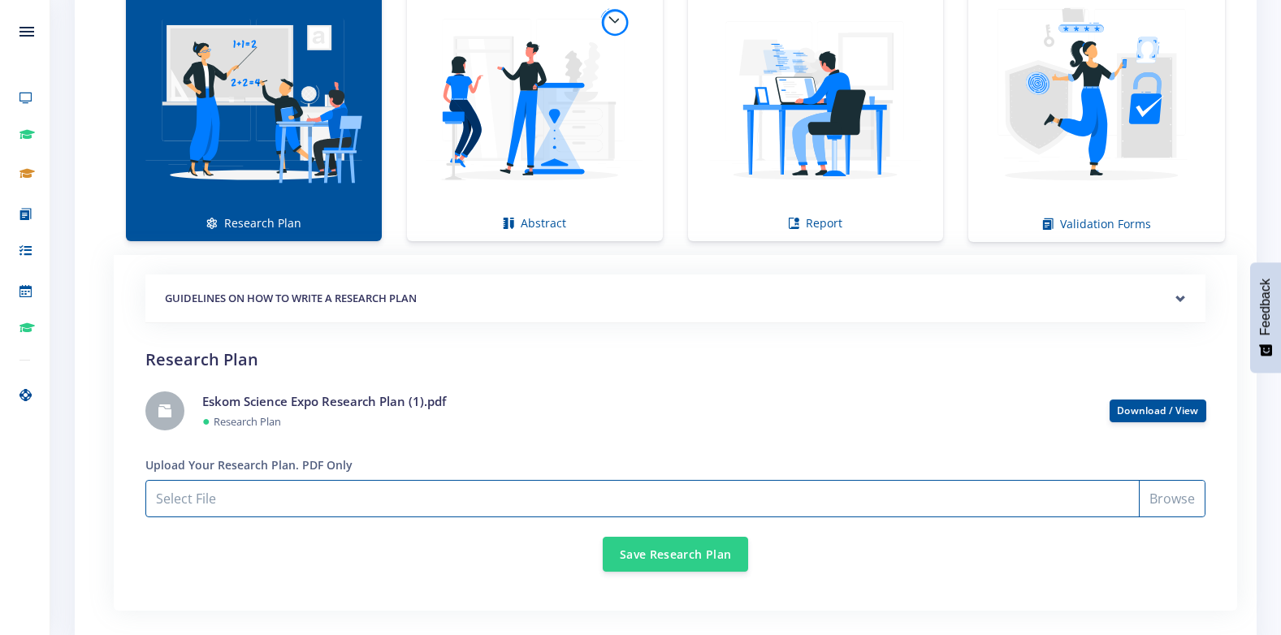
click at [443, 500] on input "Select File" at bounding box center [675, 498] width 1060 height 37
type input "C:\fakepath\Eskom Science Expo Research Plan (1).pdf"
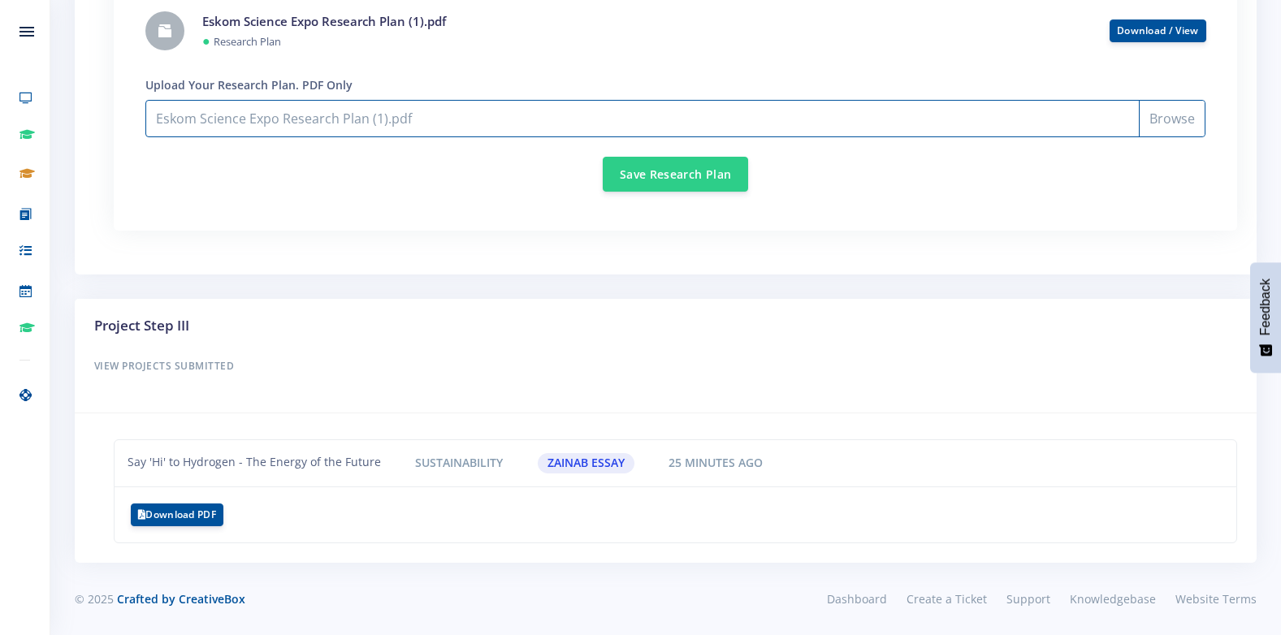
scroll to position [1193, 0]
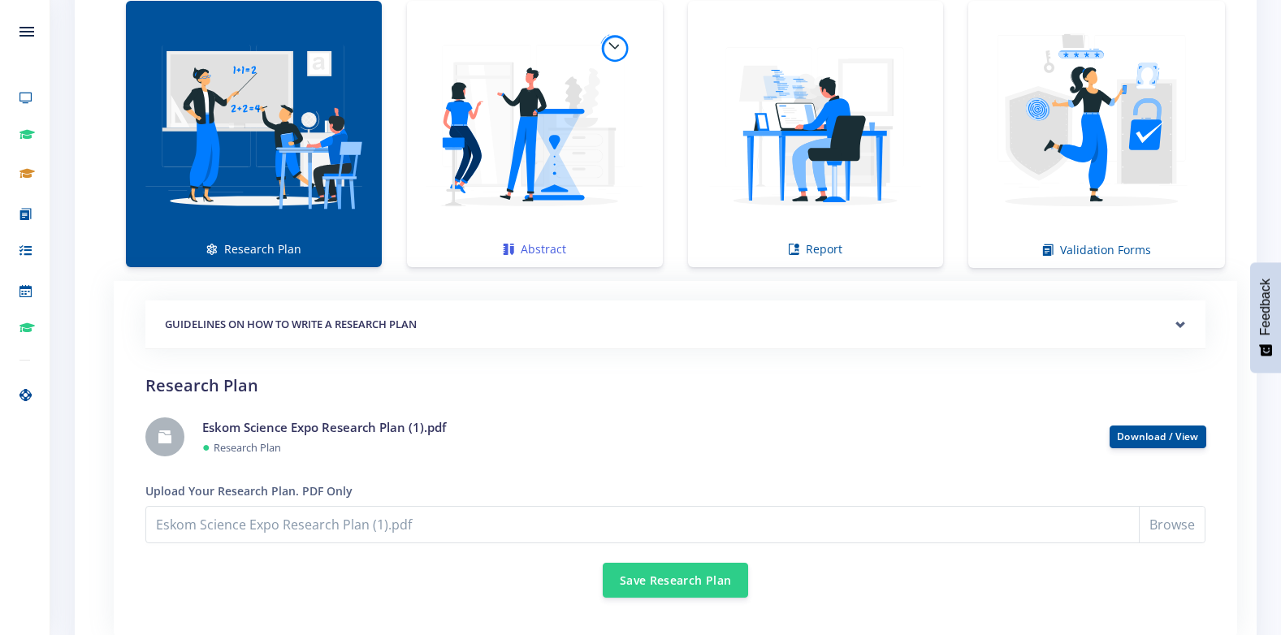
click at [544, 112] on img at bounding box center [535, 126] width 230 height 230
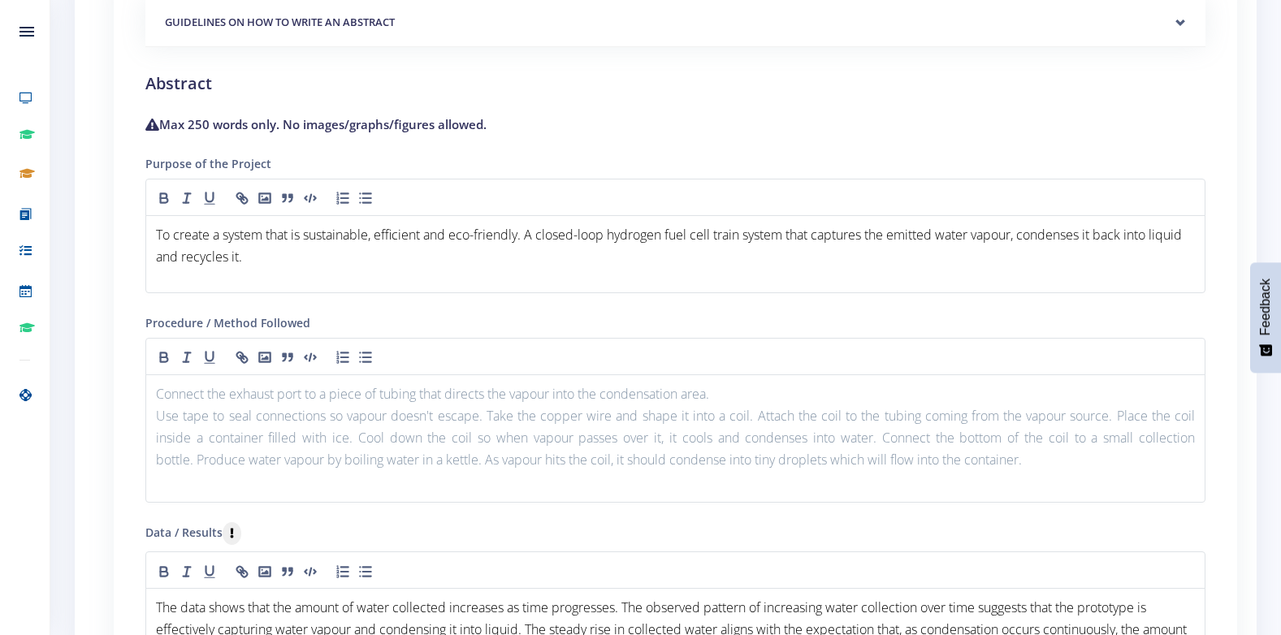
scroll to position [1296, 0]
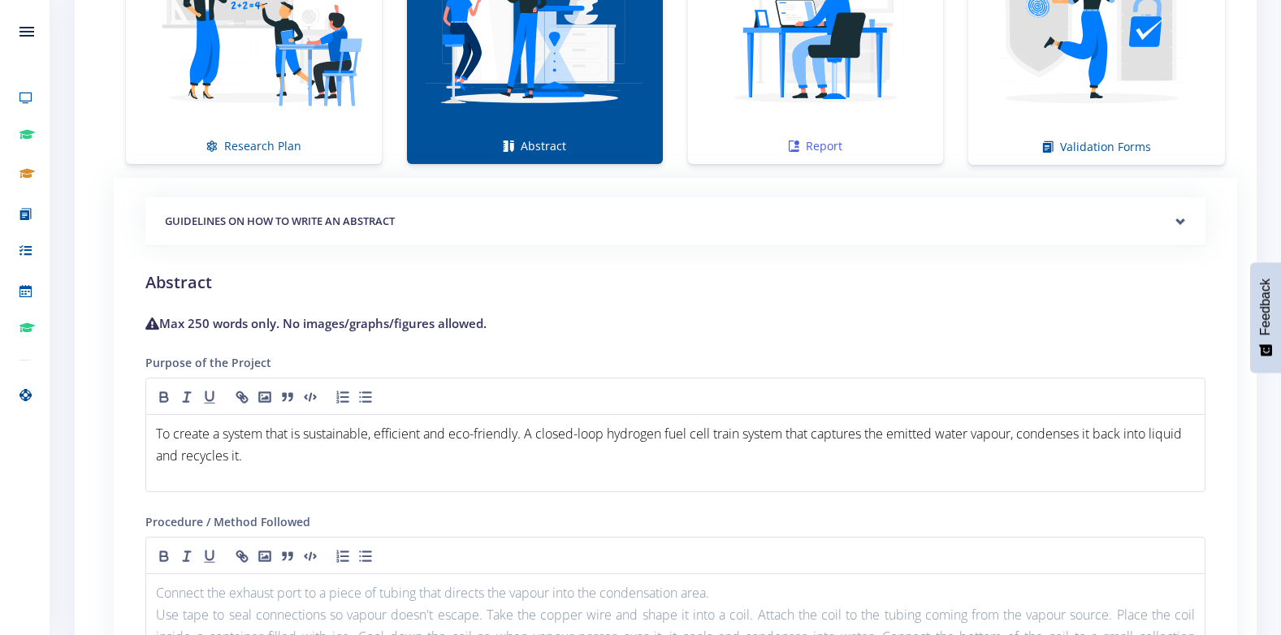
click at [754, 79] on img at bounding box center [816, 22] width 230 height 230
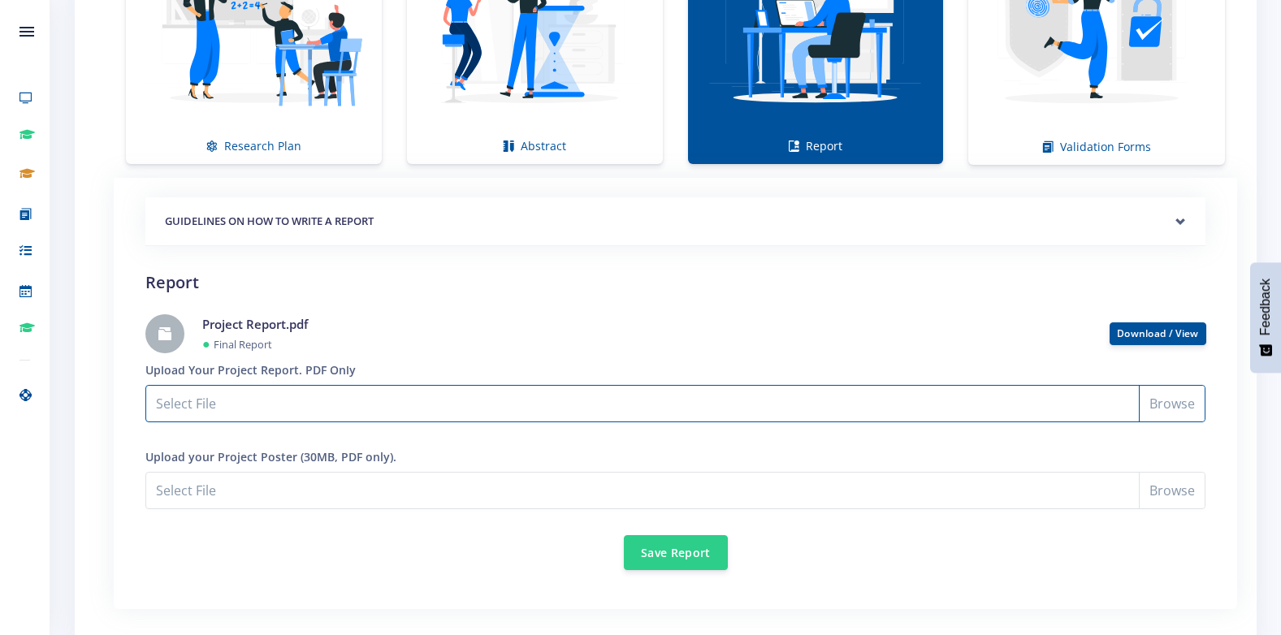
click at [386, 397] on input "Select File" at bounding box center [675, 403] width 1060 height 37
type input "C:\fakepath\Project Report.pdf"
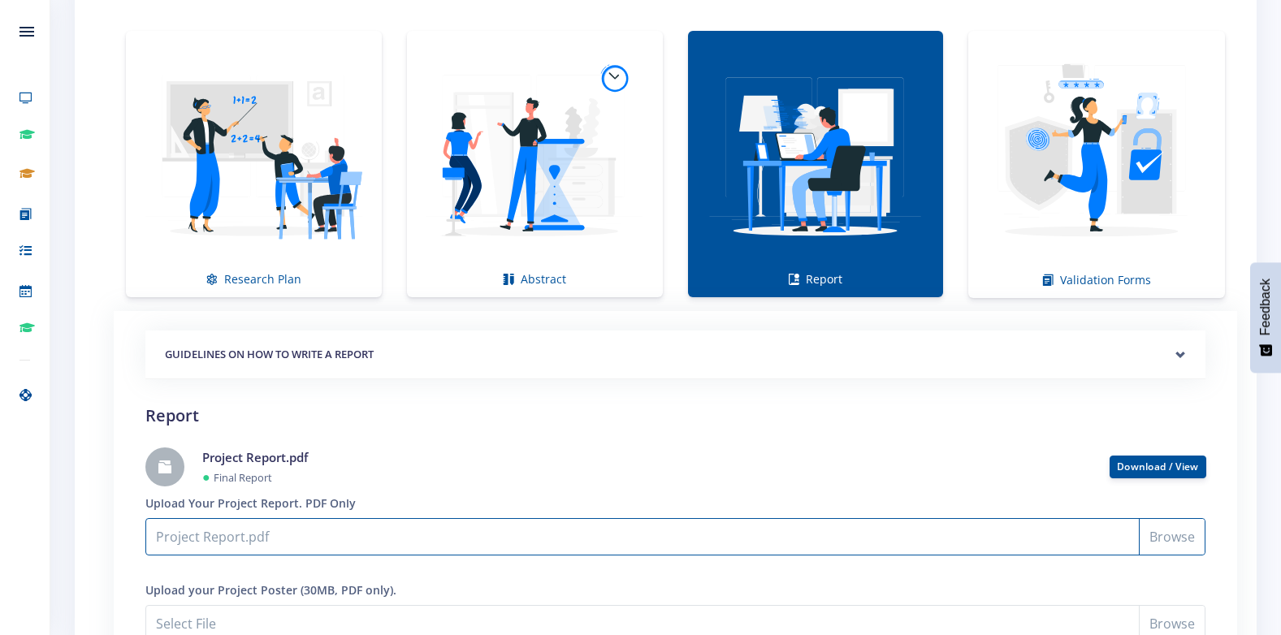
scroll to position [1134, 0]
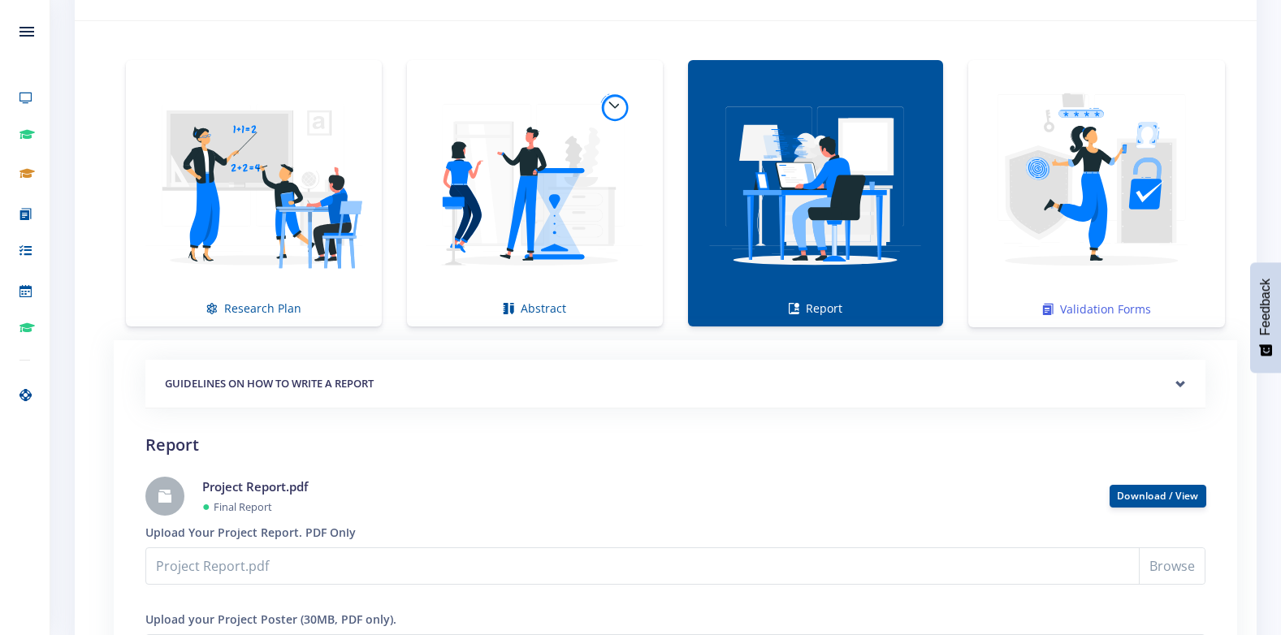
click at [1062, 269] on img at bounding box center [1097, 185] width 231 height 231
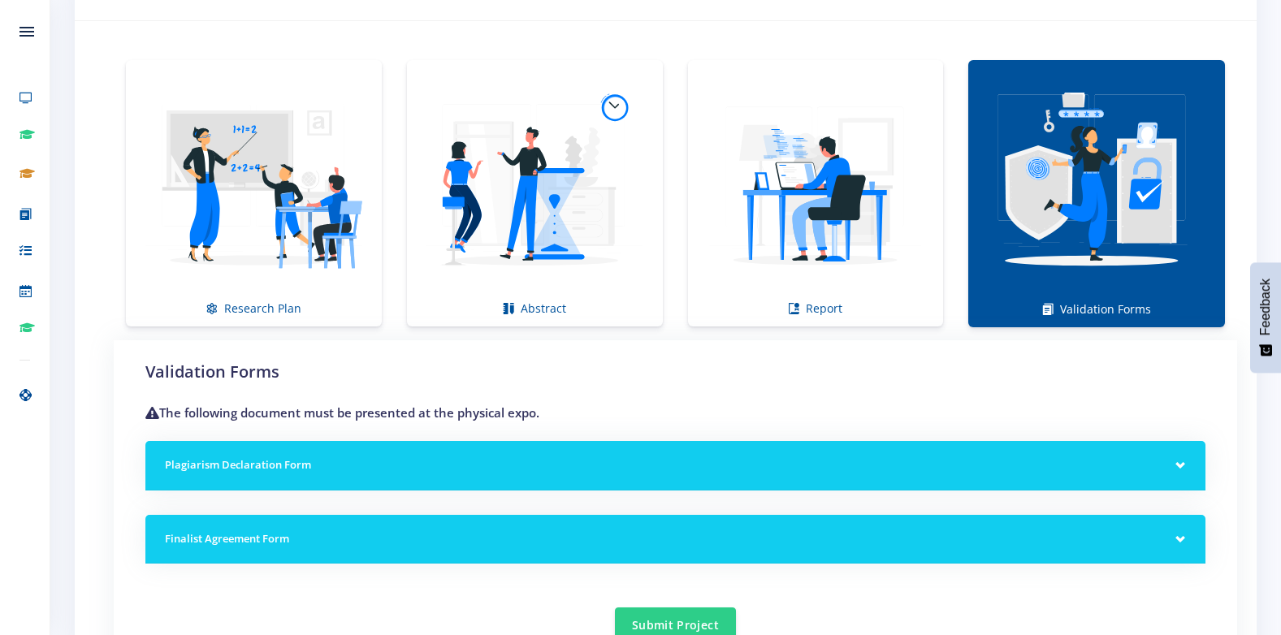
click at [533, 473] on h5 "Plagiarism Declaration Form" at bounding box center [675, 465] width 1021 height 16
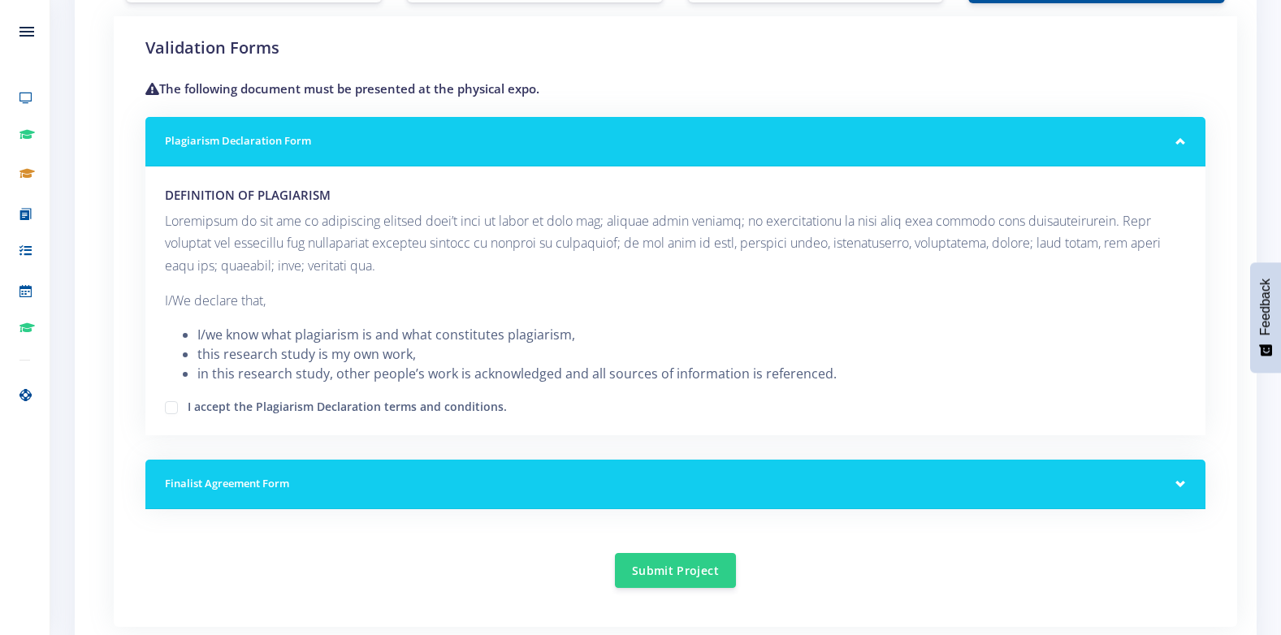
scroll to position [1459, 0]
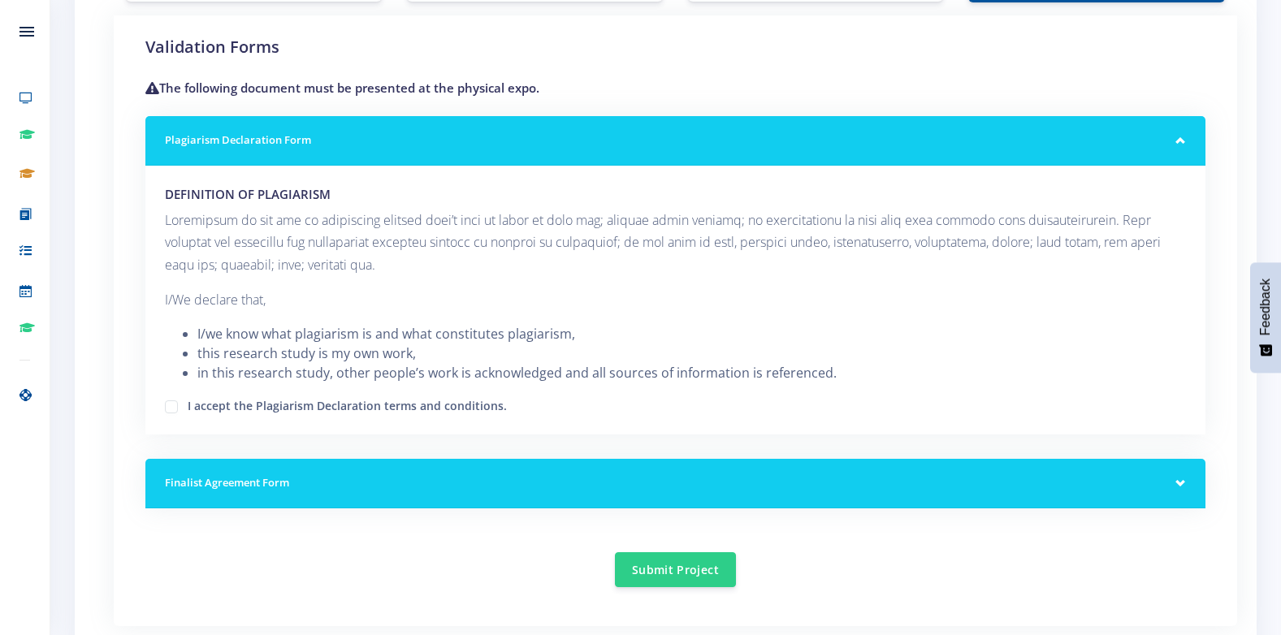
click at [188, 410] on label "I accept the Plagiarism Declaration terms and conditions." at bounding box center [347, 403] width 319 height 13
click at [188, 406] on input "I accept the Plagiarism Declaration terms and conditions." at bounding box center [193, 401] width 11 height 11
checkbox input "true"
click at [282, 478] on h5 "Finalist Agreement Form" at bounding box center [675, 483] width 1021 height 16
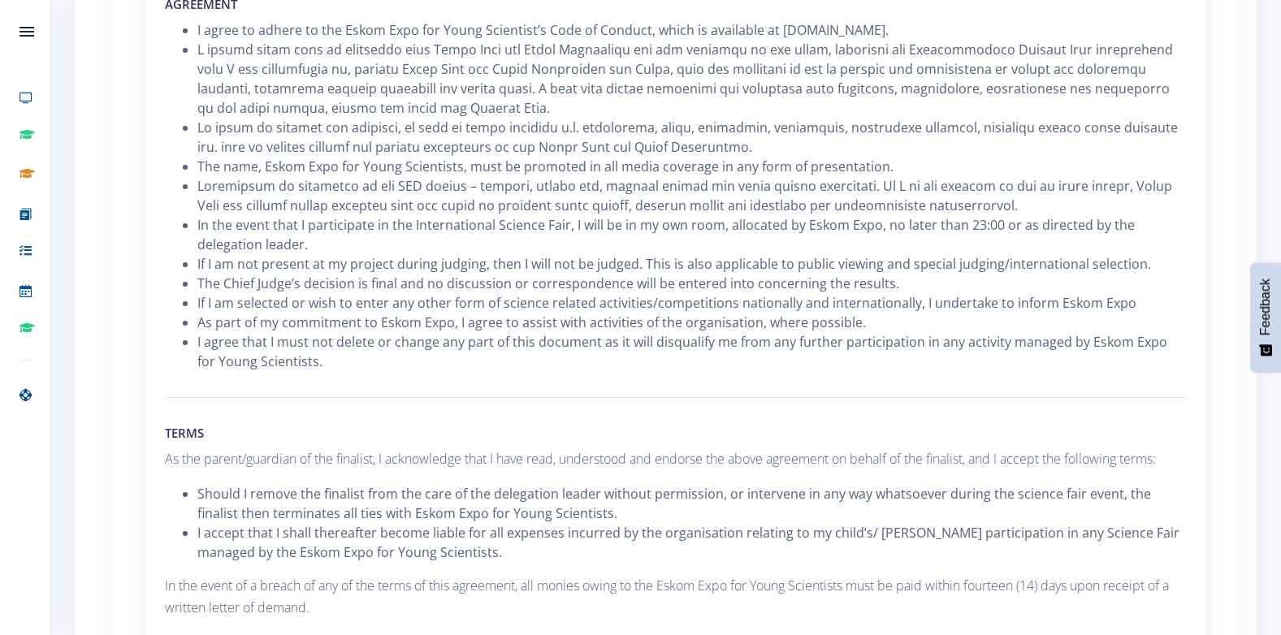
scroll to position [2271, 0]
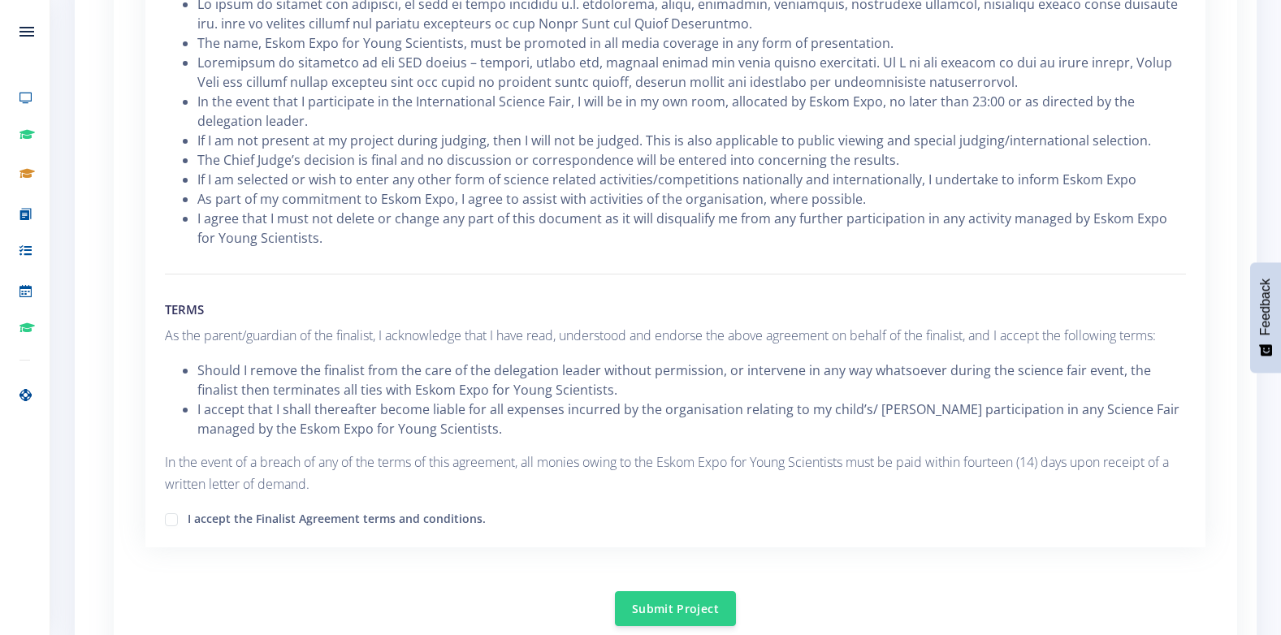
click at [188, 516] on label "I accept the Finalist Agreement terms and conditions." at bounding box center [337, 516] width 298 height 13
click at [188, 516] on input "I accept the Finalist Agreement terms and conditions." at bounding box center [193, 514] width 11 height 11
checkbox input "true"
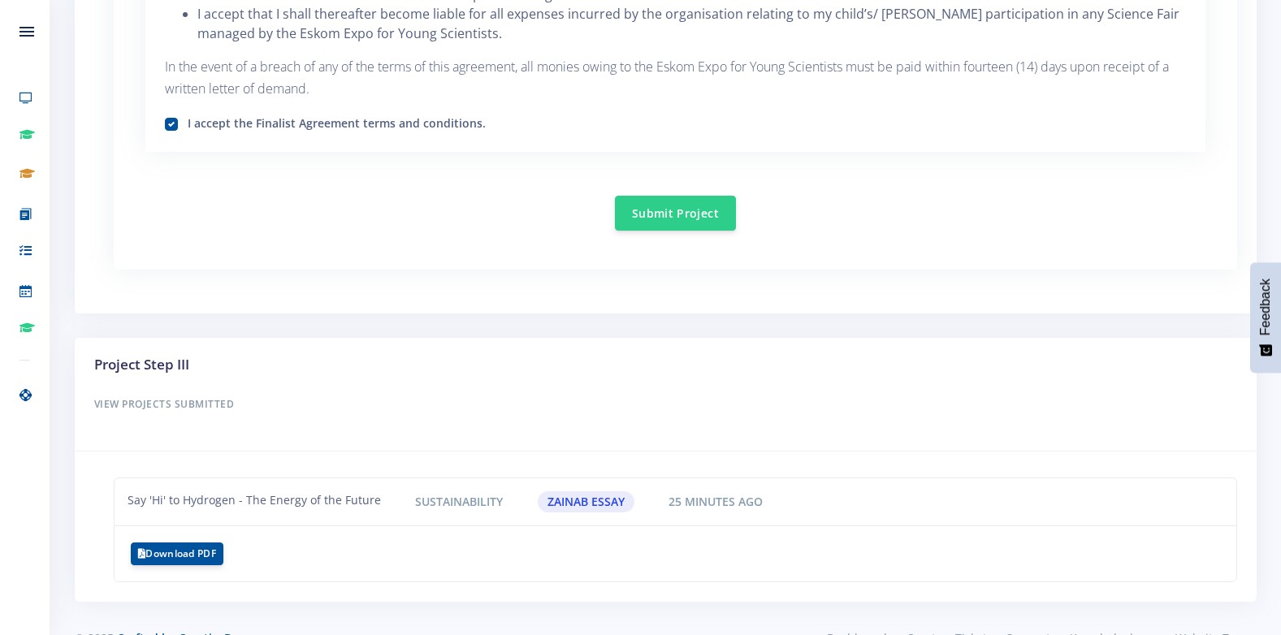
scroll to position [2706, 0]
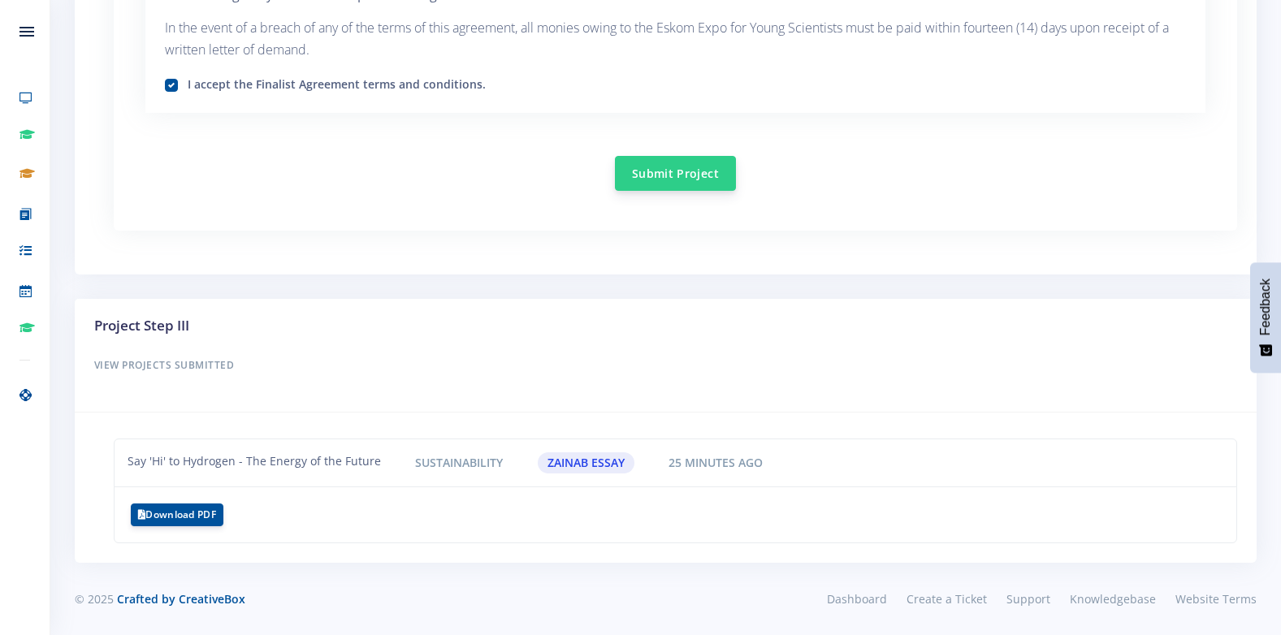
click at [689, 166] on button "Submit Project" at bounding box center [675, 173] width 121 height 35
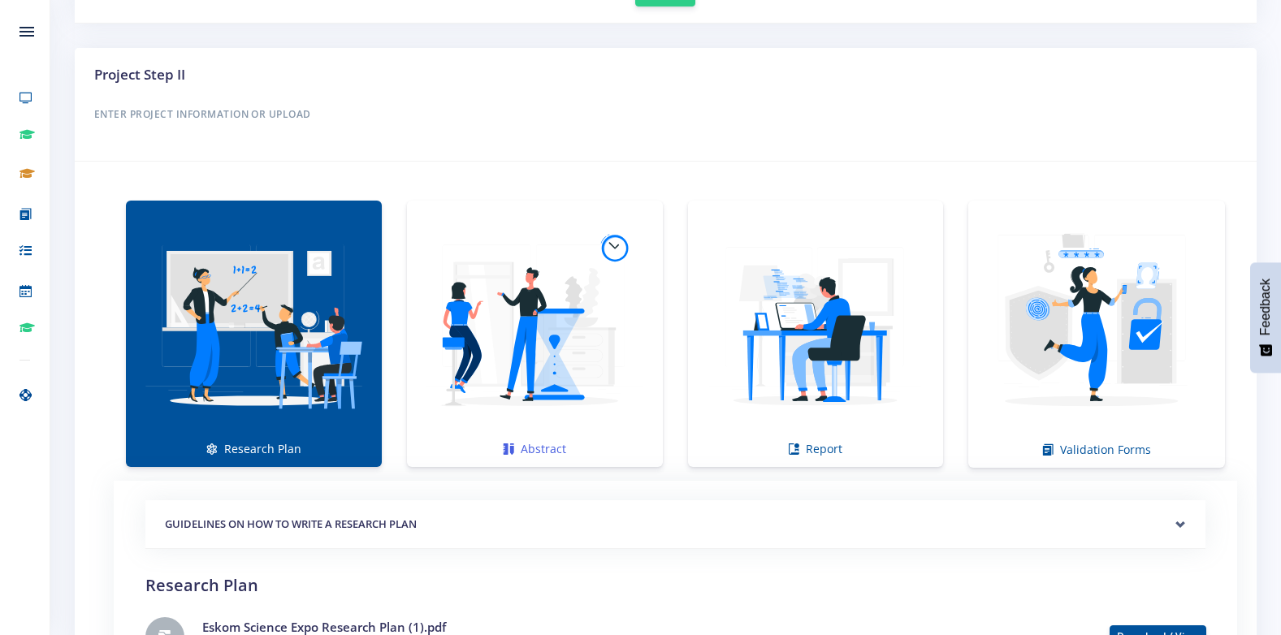
scroll to position [1300, 0]
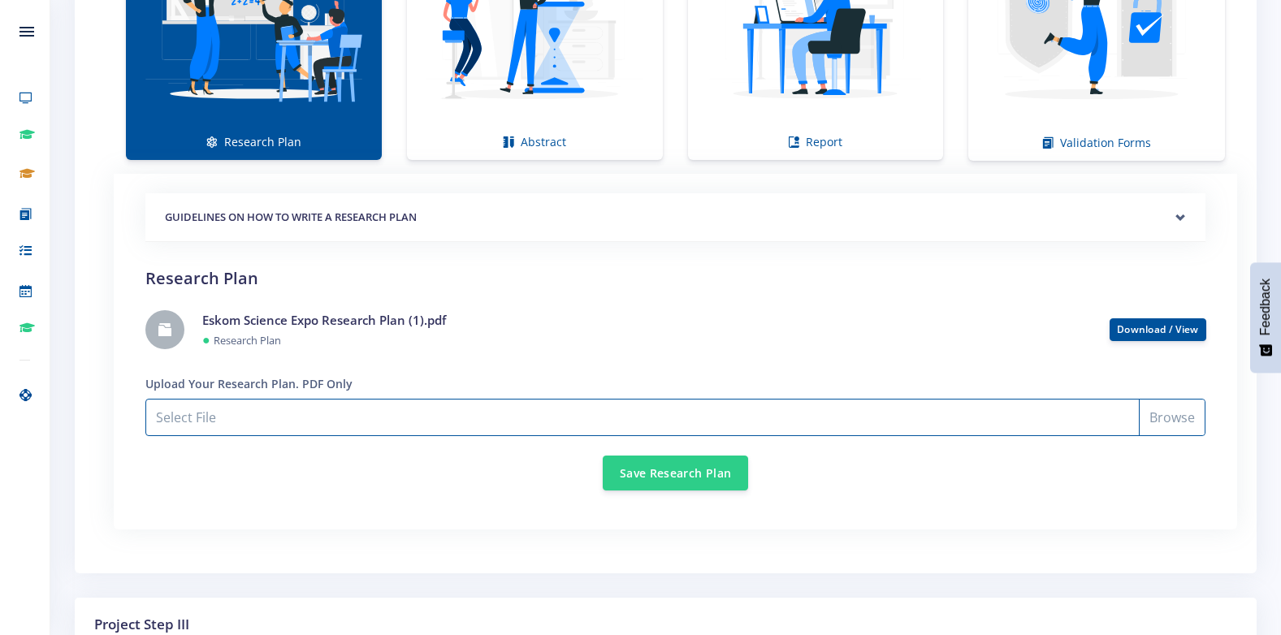
click at [363, 430] on input "Select File" at bounding box center [675, 417] width 1060 height 37
type input "C:\fakepath\Eskom Science Expo Research Plan (1).pdf"
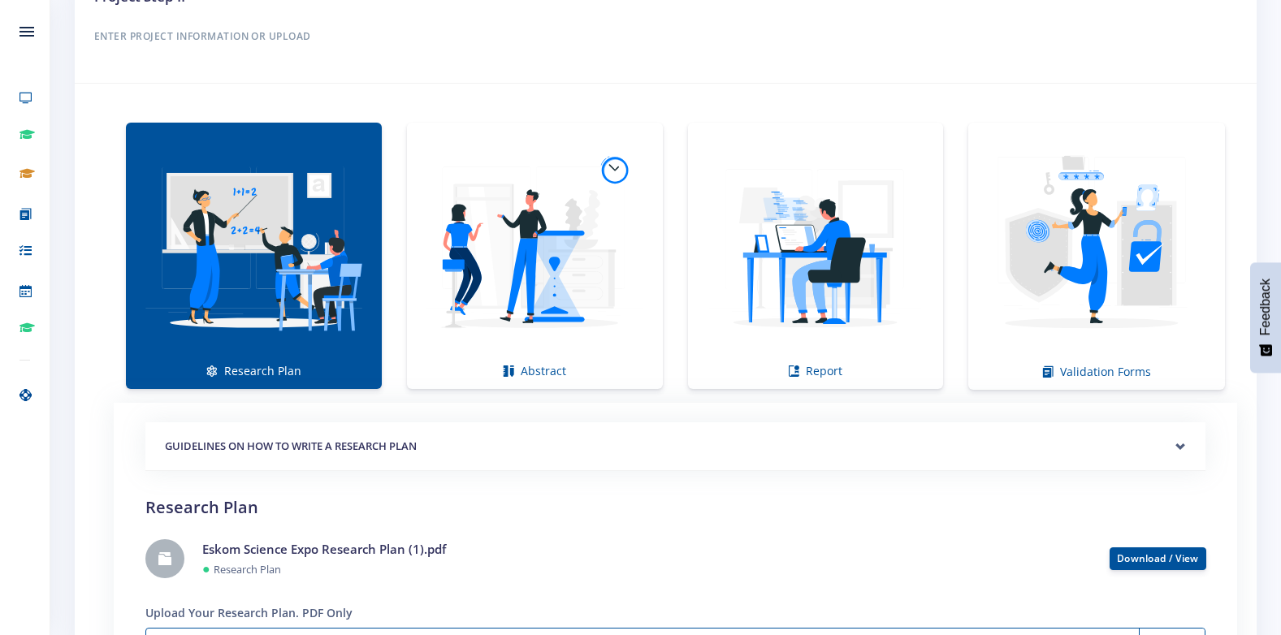
scroll to position [1030, 0]
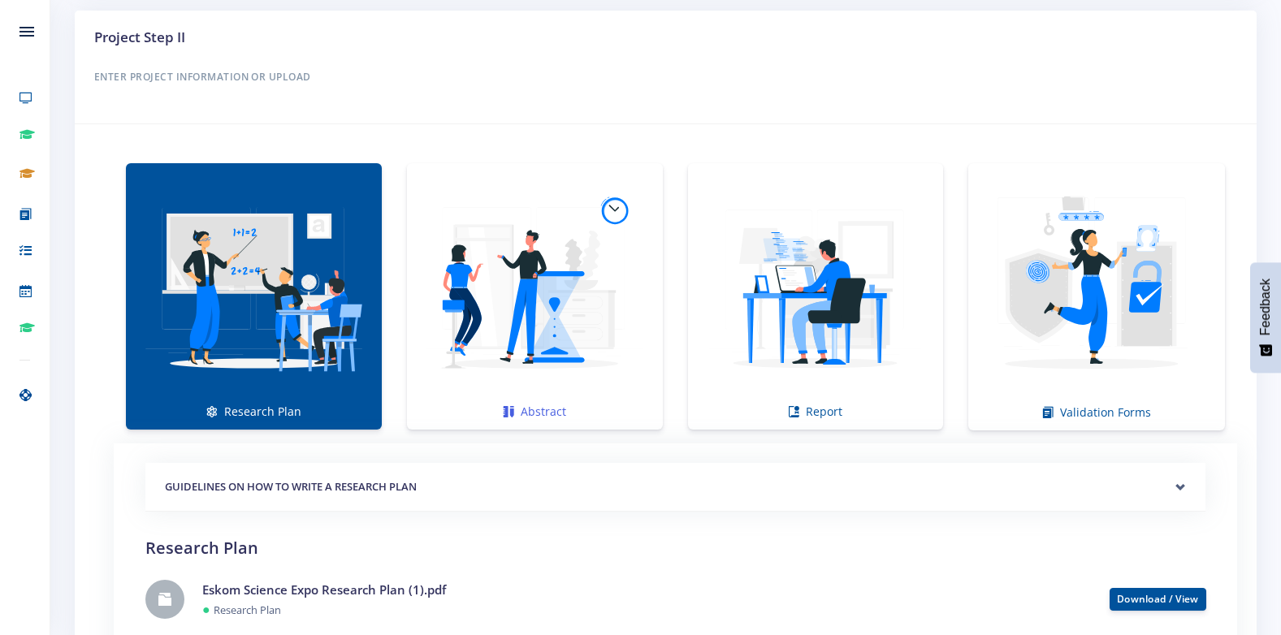
click at [513, 388] on img at bounding box center [535, 288] width 230 height 230
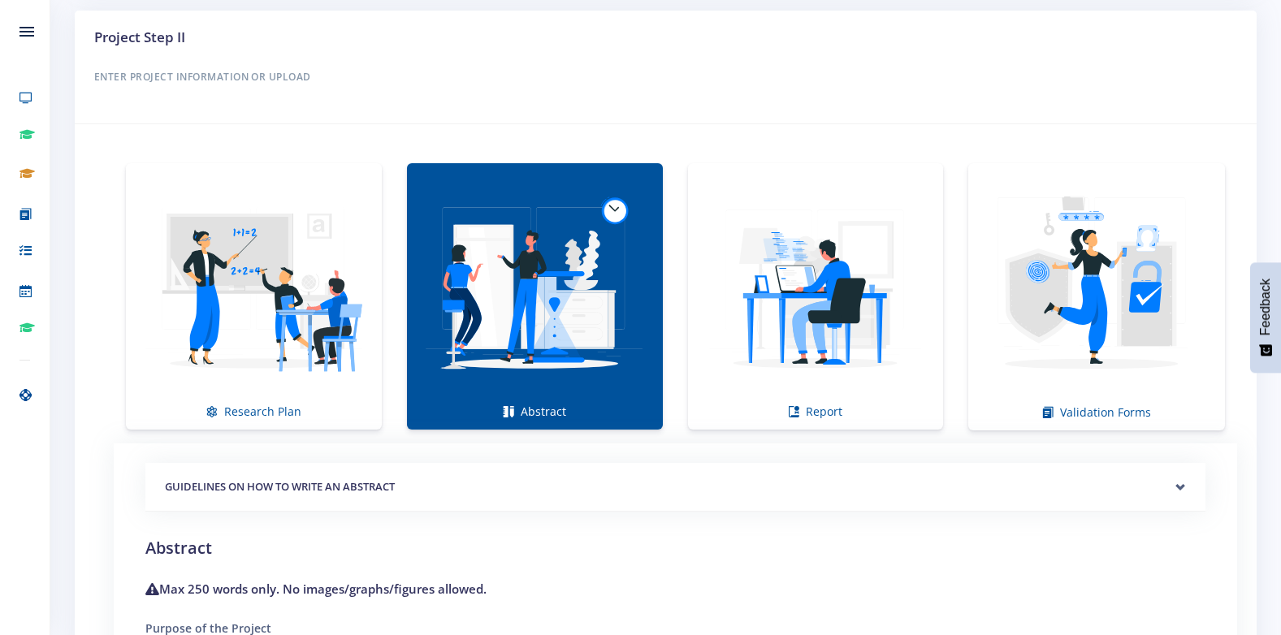
scroll to position [1355, 0]
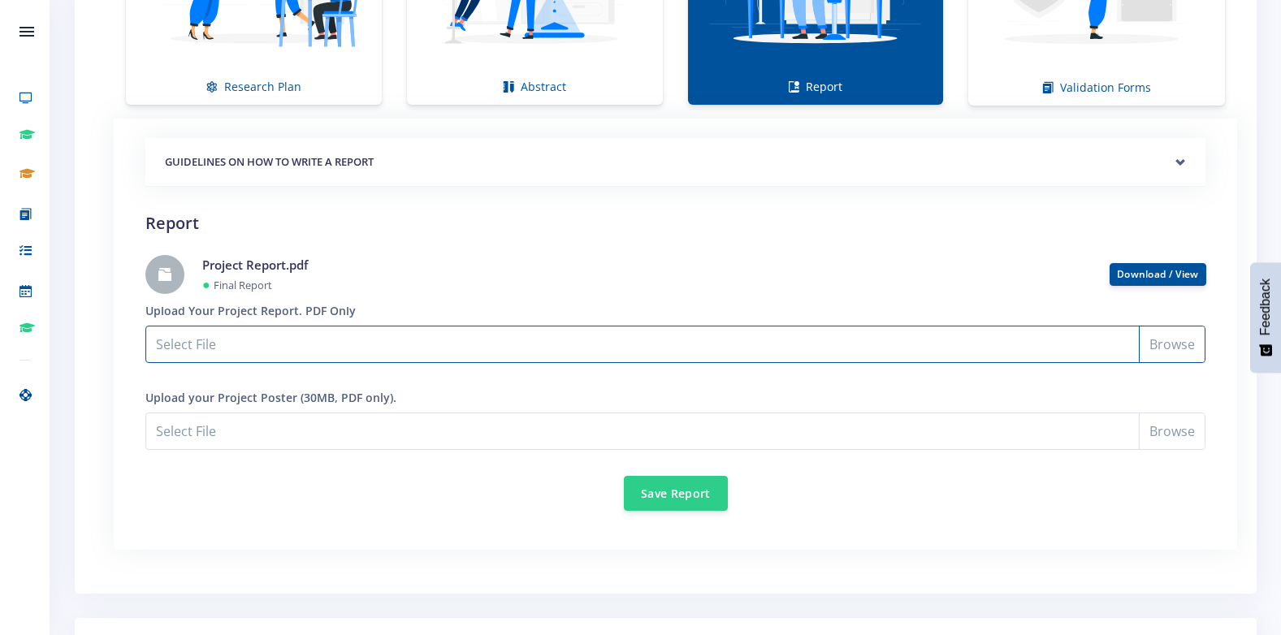
click at [268, 340] on input "Select File" at bounding box center [675, 344] width 1060 height 37
type input "C:\fakepath\Project Report.pdf"
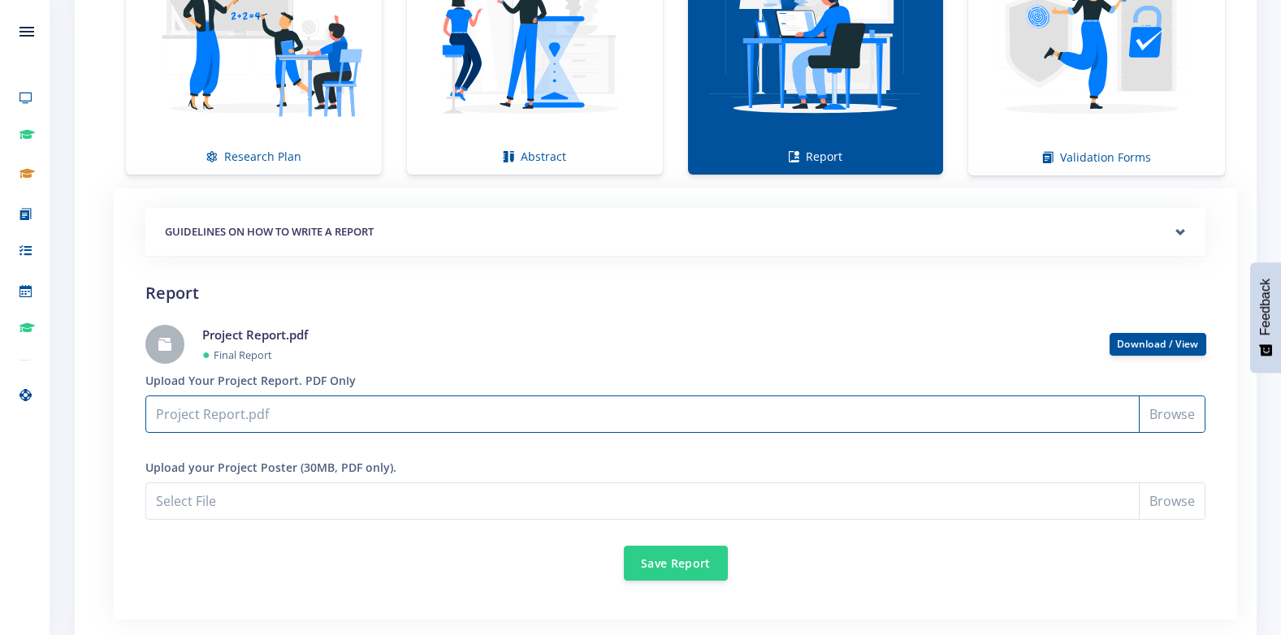
scroll to position [1193, 0]
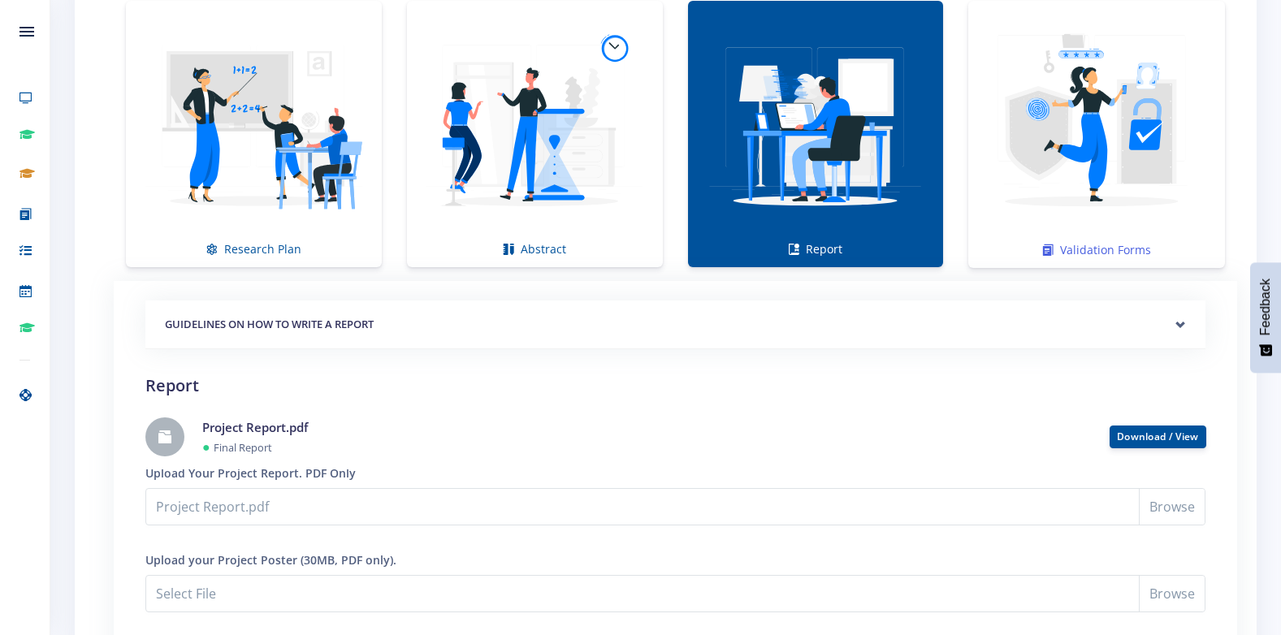
click at [1086, 188] on img at bounding box center [1097, 126] width 231 height 231
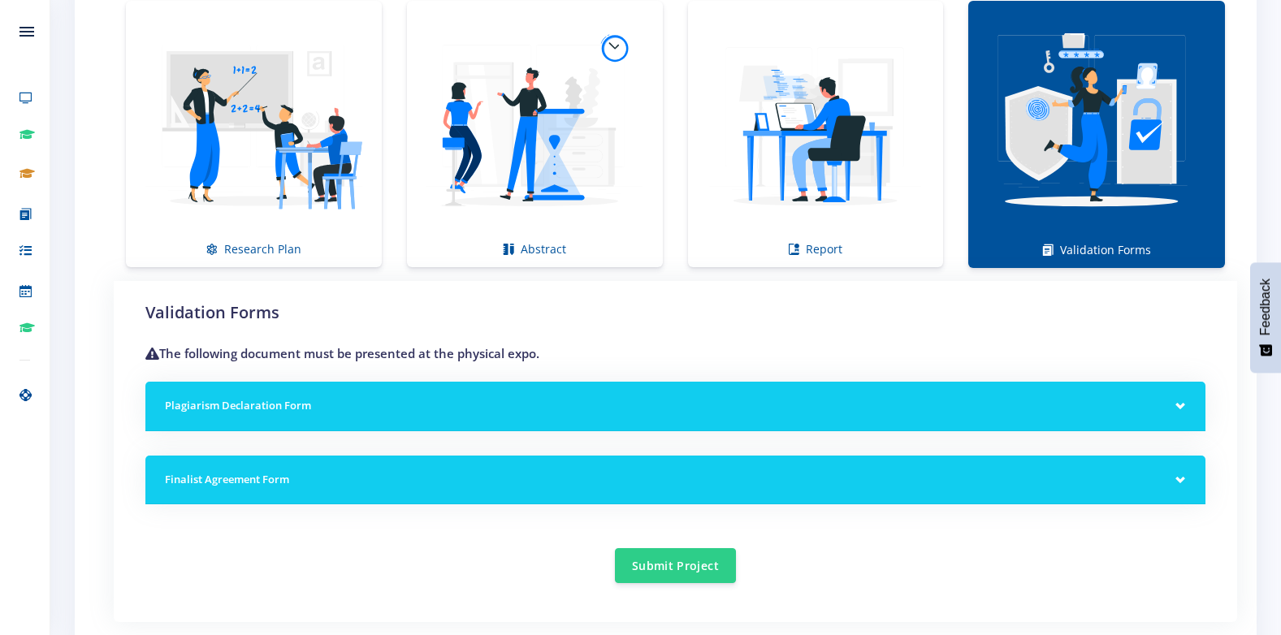
click at [270, 415] on div "Plagiarism Declaration Form" at bounding box center [675, 407] width 1060 height 50
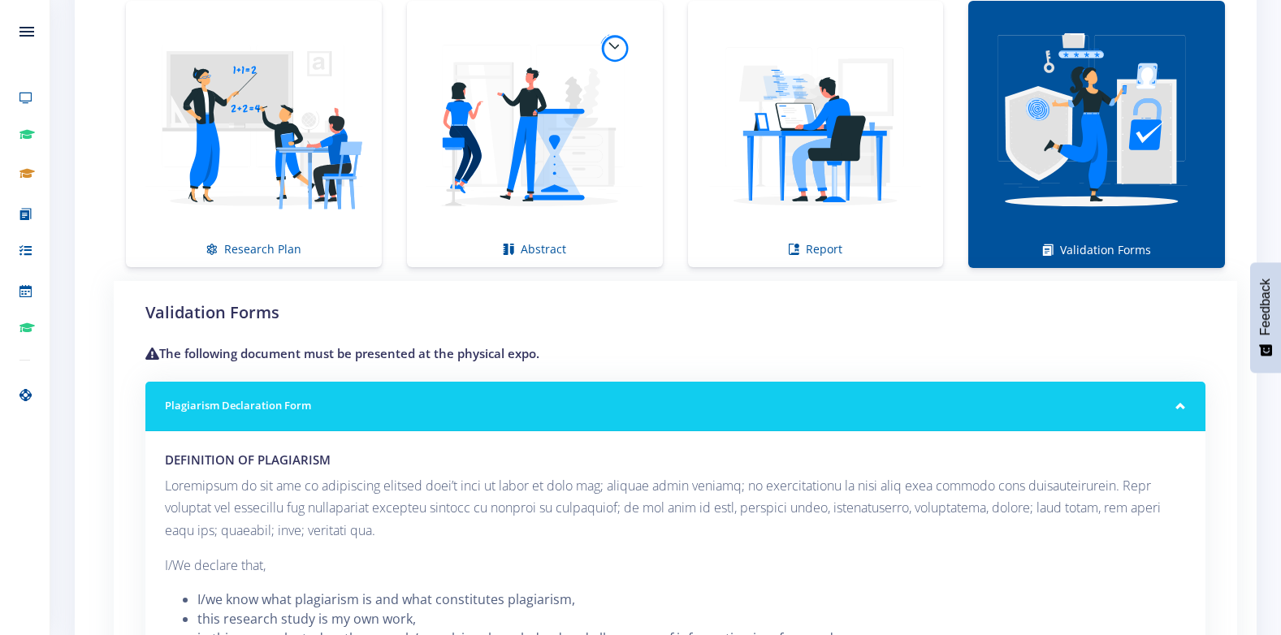
scroll to position [1518, 0]
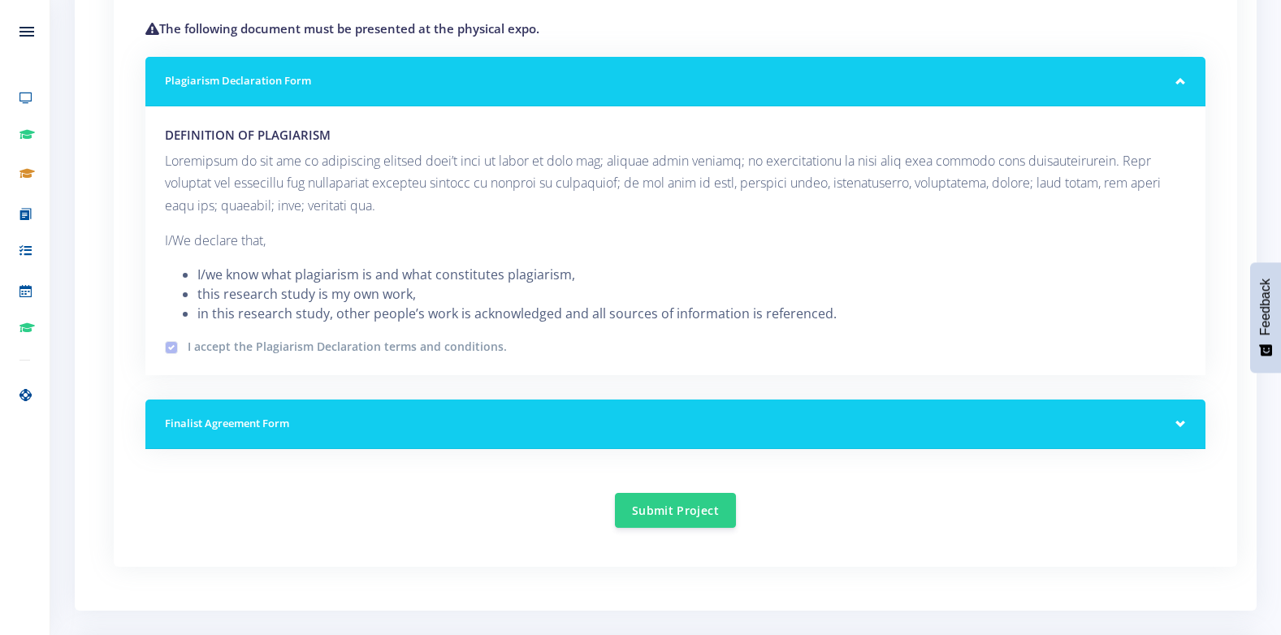
click at [615, 414] on div "Finalist Agreement Form" at bounding box center [675, 425] width 1060 height 50
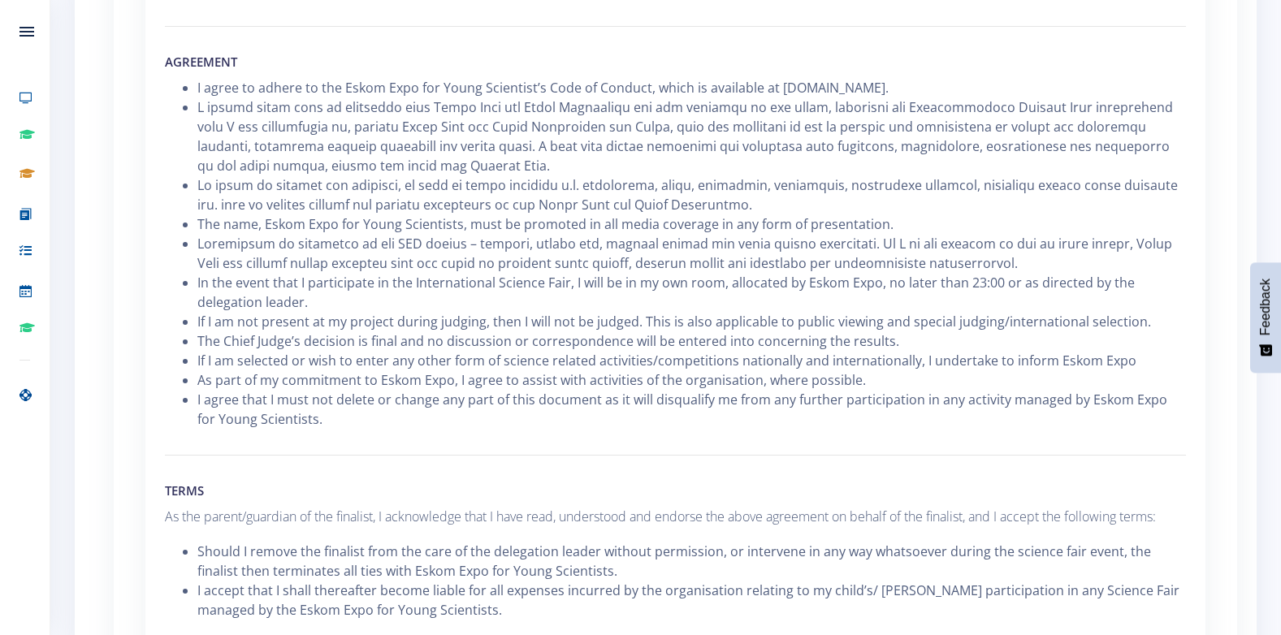
scroll to position [2249, 0]
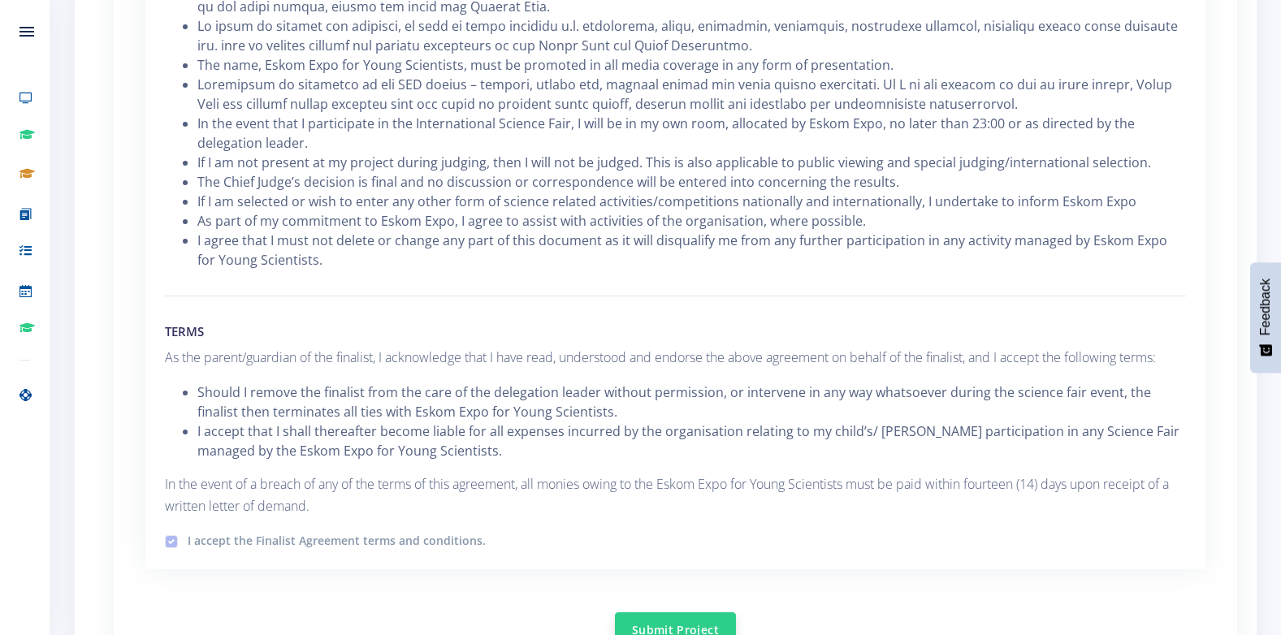
click at [655, 625] on button "Submit Project" at bounding box center [675, 630] width 121 height 35
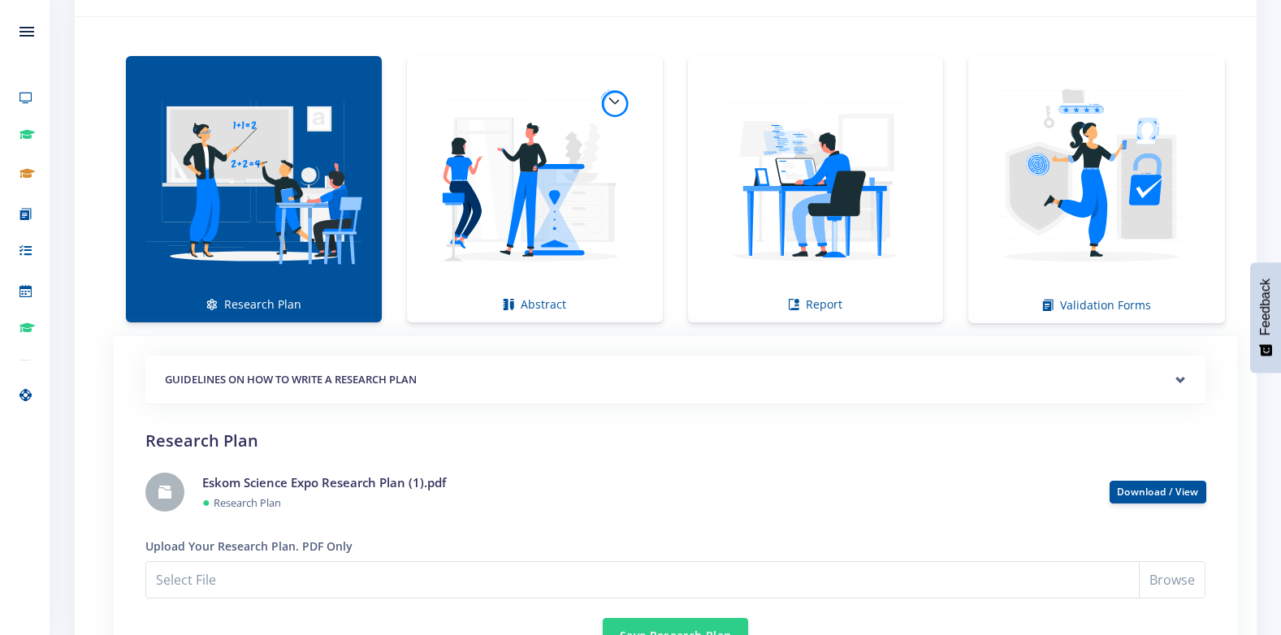
scroll to position [1599, 0]
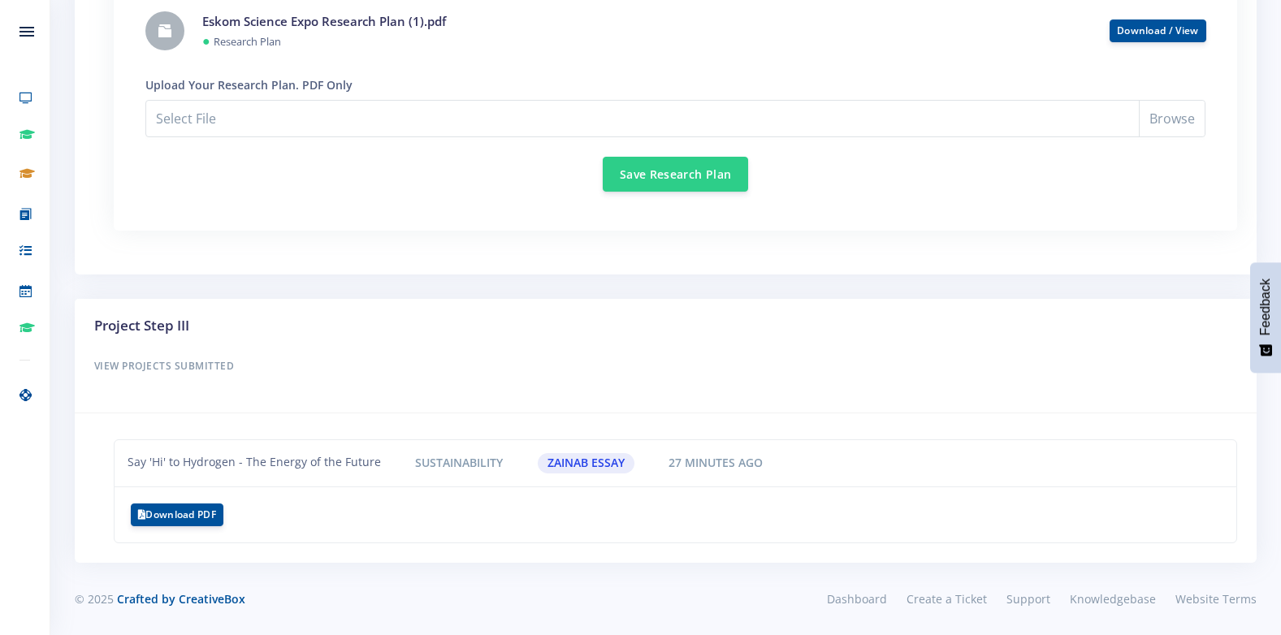
click at [206, 40] on span "●" at bounding box center [206, 41] width 8 height 18
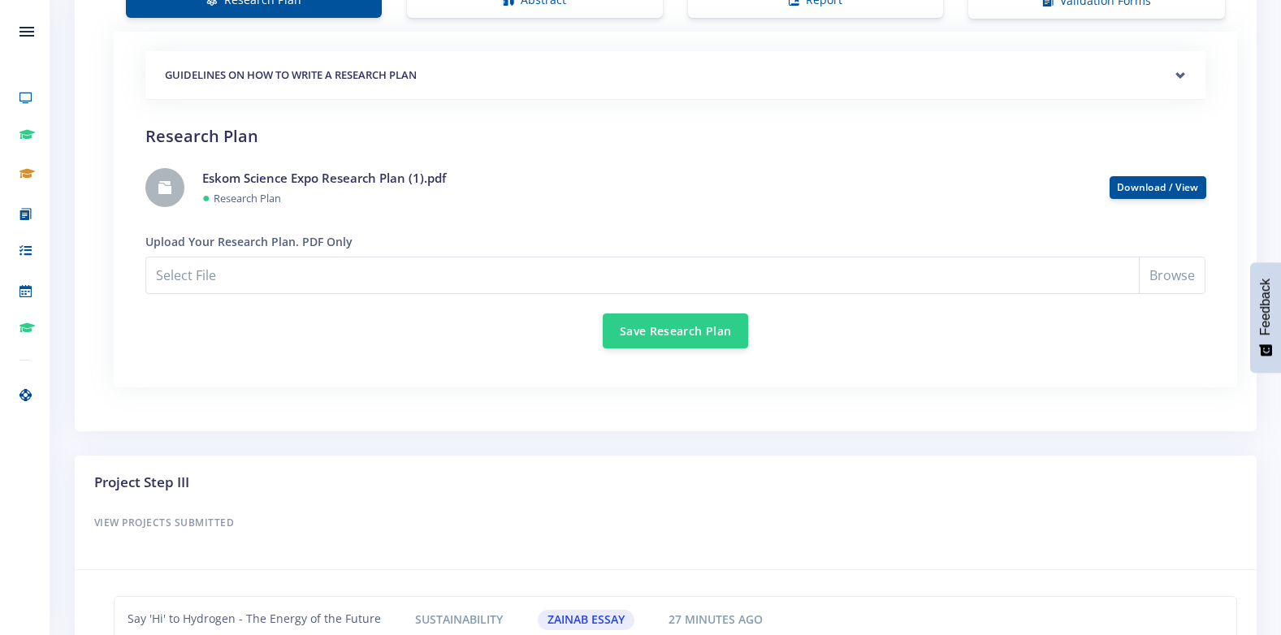
scroll to position [1355, 0]
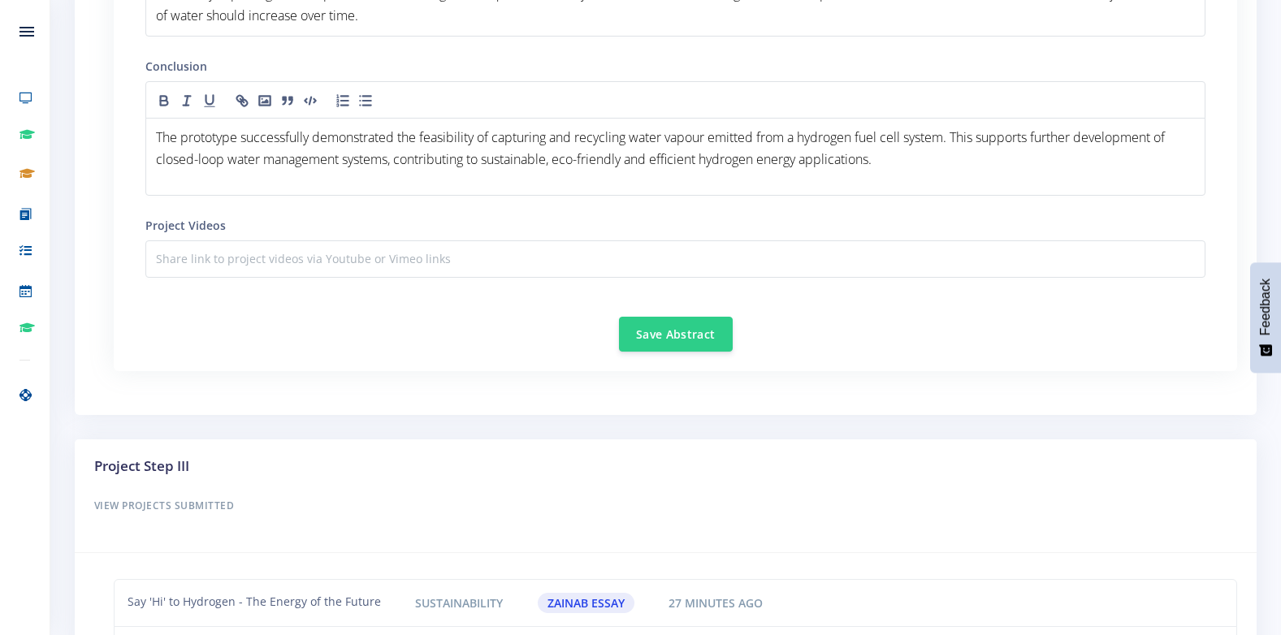
scroll to position [2168, 0]
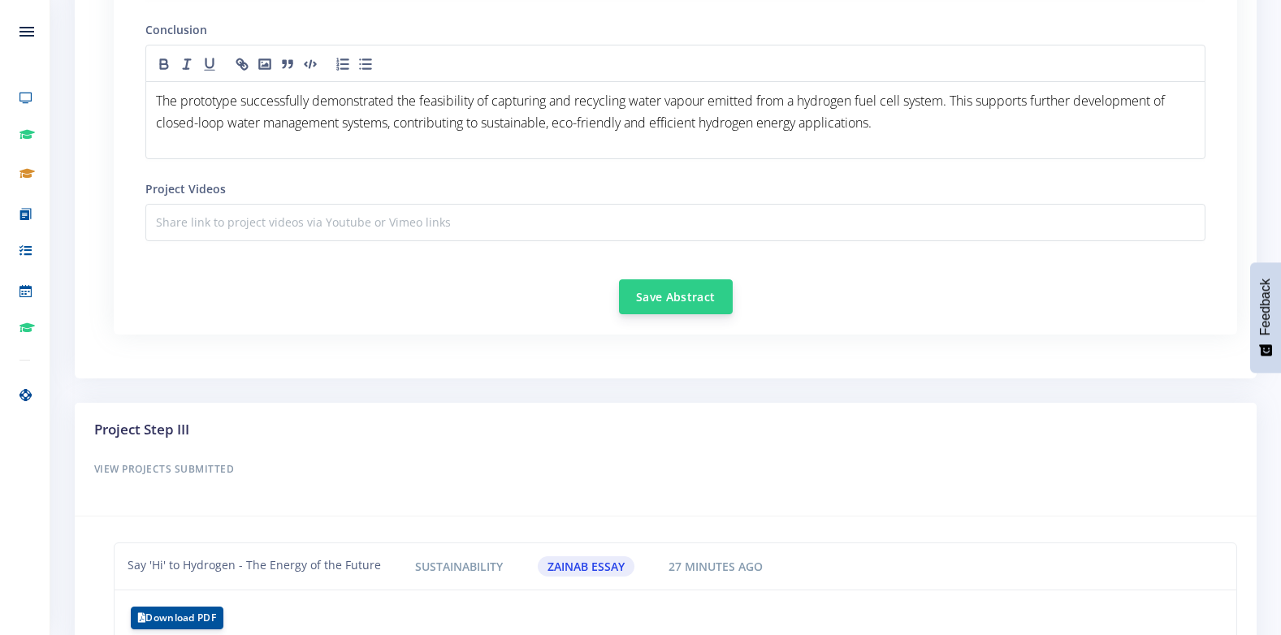
click at [665, 301] on button "Save Abstract" at bounding box center [676, 297] width 114 height 35
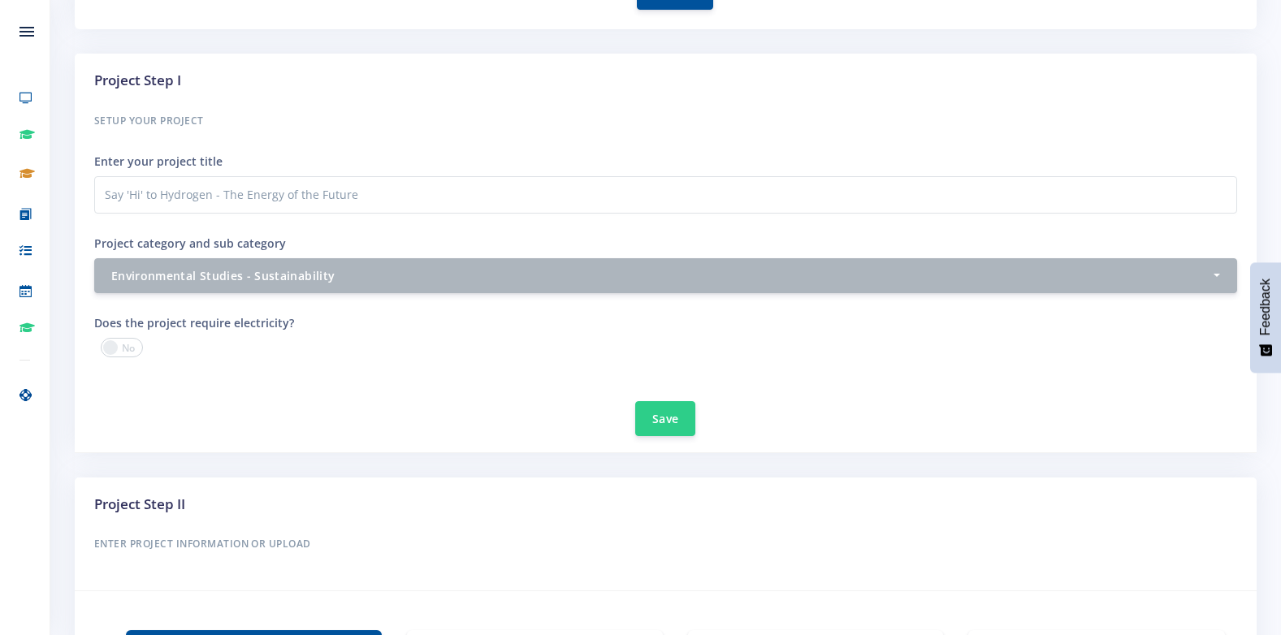
scroll to position [650, 0]
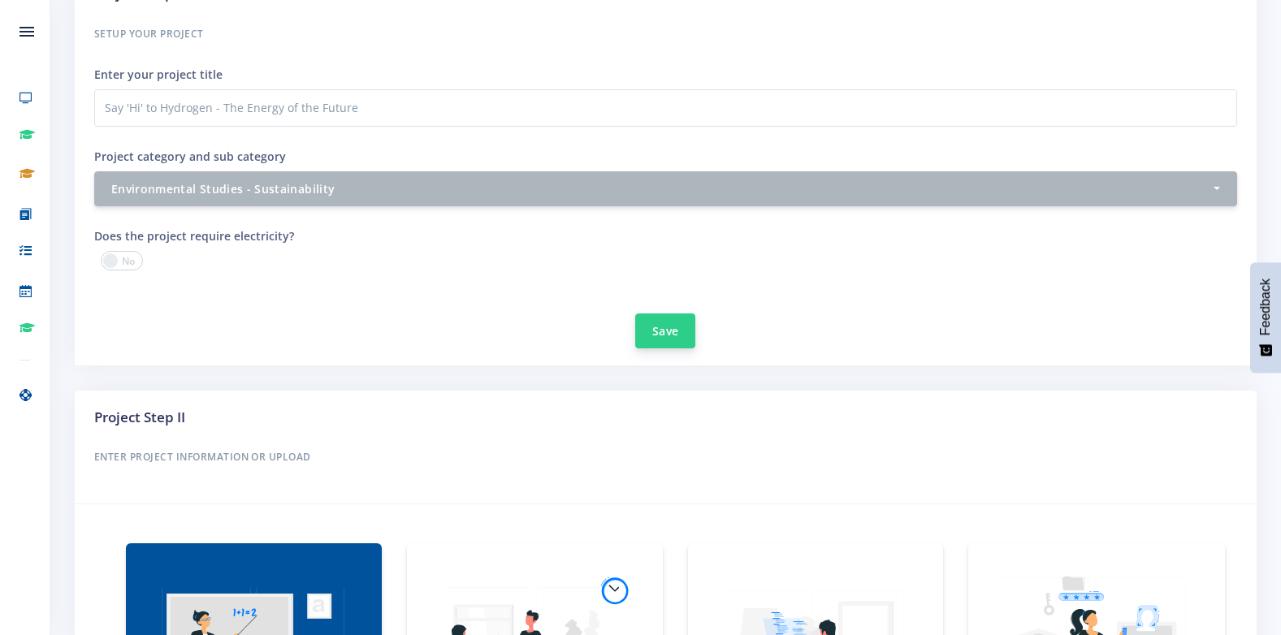
click at [670, 327] on button "Save" at bounding box center [665, 331] width 60 height 35
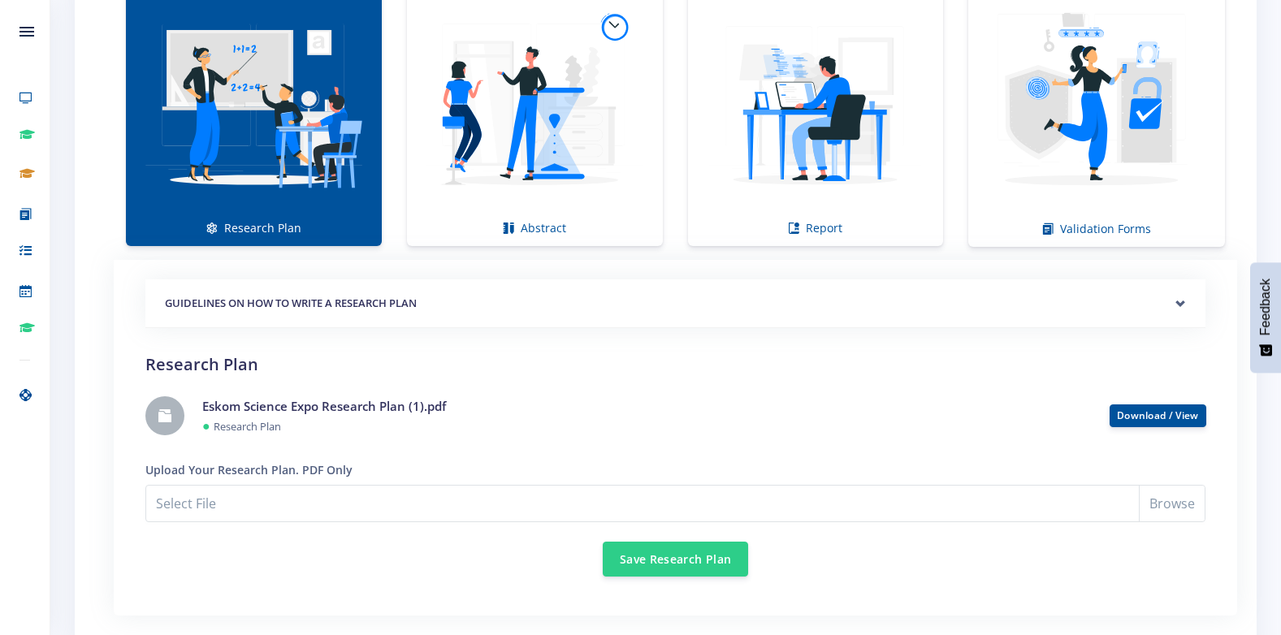
scroll to position [1381, 0]
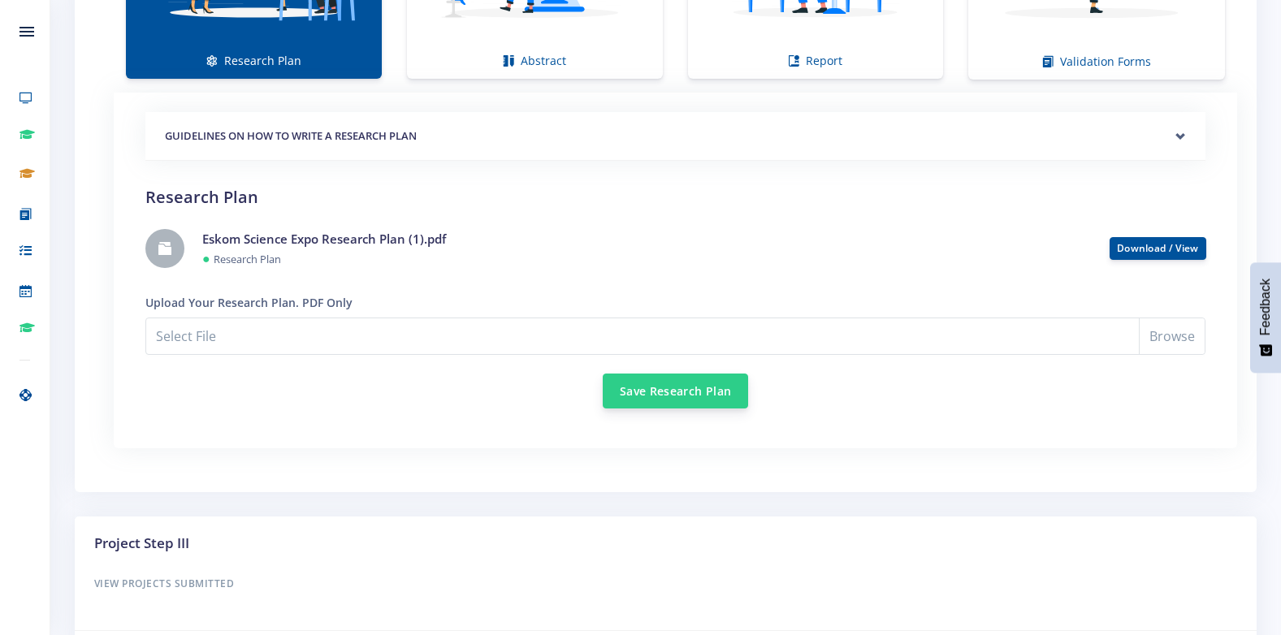
click at [643, 381] on button "Save Research Plan" at bounding box center [675, 391] width 145 height 35
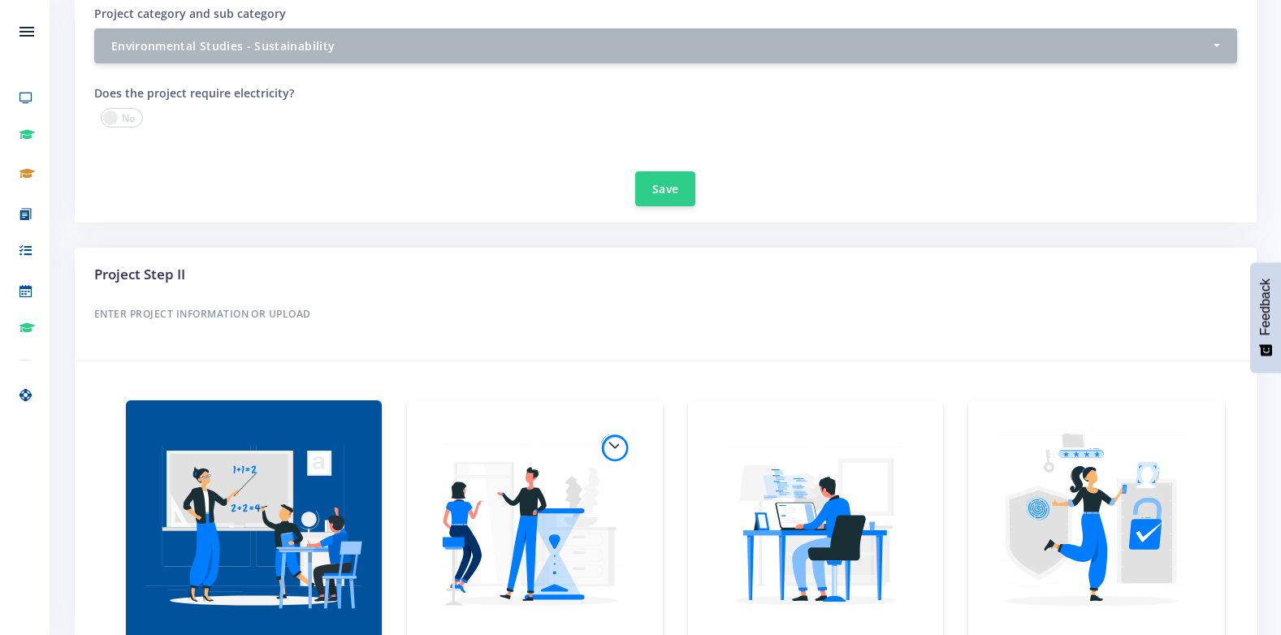
scroll to position [787, 0]
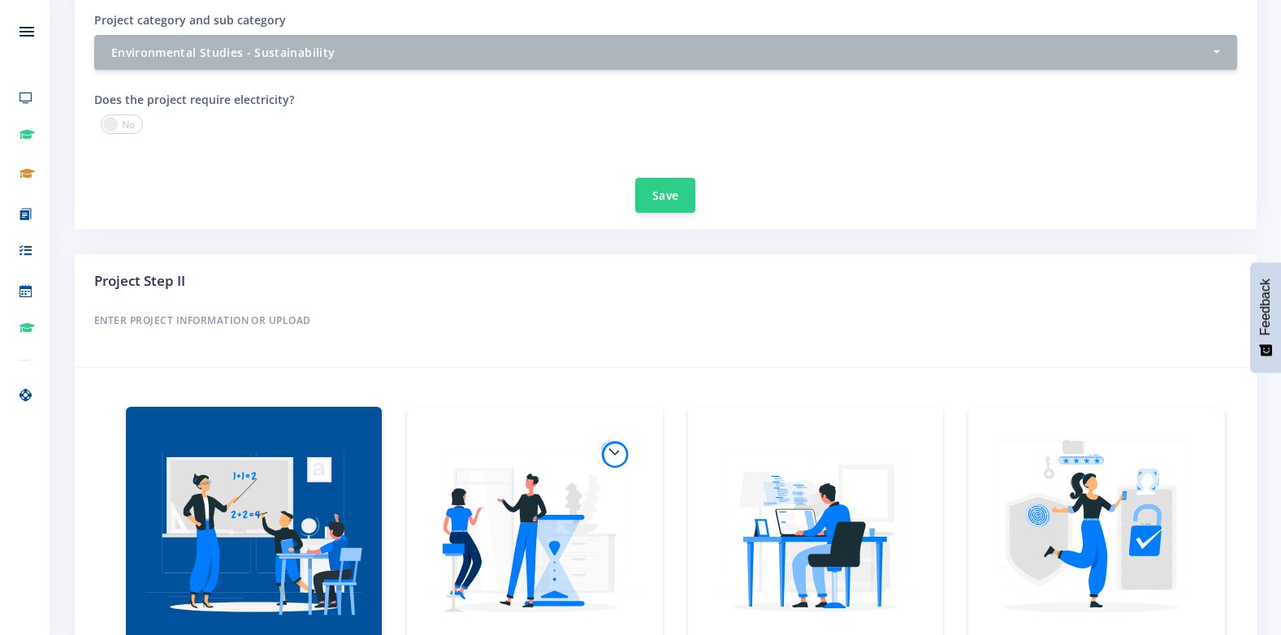
click at [514, 480] on img at bounding box center [535, 532] width 230 height 230
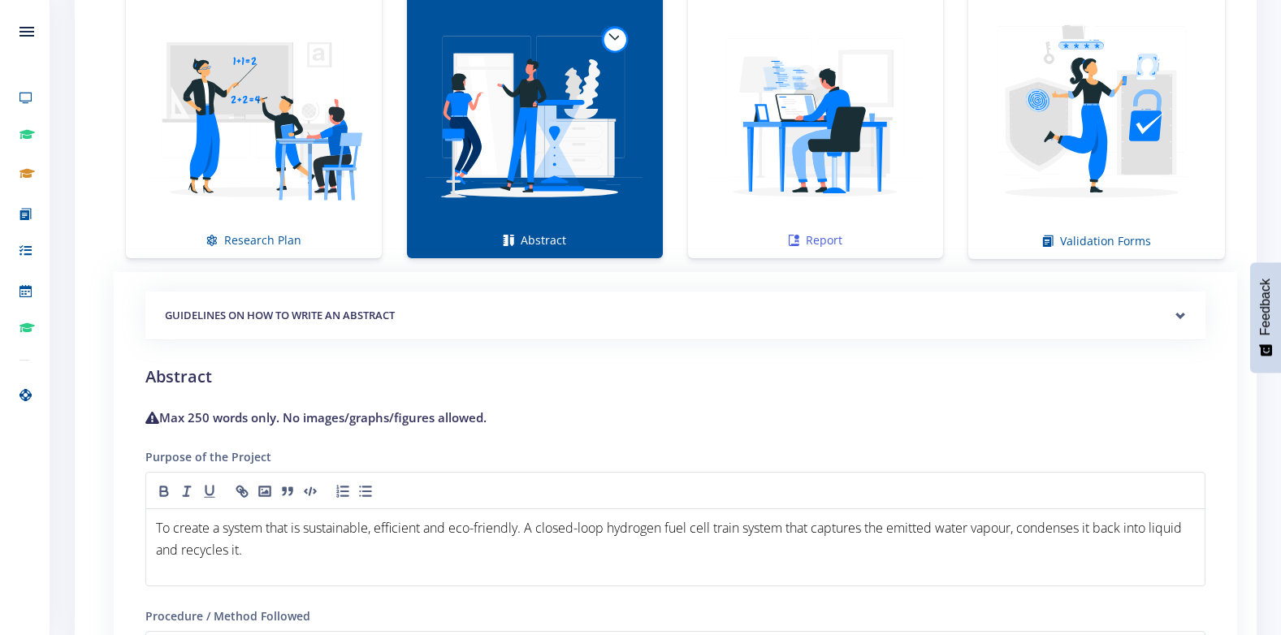
scroll to position [1193, 0]
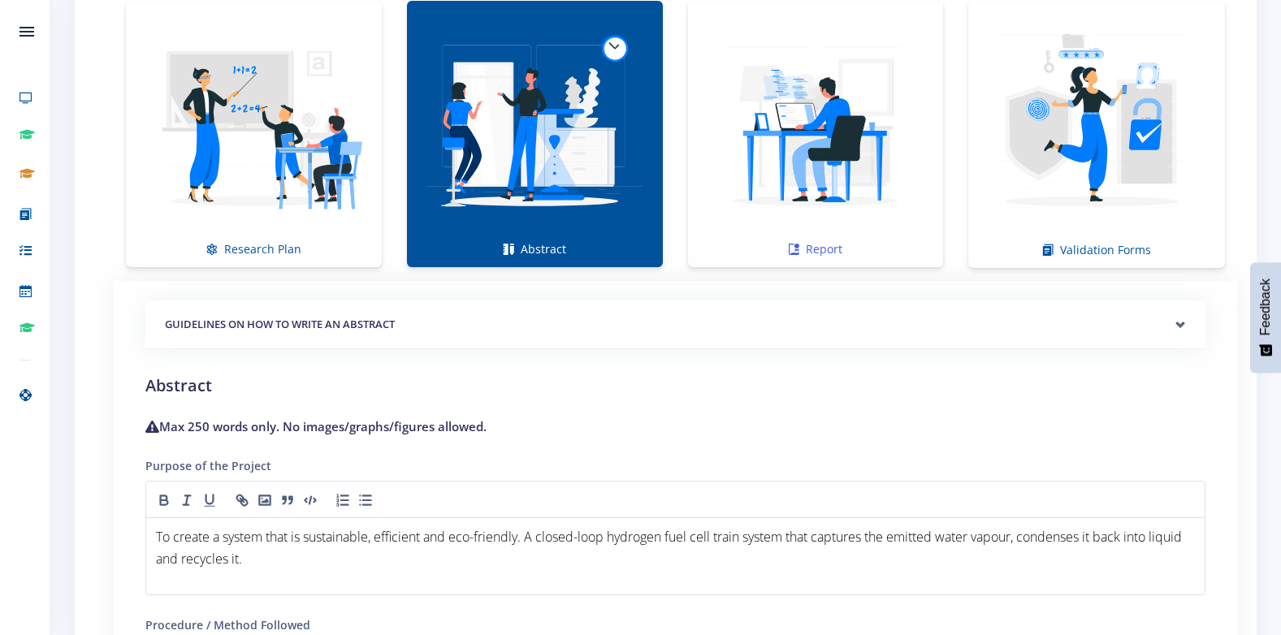
click at [701, 209] on img at bounding box center [816, 126] width 230 height 230
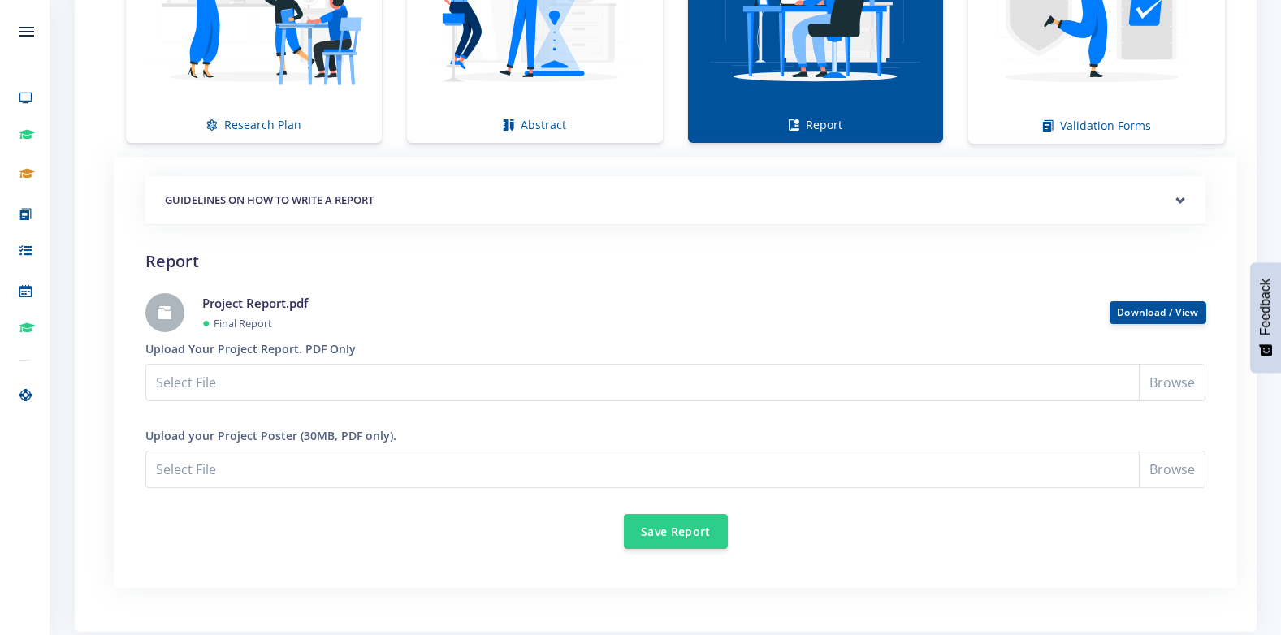
scroll to position [1355, 0]
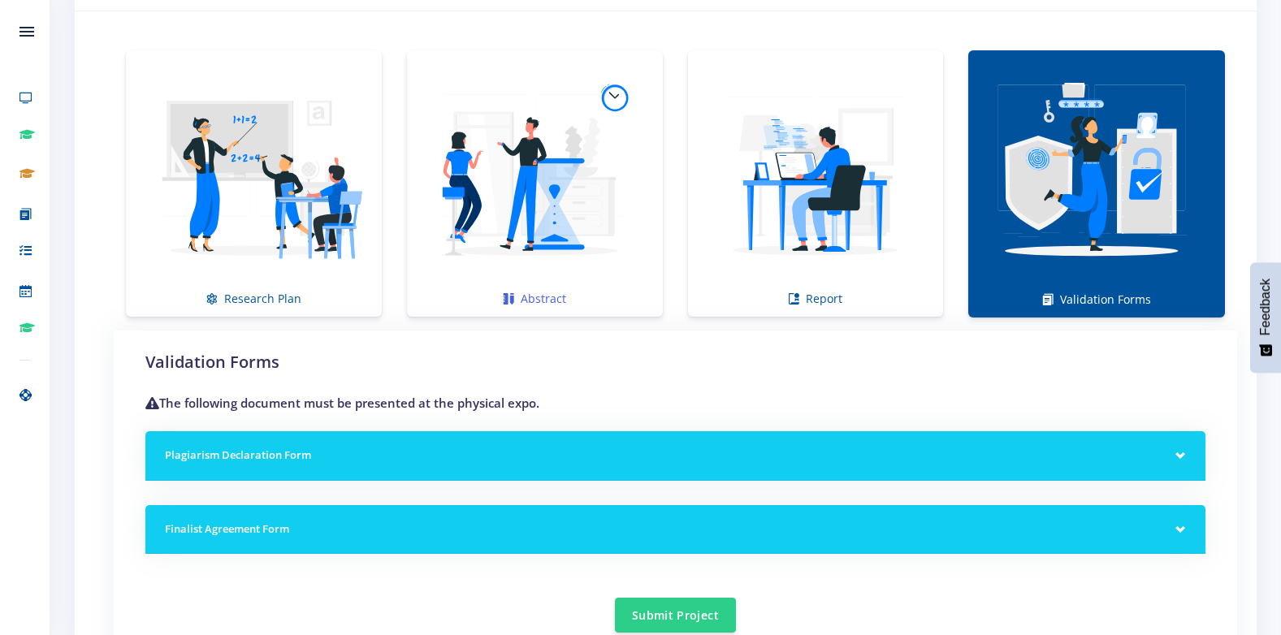
scroll to position [1112, 0]
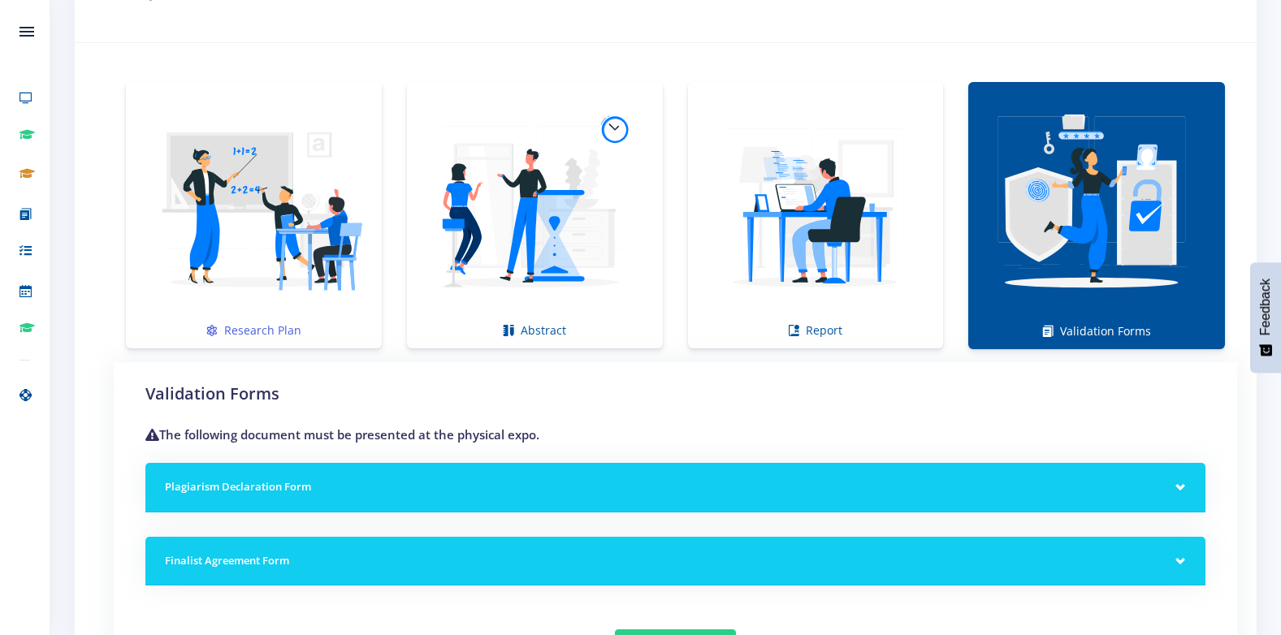
click at [232, 280] on img at bounding box center [254, 207] width 230 height 230
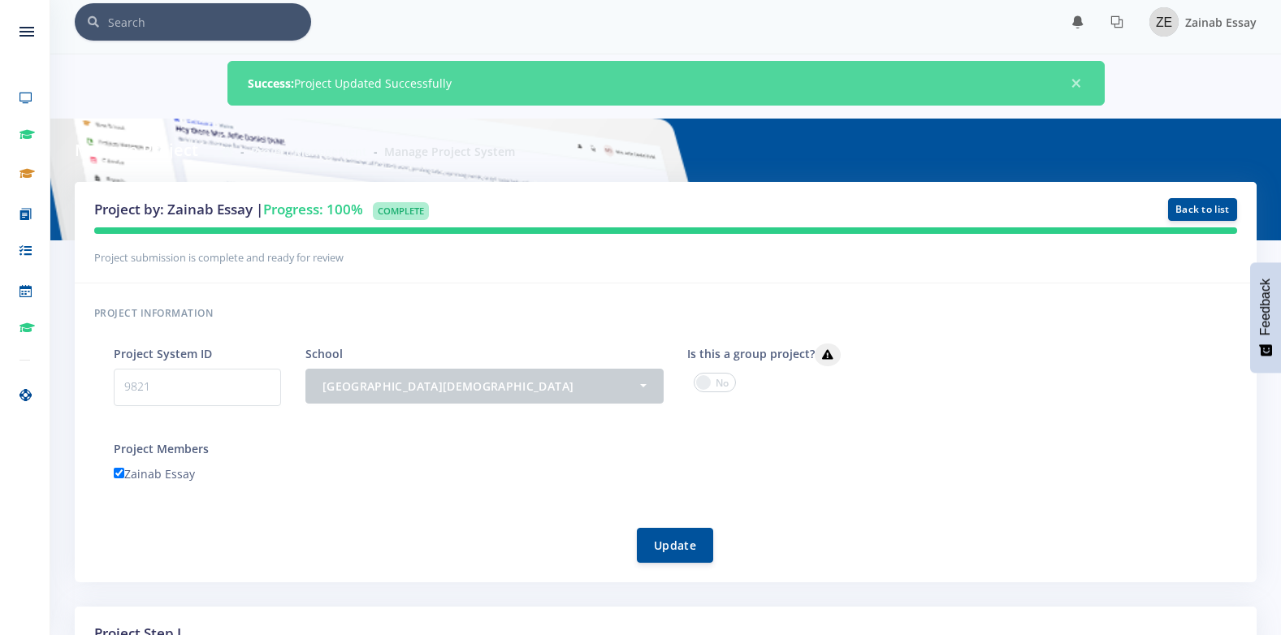
scroll to position [0, 0]
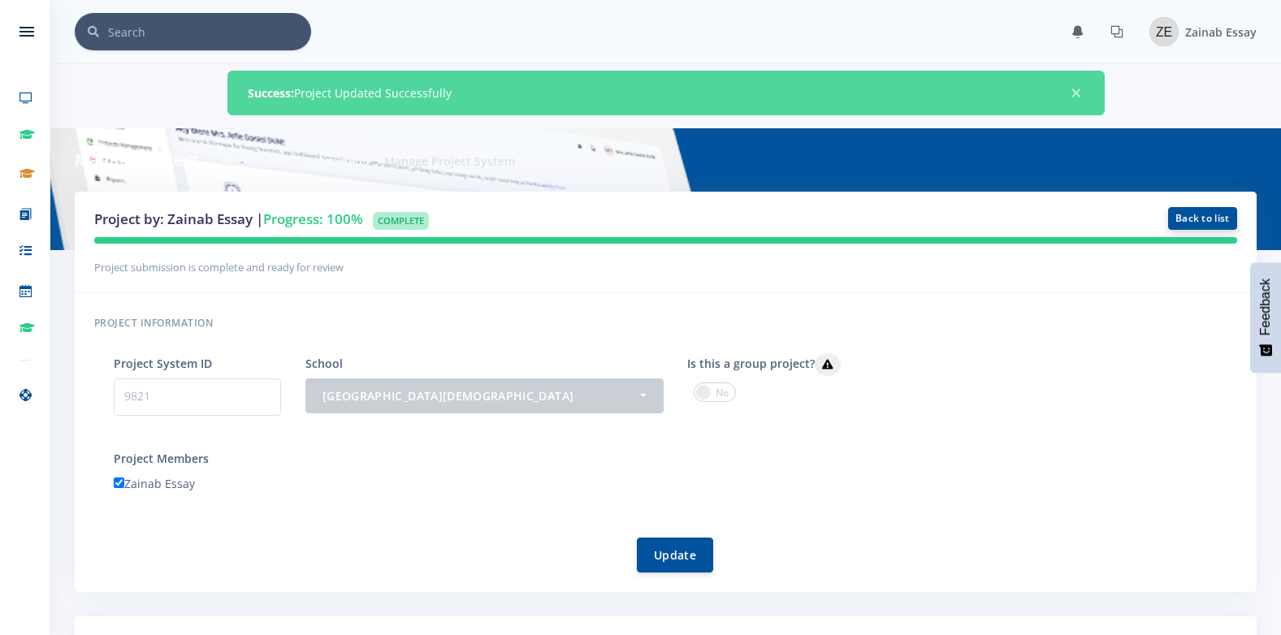
click at [1182, 212] on link "Back to list" at bounding box center [1202, 218] width 69 height 23
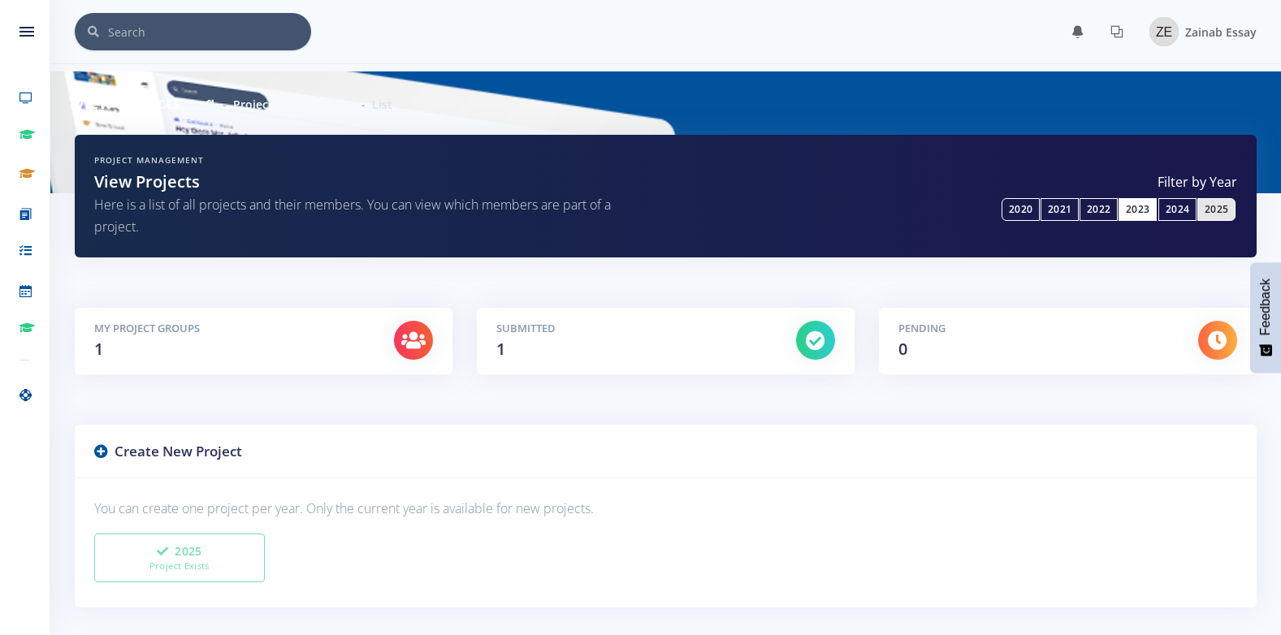
scroll to position [12, 12]
click at [257, 361] on div "My Project Groups 1" at bounding box center [232, 341] width 300 height 41
click at [253, 339] on div "My Project Groups 1" at bounding box center [232, 341] width 300 height 41
click at [637, 329] on h5 "Submitted" at bounding box center [633, 329] width 275 height 16
drag, startPoint x: 1008, startPoint y: 327, endPoint x: 544, endPoint y: 323, distance: 464.0
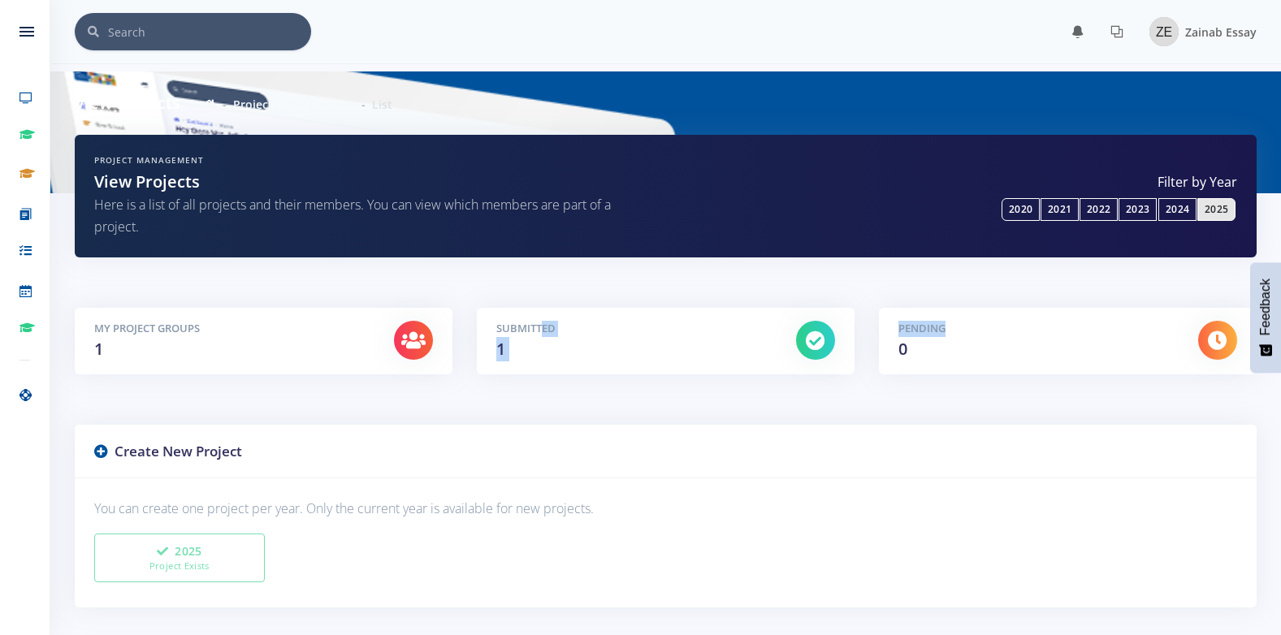
click at [544, 323] on div "My Project Groups 1 Submitted 1 0" at bounding box center [666, 353] width 1207 height 91
copy div "ed 1 Pending"
click at [523, 262] on div "Project Management View Projects Here is a list of all projects and their membe…" at bounding box center [666, 208] width 1207 height 147
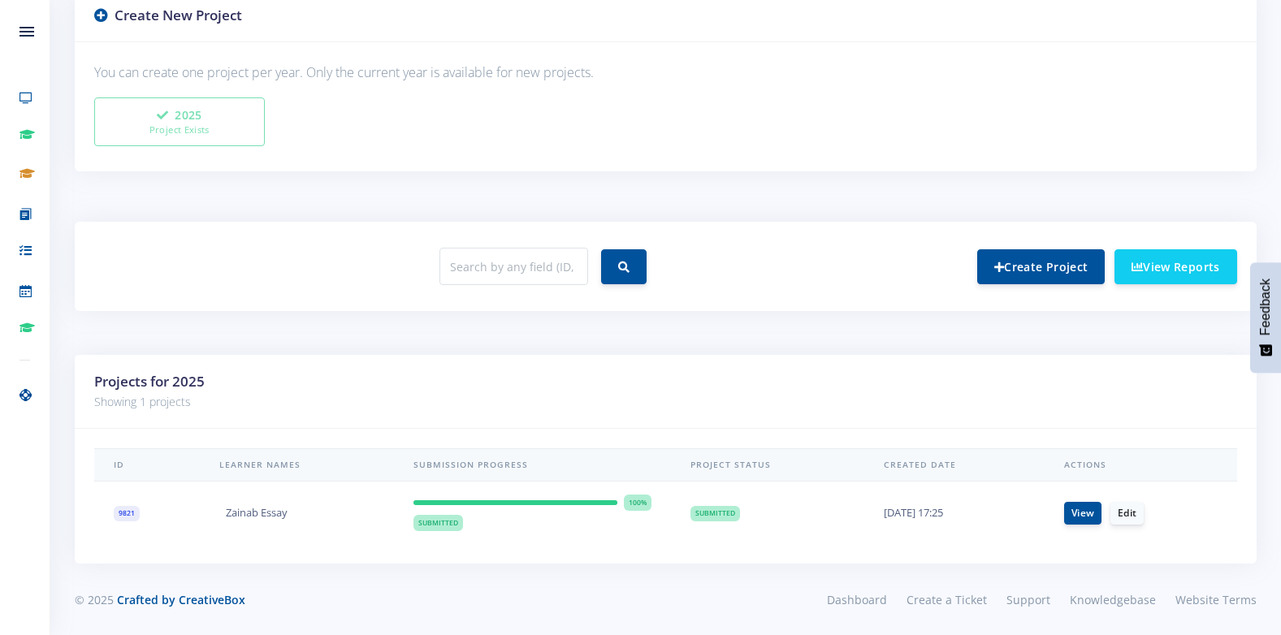
scroll to position [437, 0]
drag, startPoint x: 869, startPoint y: 516, endPoint x: 882, endPoint y: 518, distance: 13.1
click at [882, 518] on td "07/08/2025 17:25" at bounding box center [955, 512] width 180 height 63
click at [900, 518] on td "07/08/2025 17:25" at bounding box center [955, 512] width 180 height 63
click at [1090, 510] on link "View" at bounding box center [1082, 512] width 37 height 23
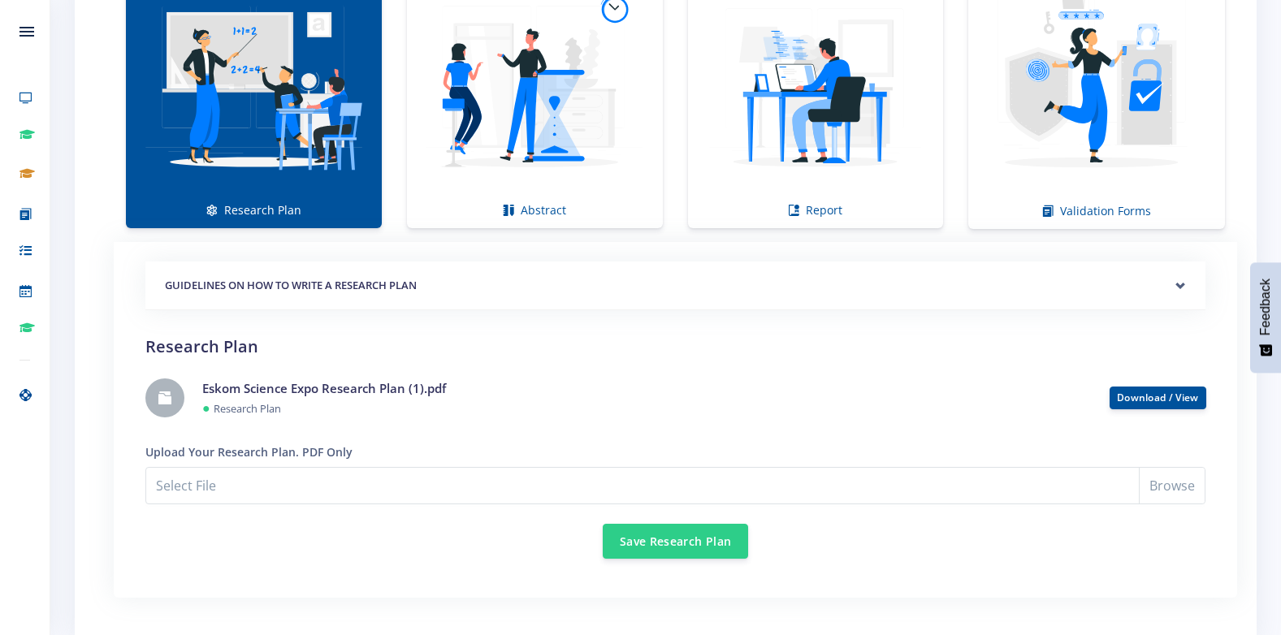
scroll to position [1136, 0]
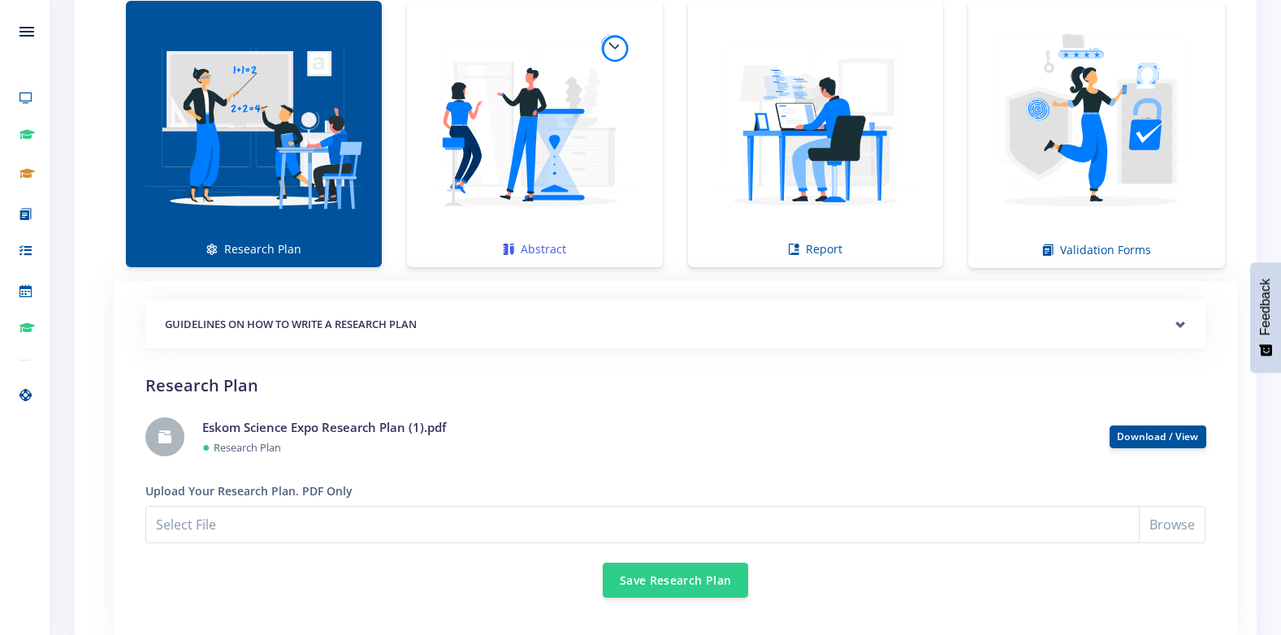
click at [458, 233] on img at bounding box center [535, 126] width 230 height 230
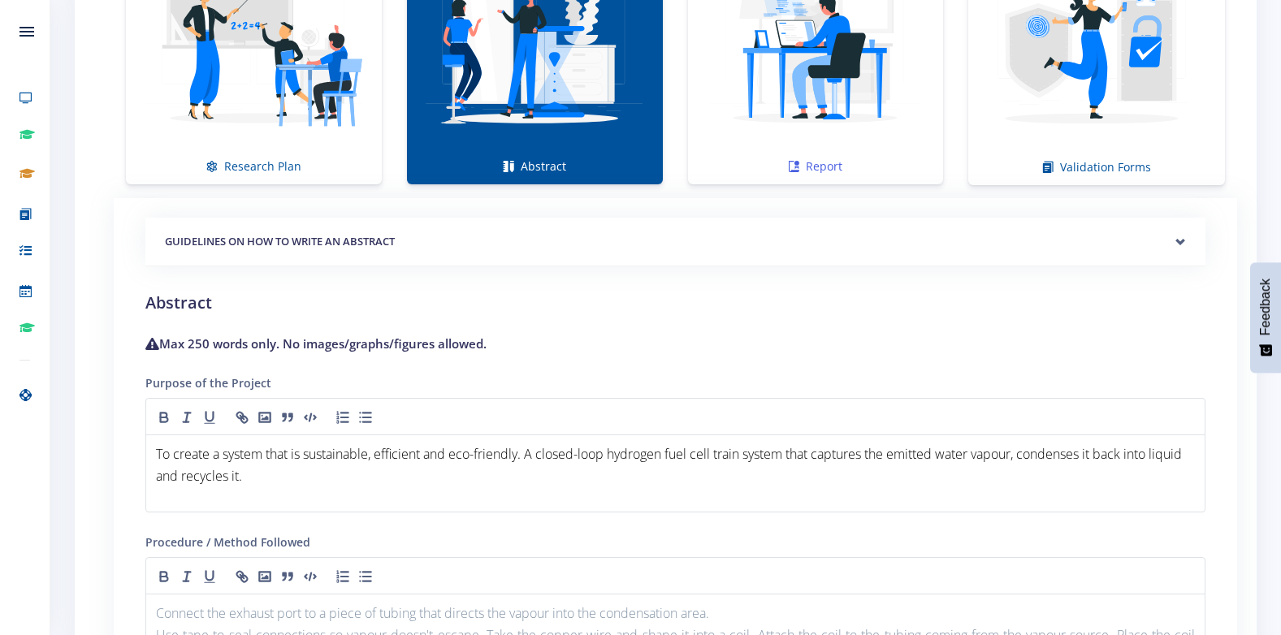
scroll to position [1217, 0]
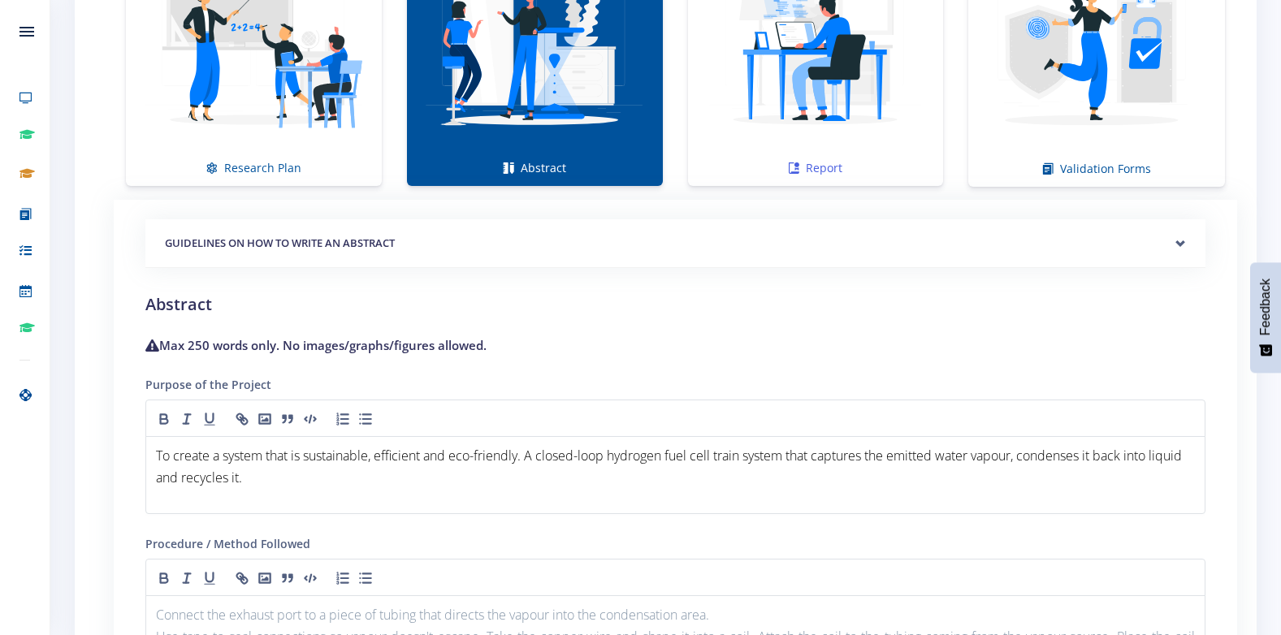
click at [827, 63] on img at bounding box center [816, 44] width 230 height 230
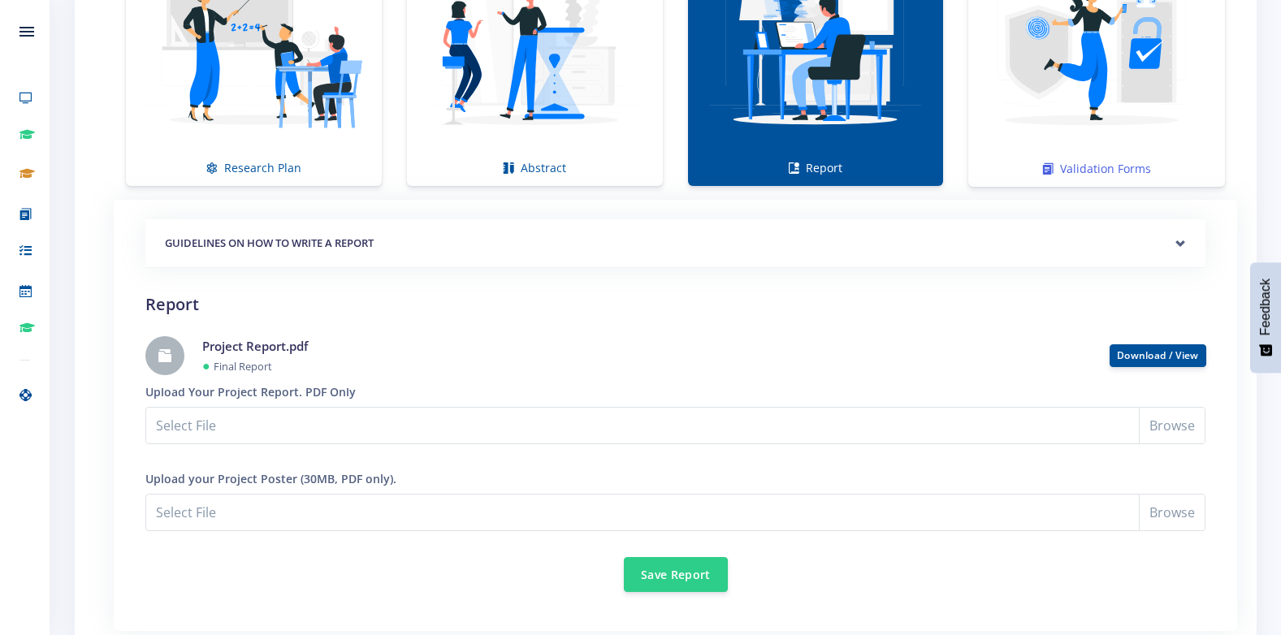
click at [1129, 66] on img at bounding box center [1097, 44] width 231 height 231
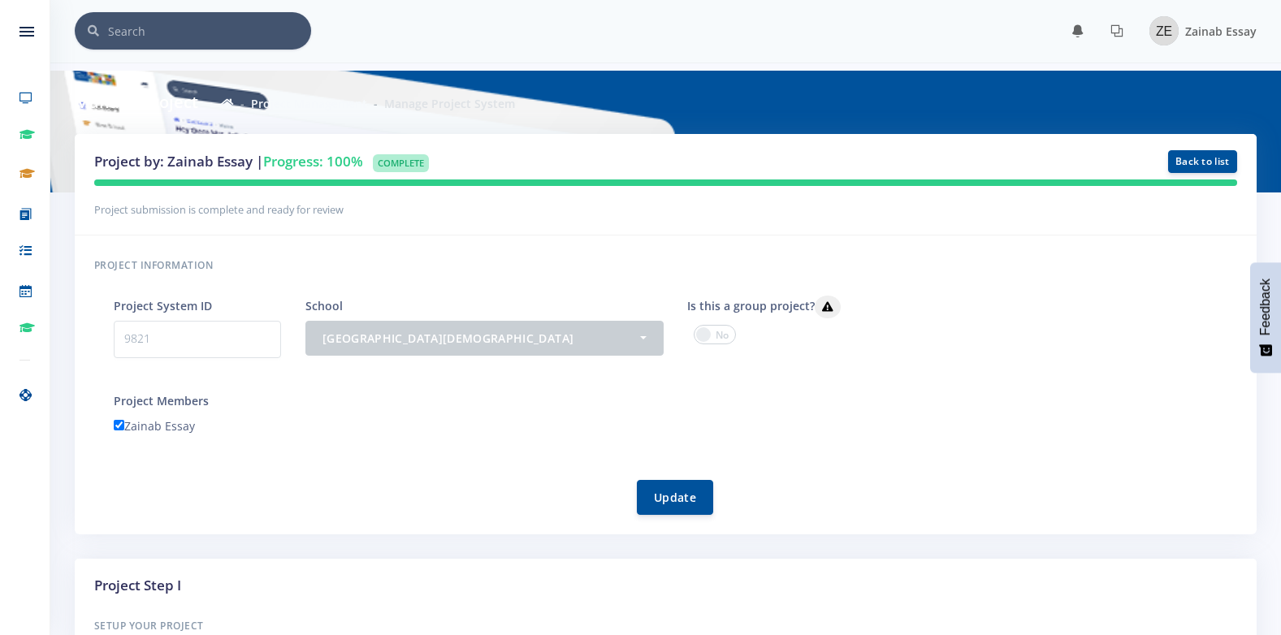
scroll to position [0, 0]
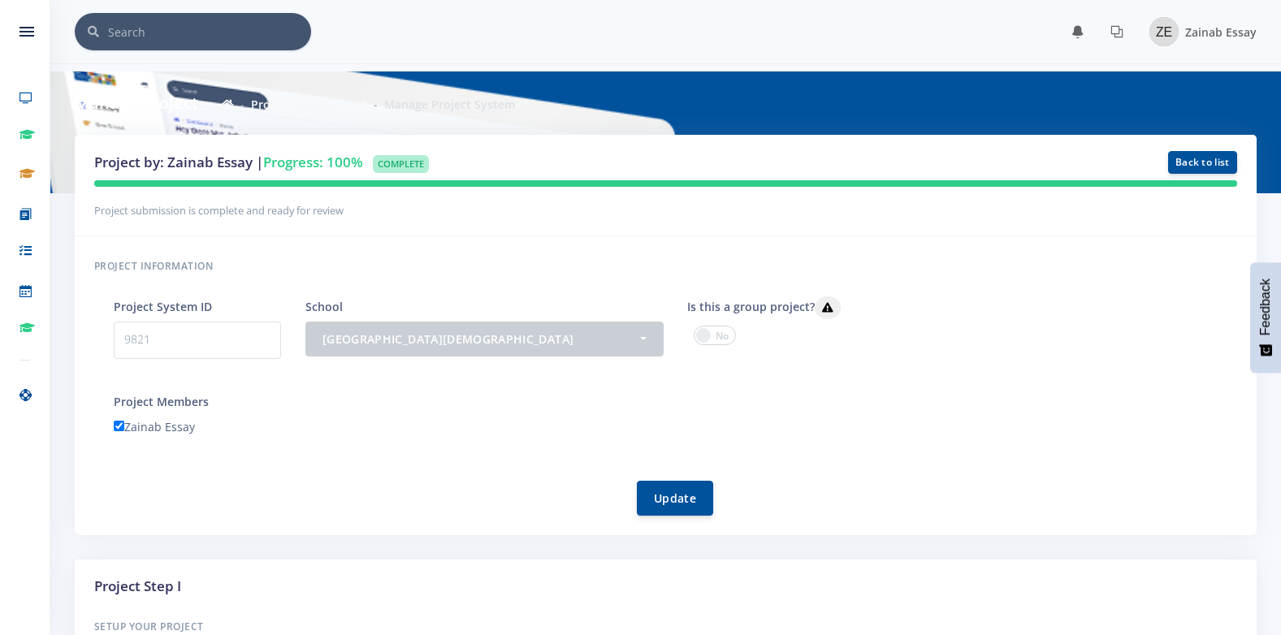
click at [375, 236] on div "Project by: Zainab Essay | Progress: 100% Complete Back to list" at bounding box center [666, 186] width 1182 height 102
click at [1205, 162] on link "Back to list" at bounding box center [1202, 161] width 69 height 23
